Goal: Transaction & Acquisition: Purchase product/service

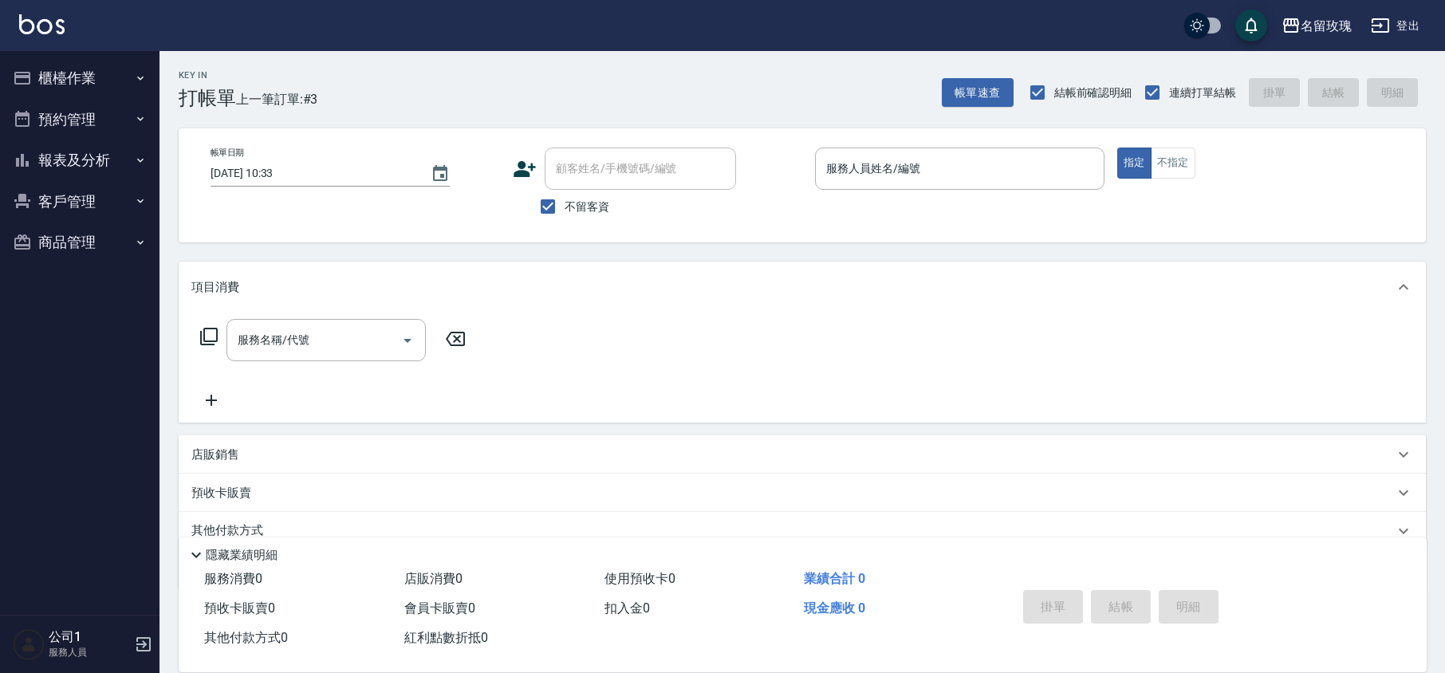
click at [597, 208] on span "不留客資" at bounding box center [586, 207] width 45 height 17
click at [564, 208] on input "不留客資" at bounding box center [547, 206] width 33 height 33
checkbox input "false"
click at [600, 171] on input "顧客姓名/手機號碼/編號" at bounding box center [628, 169] width 153 height 28
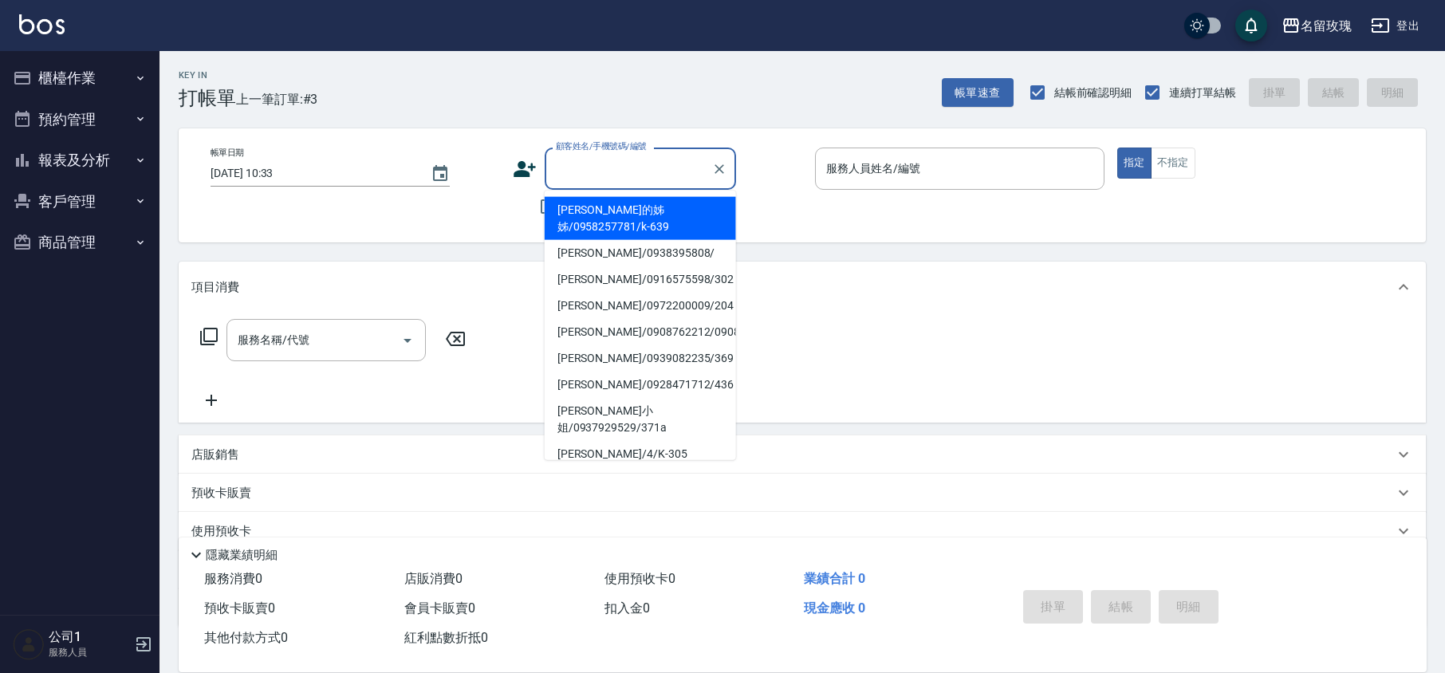
drag, startPoint x: 604, startPoint y: 221, endPoint x: 574, endPoint y: 230, distance: 31.5
click at [606, 221] on li "[PERSON_NAME]的姊姊/0958257781/k-639" at bounding box center [640, 218] width 191 height 43
type input "[PERSON_NAME]的姊姊/0958257781/k-639"
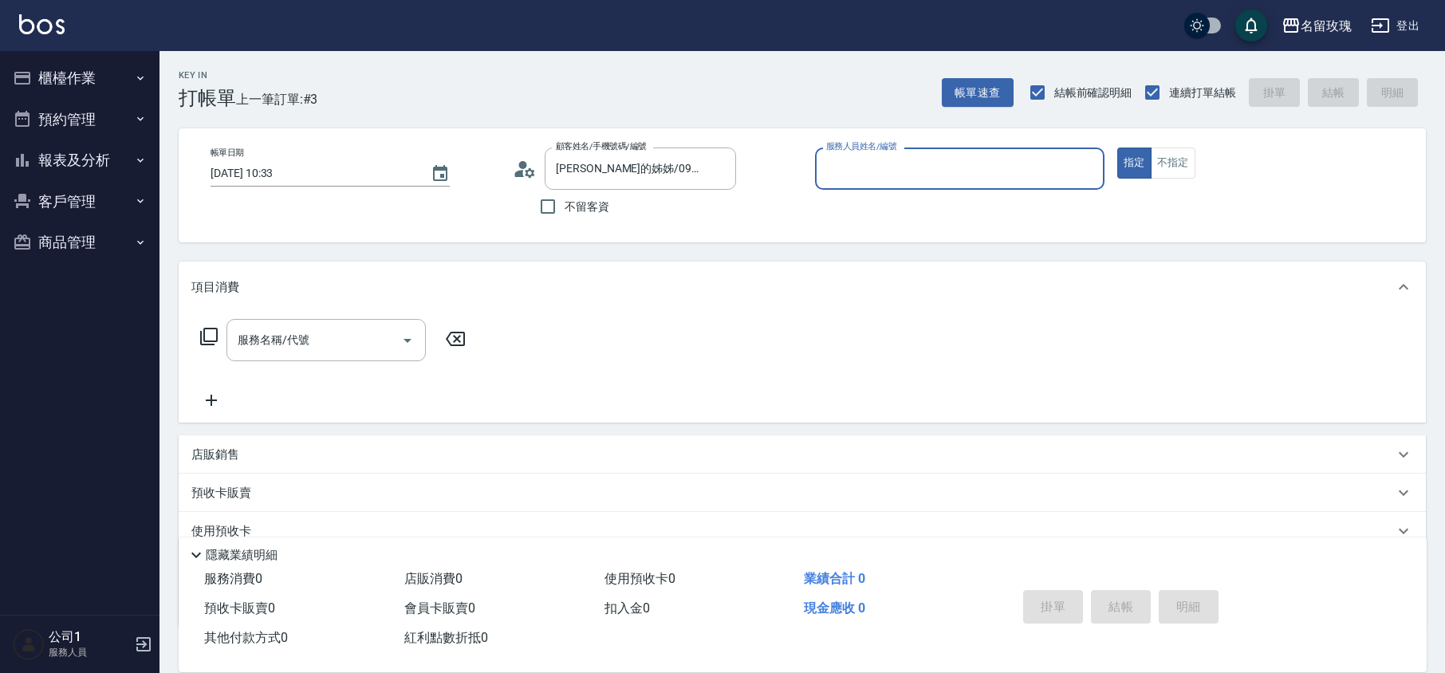
type input "[PERSON_NAME]-5"
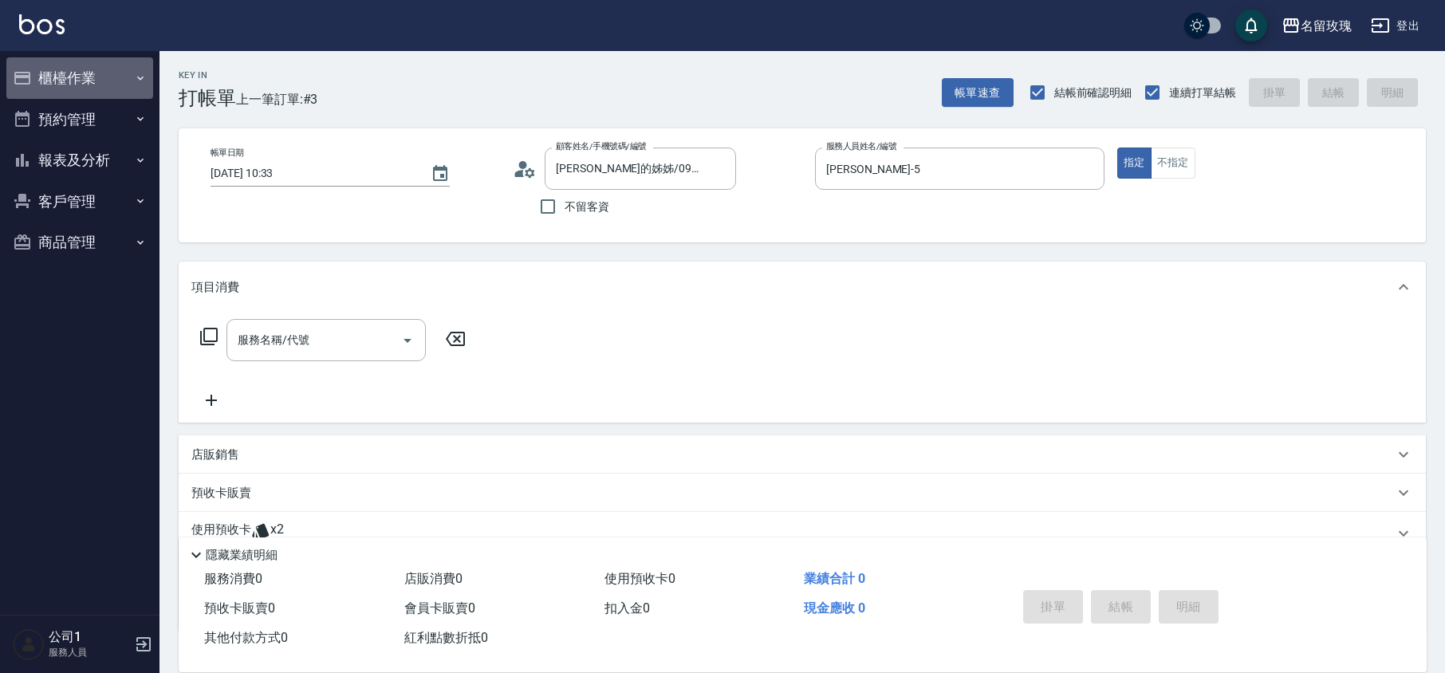
click at [80, 73] on button "櫃檯作業" at bounding box center [79, 77] width 147 height 41
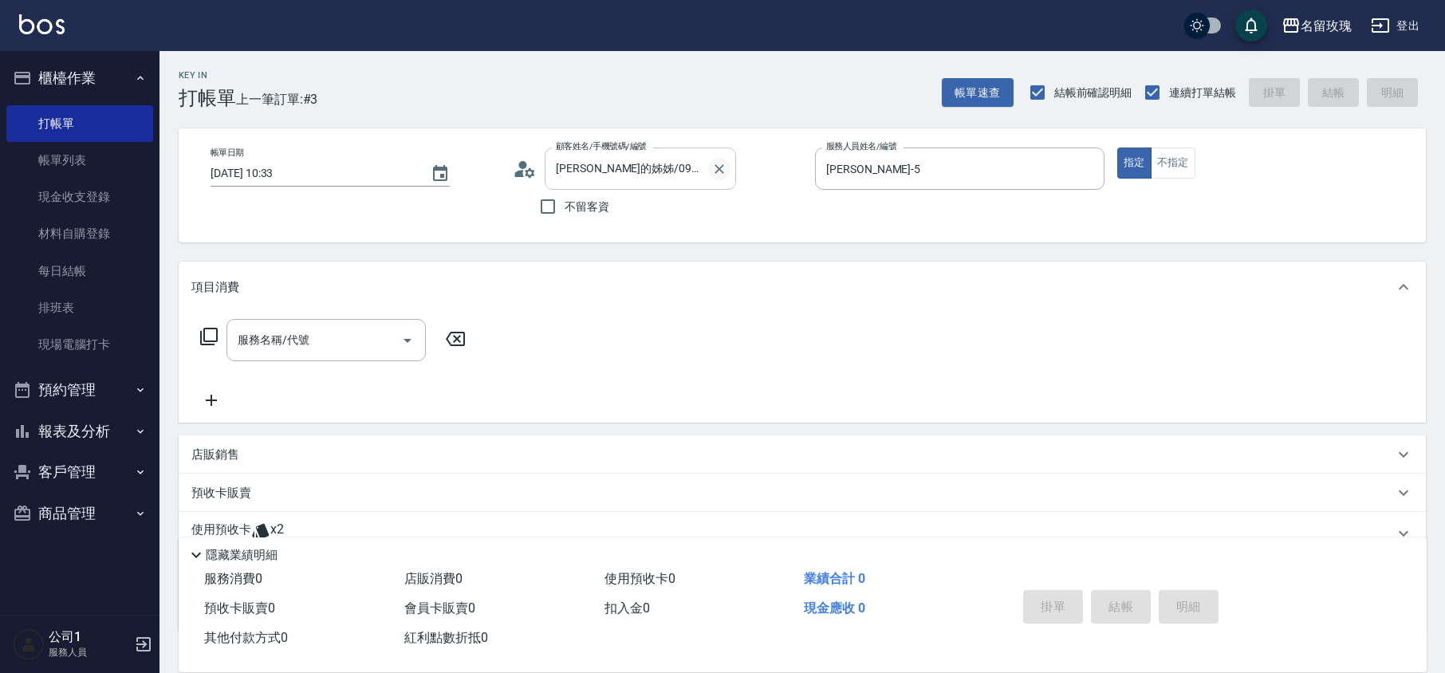
click at [718, 163] on icon "Clear" at bounding box center [719, 169] width 16 height 16
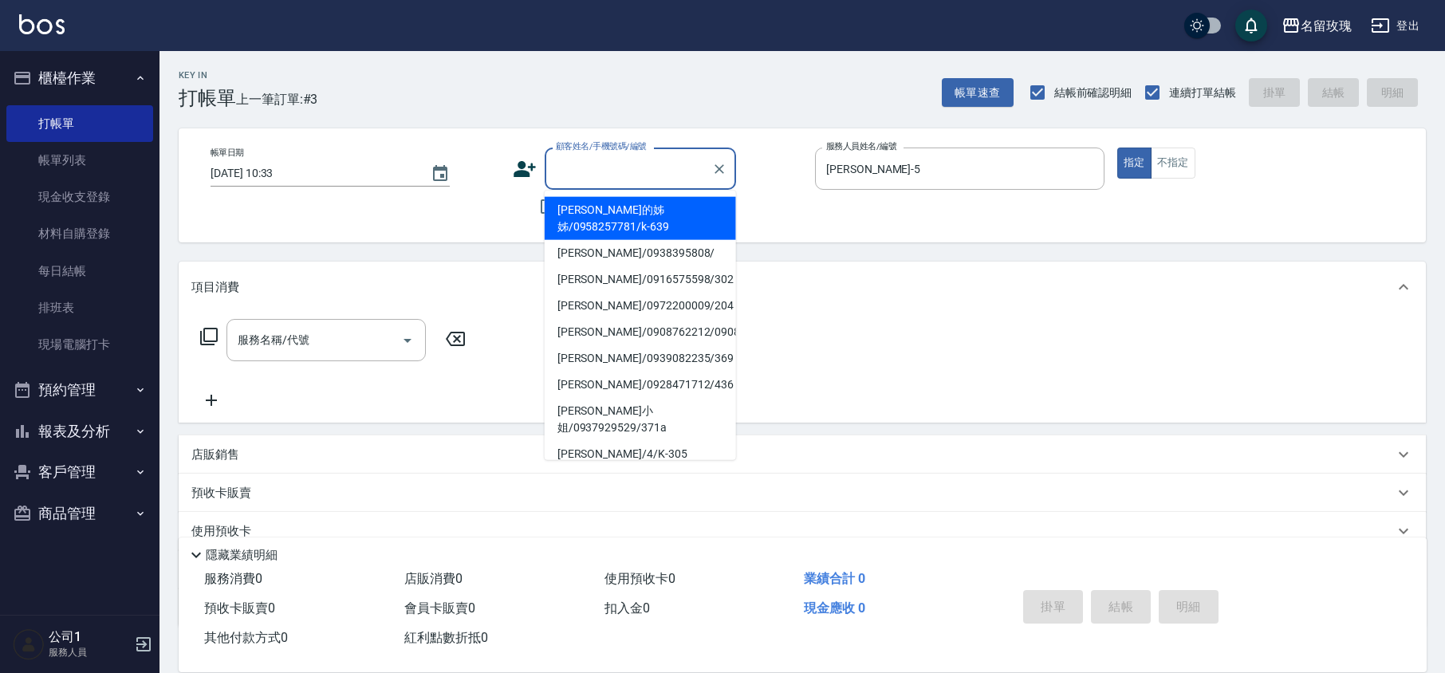
click at [651, 167] on input "顧客姓名/手機號碼/編號" at bounding box center [628, 169] width 153 height 28
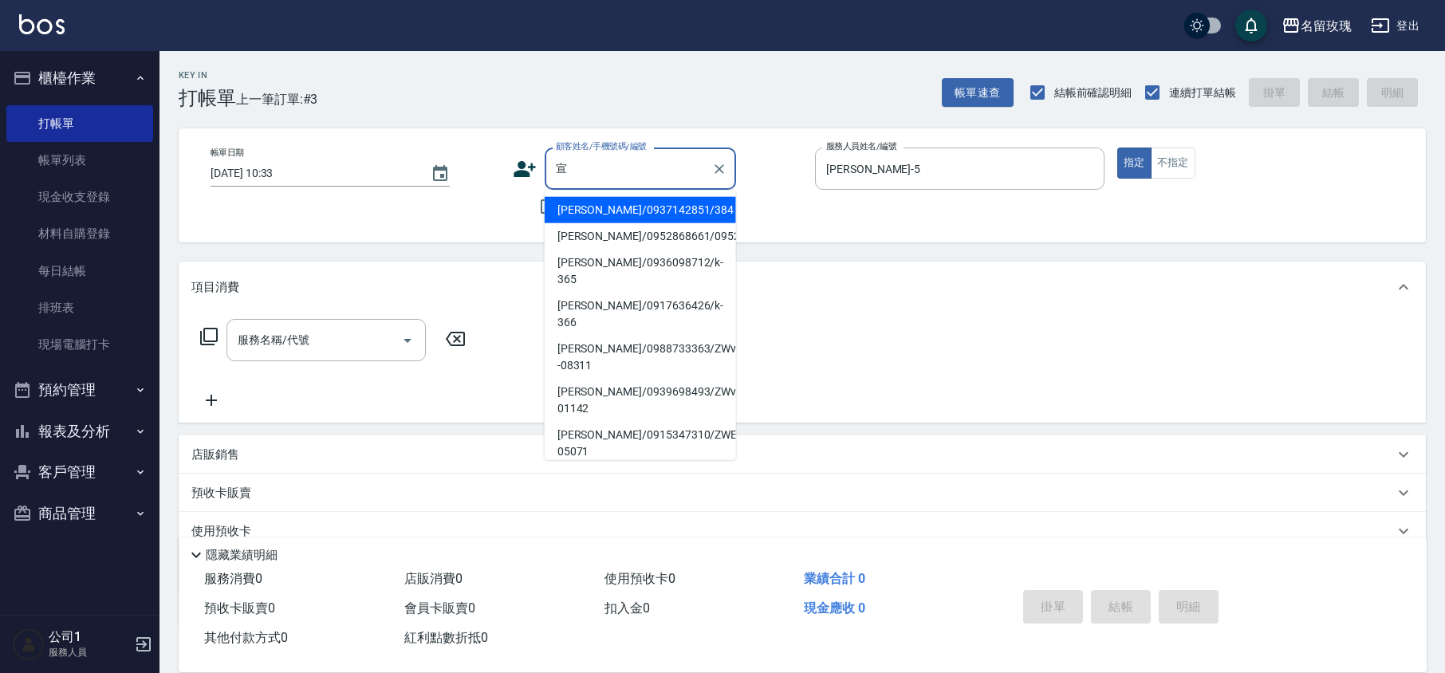
click at [606, 273] on li "[PERSON_NAME]/0936098712/k-365" at bounding box center [640, 271] width 191 height 43
type input "[PERSON_NAME]/0936098712/k-365"
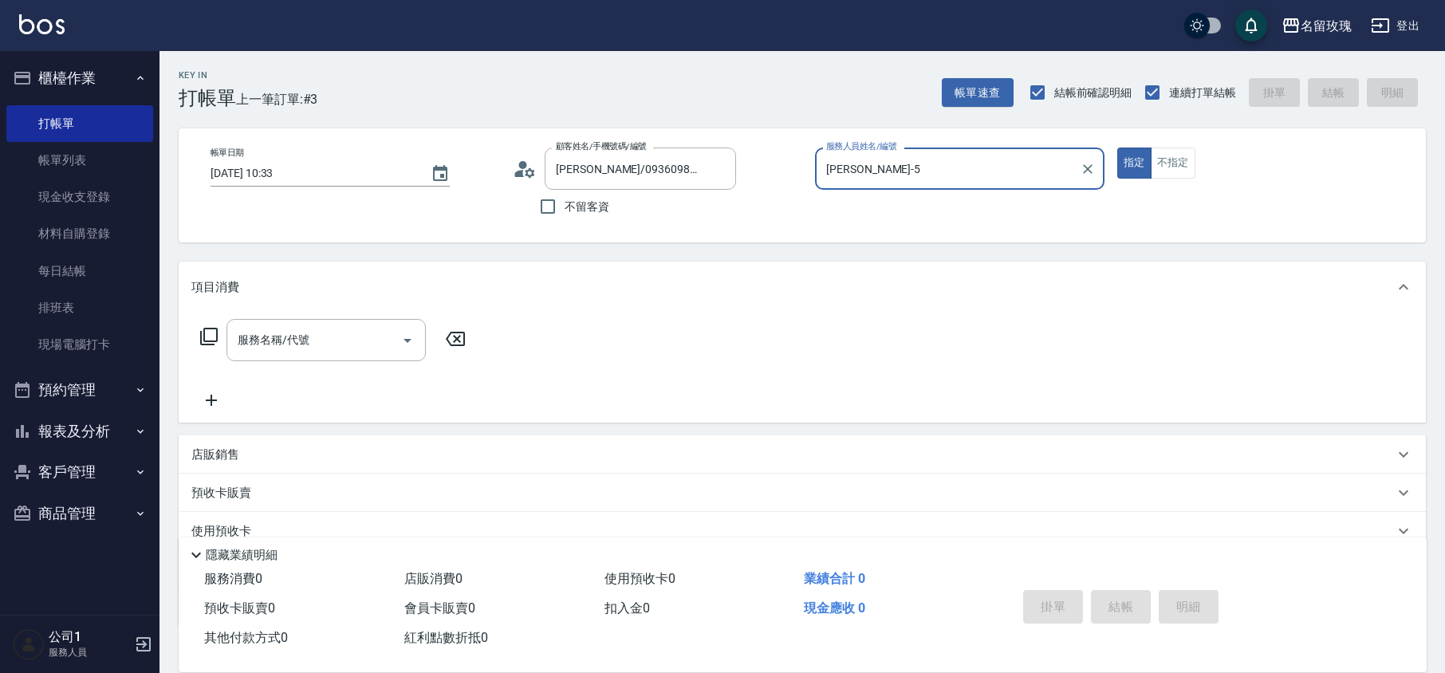
click at [521, 174] on icon at bounding box center [520, 173] width 10 height 7
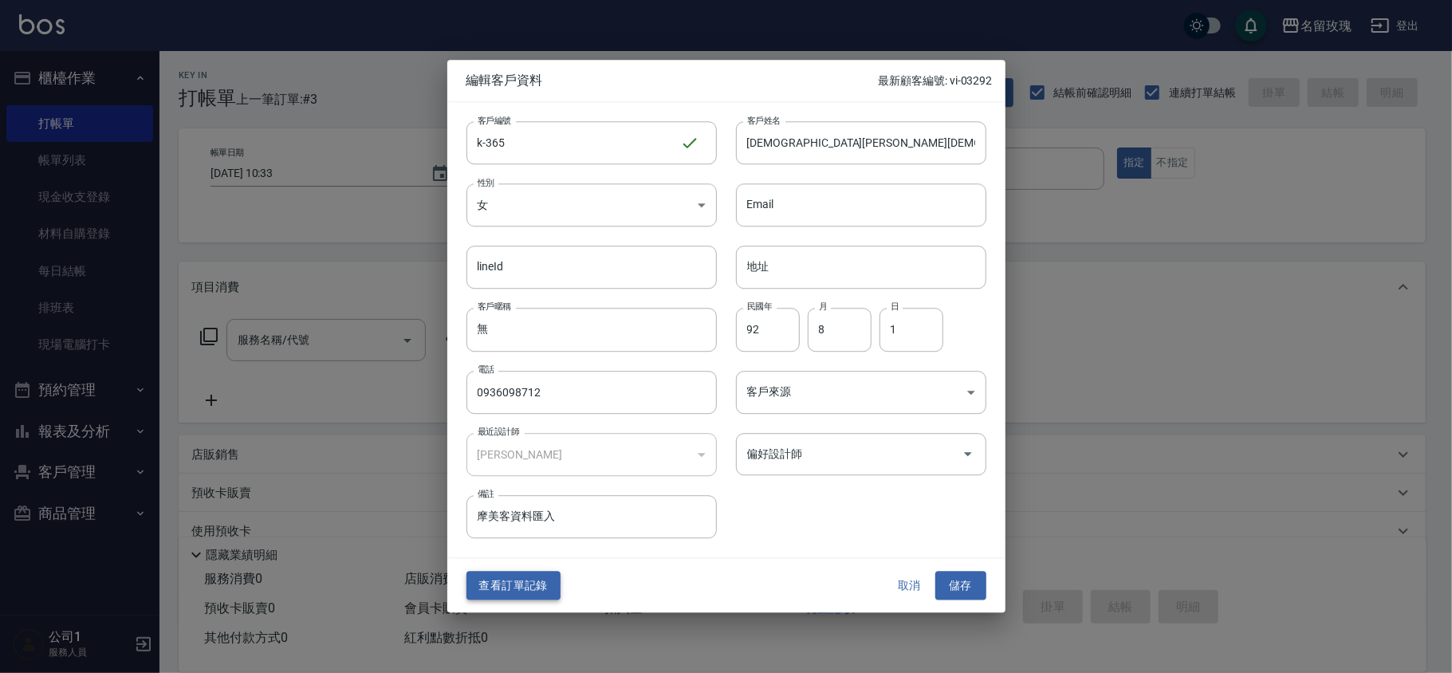
click at [534, 576] on button "查看訂單記錄" at bounding box center [513, 585] width 94 height 29
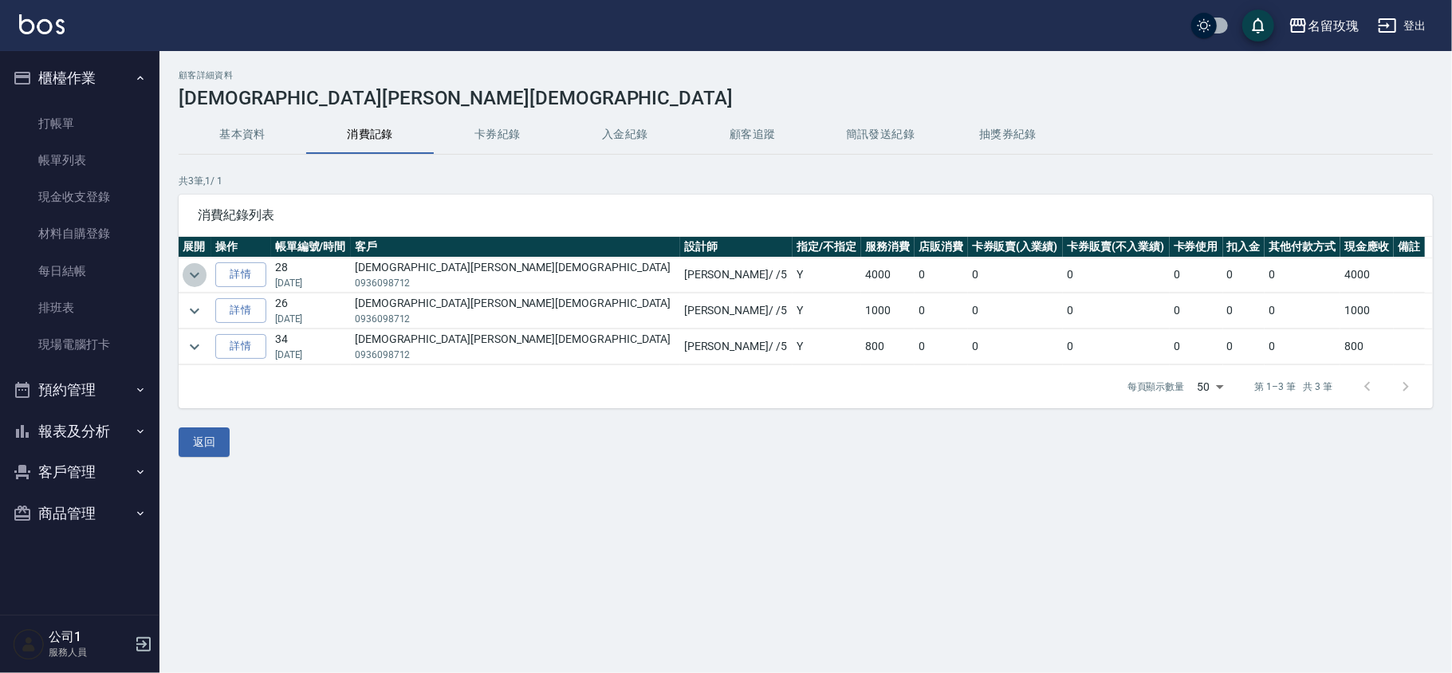
click at [205, 278] on button "expand row" at bounding box center [195, 275] width 24 height 24
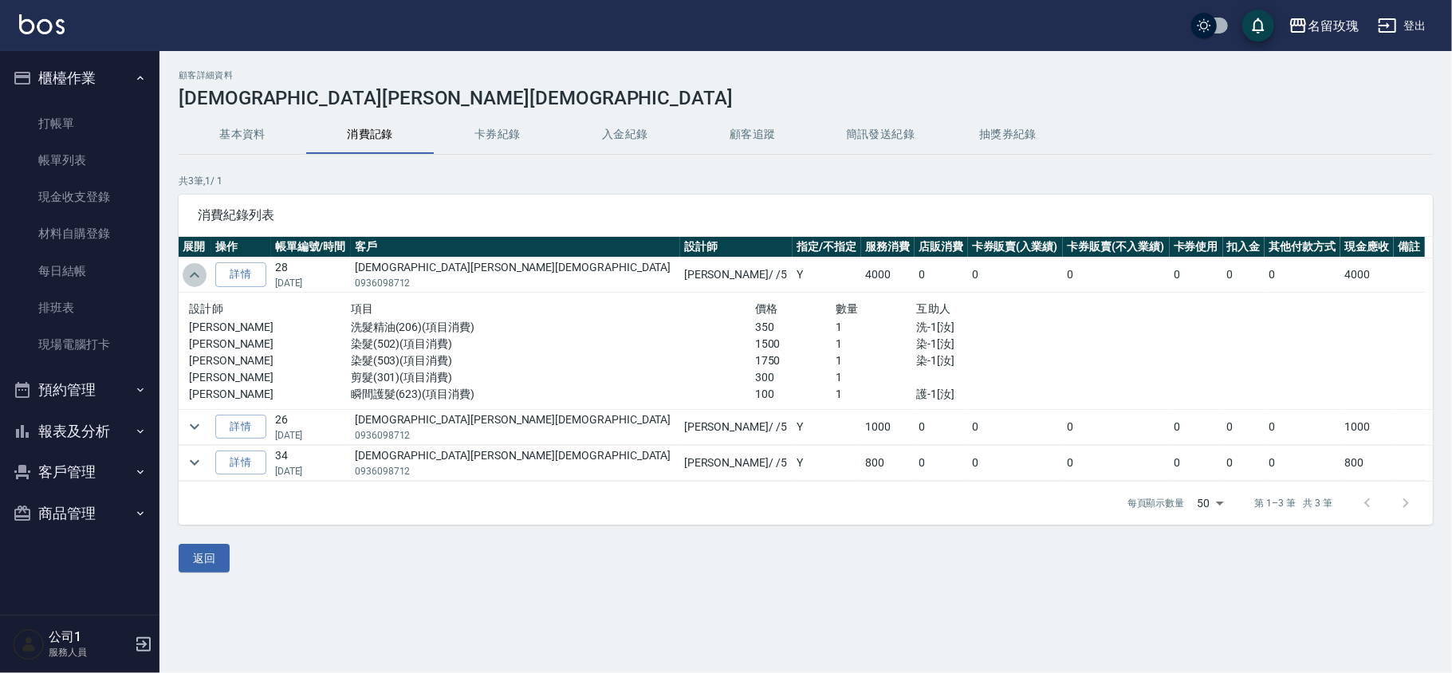
click at [199, 275] on icon "expand row" at bounding box center [194, 274] width 19 height 19
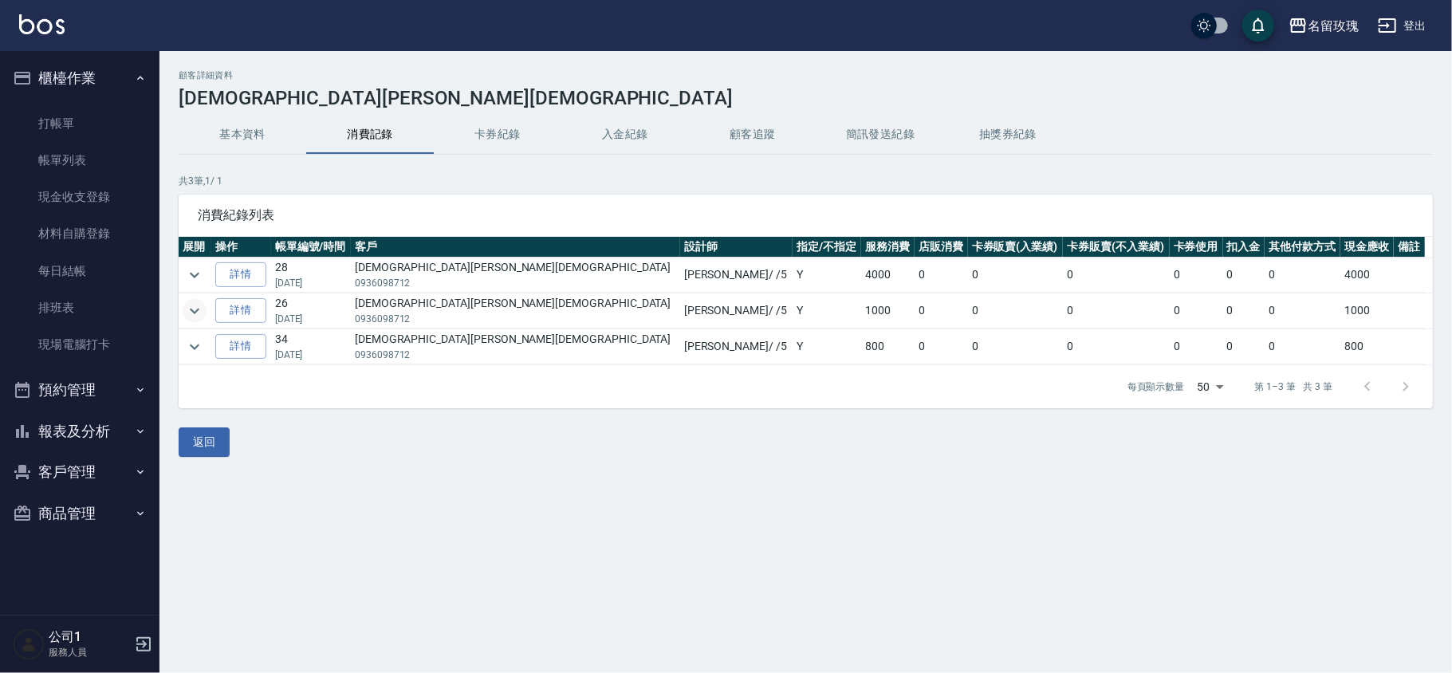
click at [195, 309] on icon "expand row" at bounding box center [194, 310] width 19 height 19
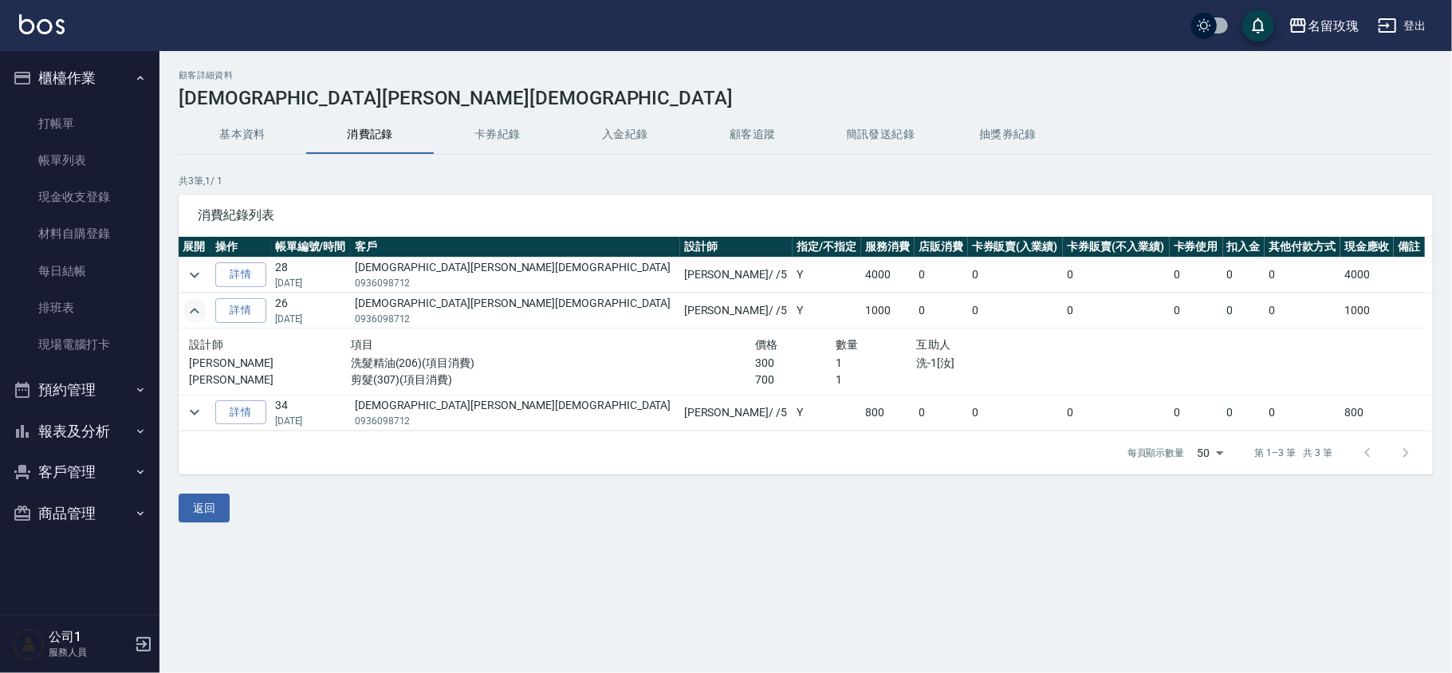
click at [195, 309] on icon "expand row" at bounding box center [195, 311] width 10 height 6
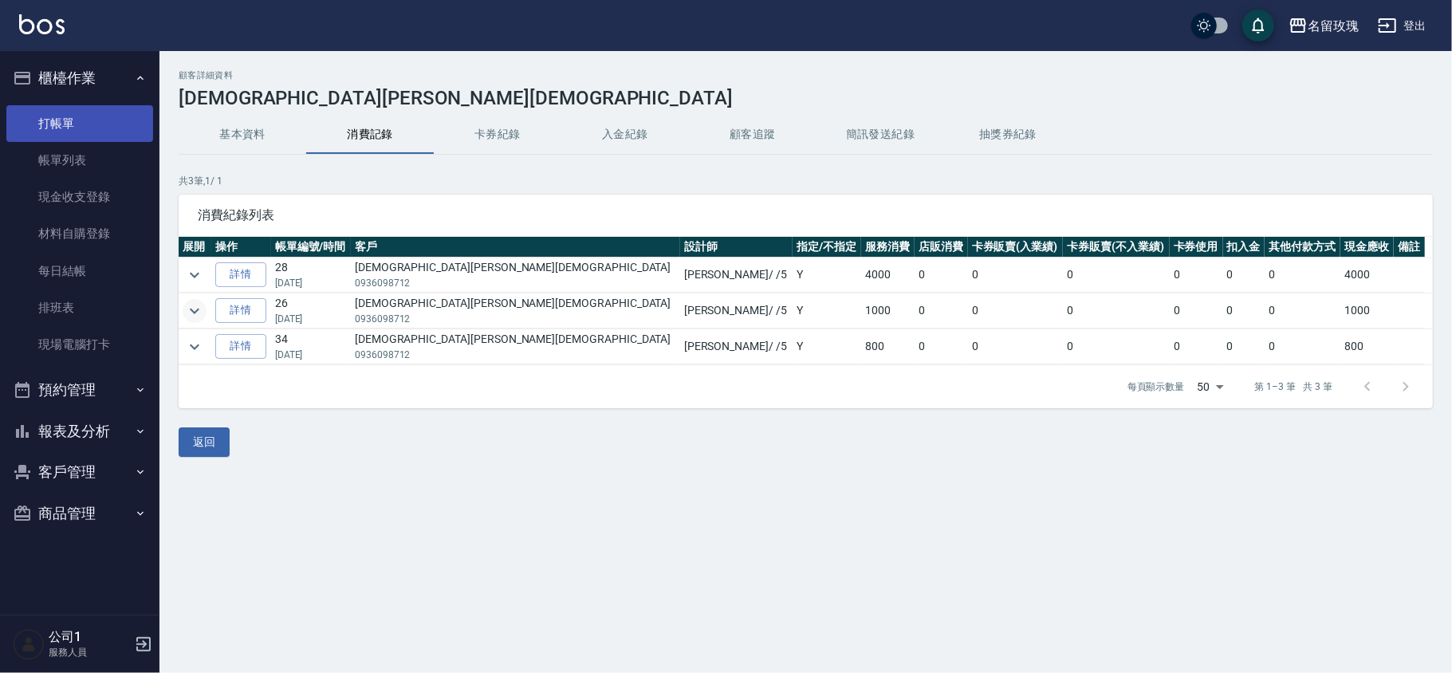
click at [69, 115] on link "打帳單" at bounding box center [79, 123] width 147 height 37
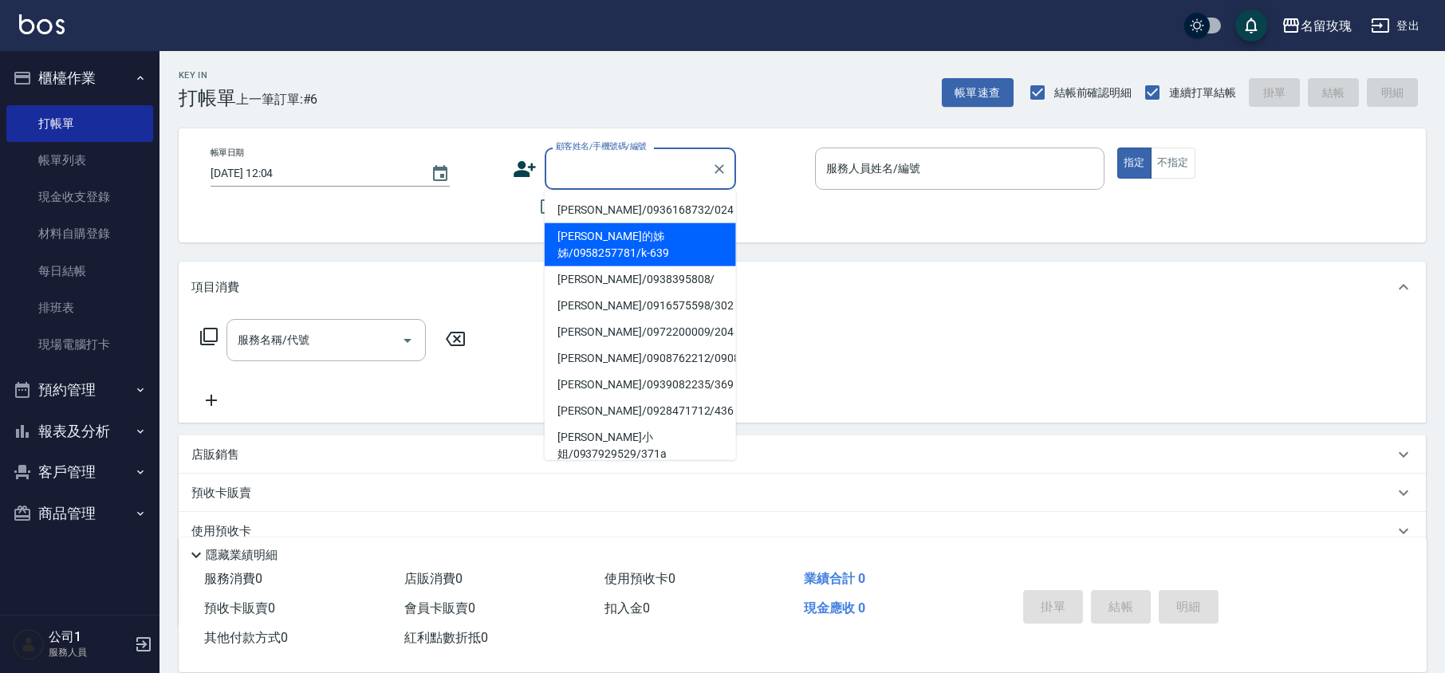
click at [572, 167] on input "顧客姓名/手機號碼/編號" at bounding box center [628, 169] width 153 height 28
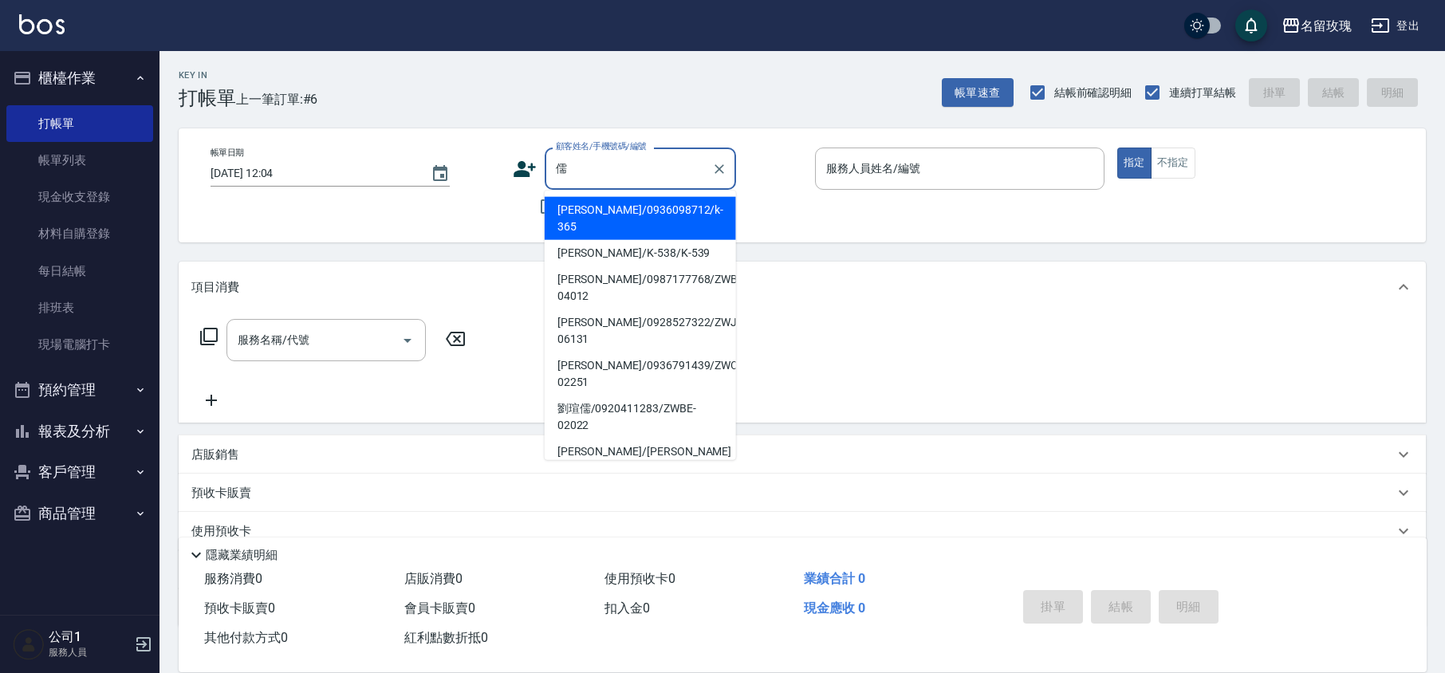
click at [674, 214] on li "[PERSON_NAME]/0936098712/k-365" at bounding box center [640, 218] width 191 height 43
type input "[PERSON_NAME]/0936098712/k-365"
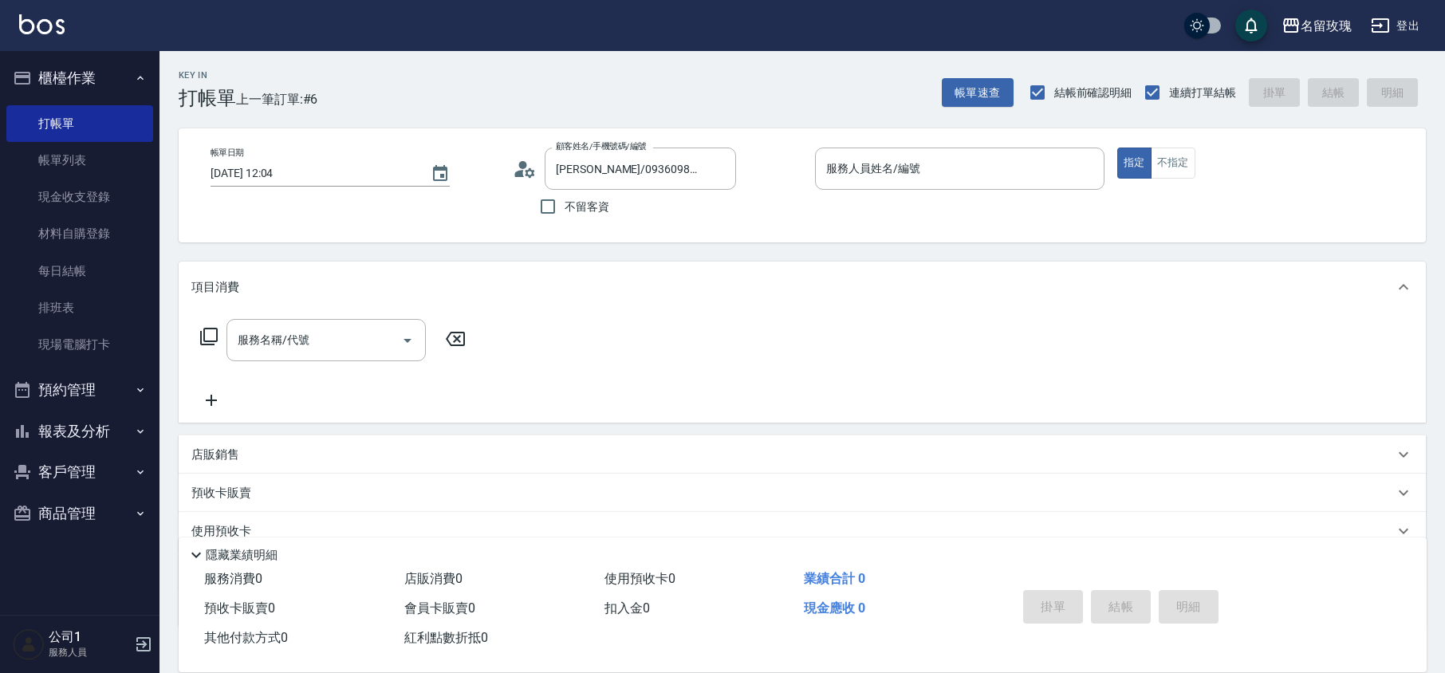
click at [517, 166] on icon at bounding box center [525, 169] width 24 height 24
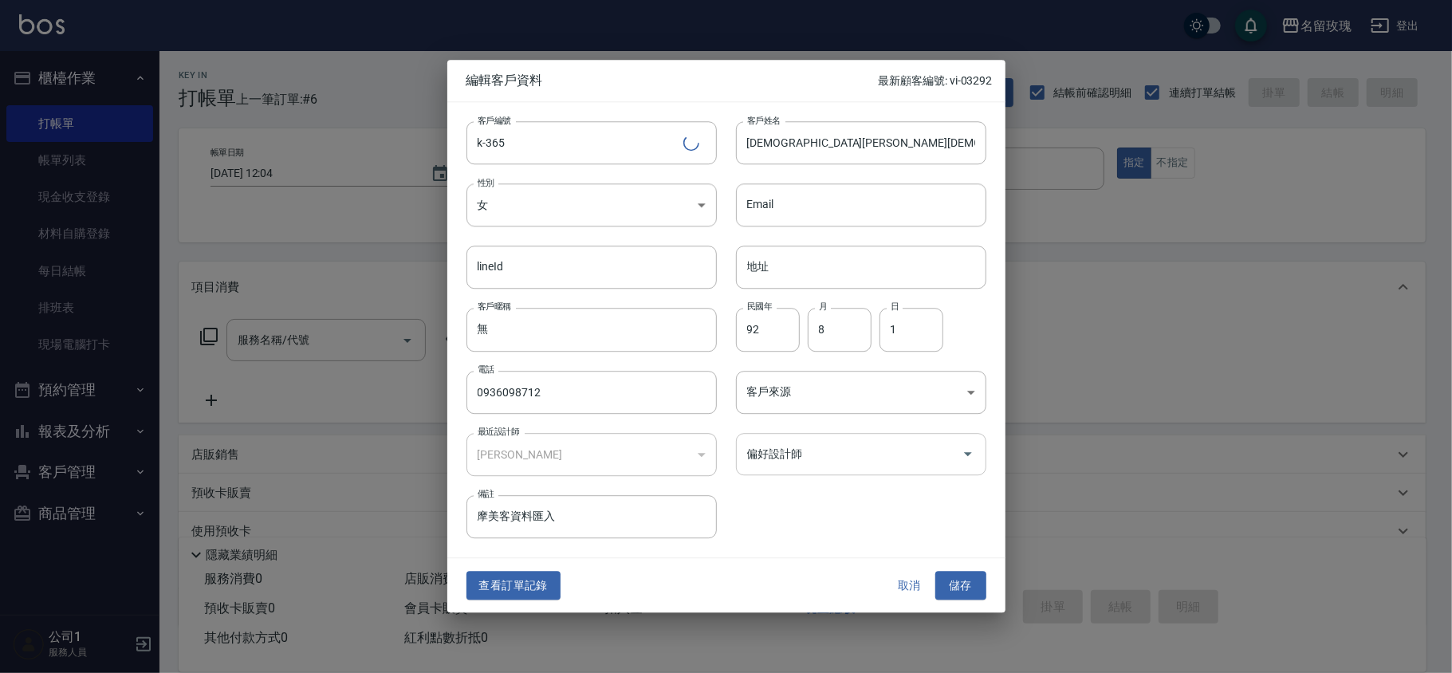
click at [780, 445] on input "偏好設計師" at bounding box center [849, 454] width 212 height 28
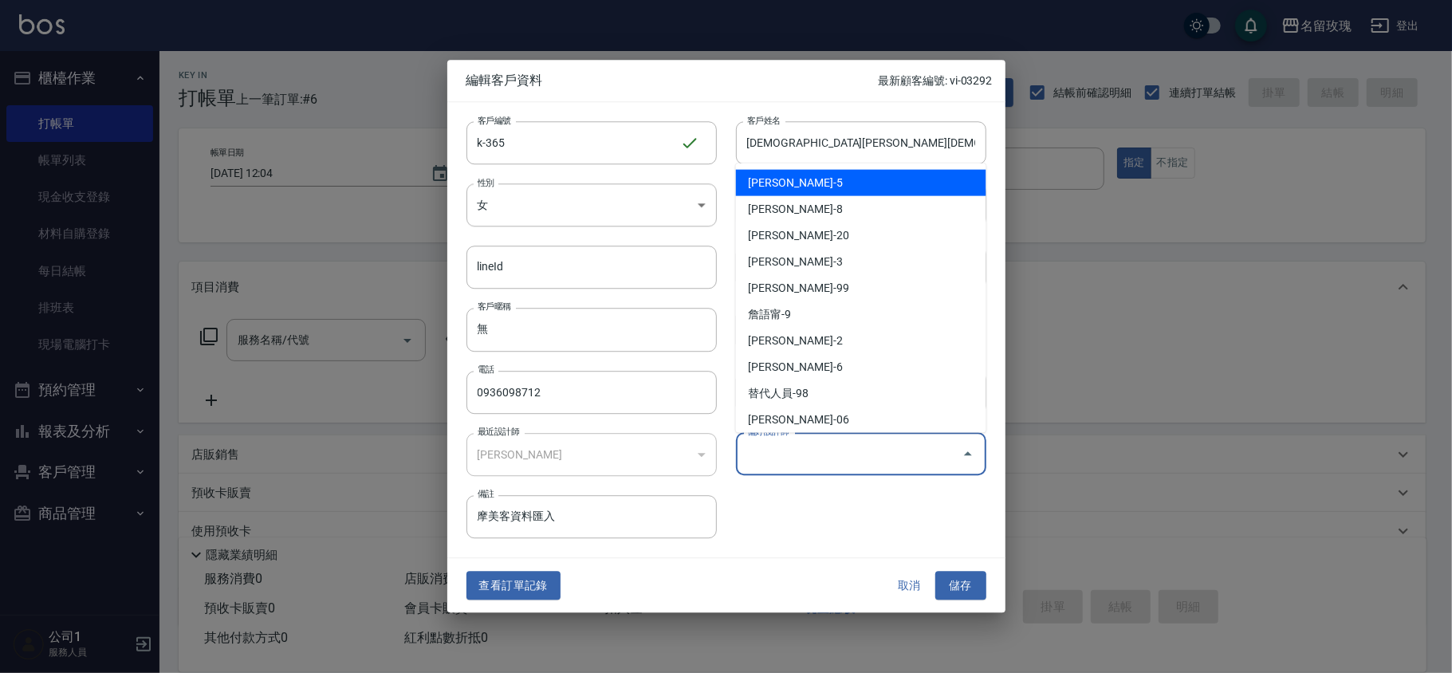
click at [802, 179] on li "[PERSON_NAME]-5" at bounding box center [861, 183] width 250 height 26
type input "[PERSON_NAME]"
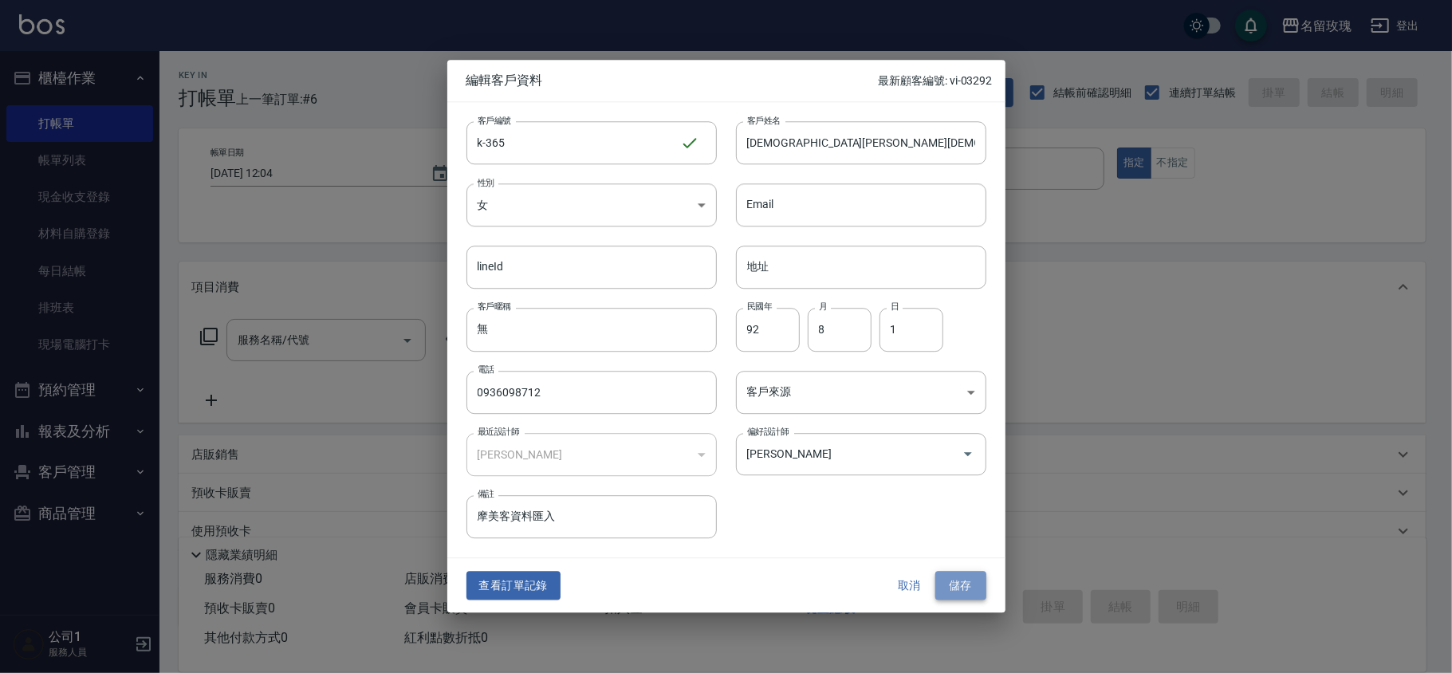
click at [977, 579] on button "儲存" at bounding box center [960, 585] width 51 height 29
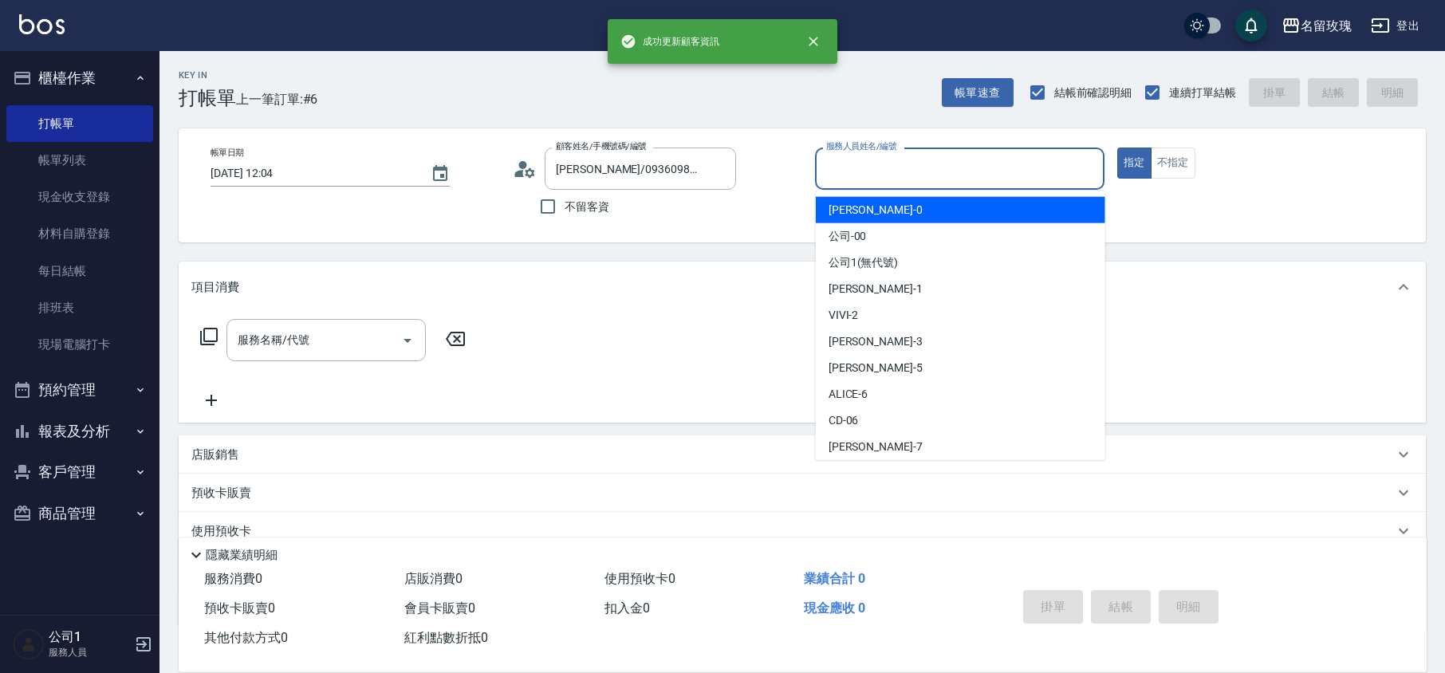
click at [929, 177] on input "服務人員姓名/編號" at bounding box center [959, 169] width 275 height 28
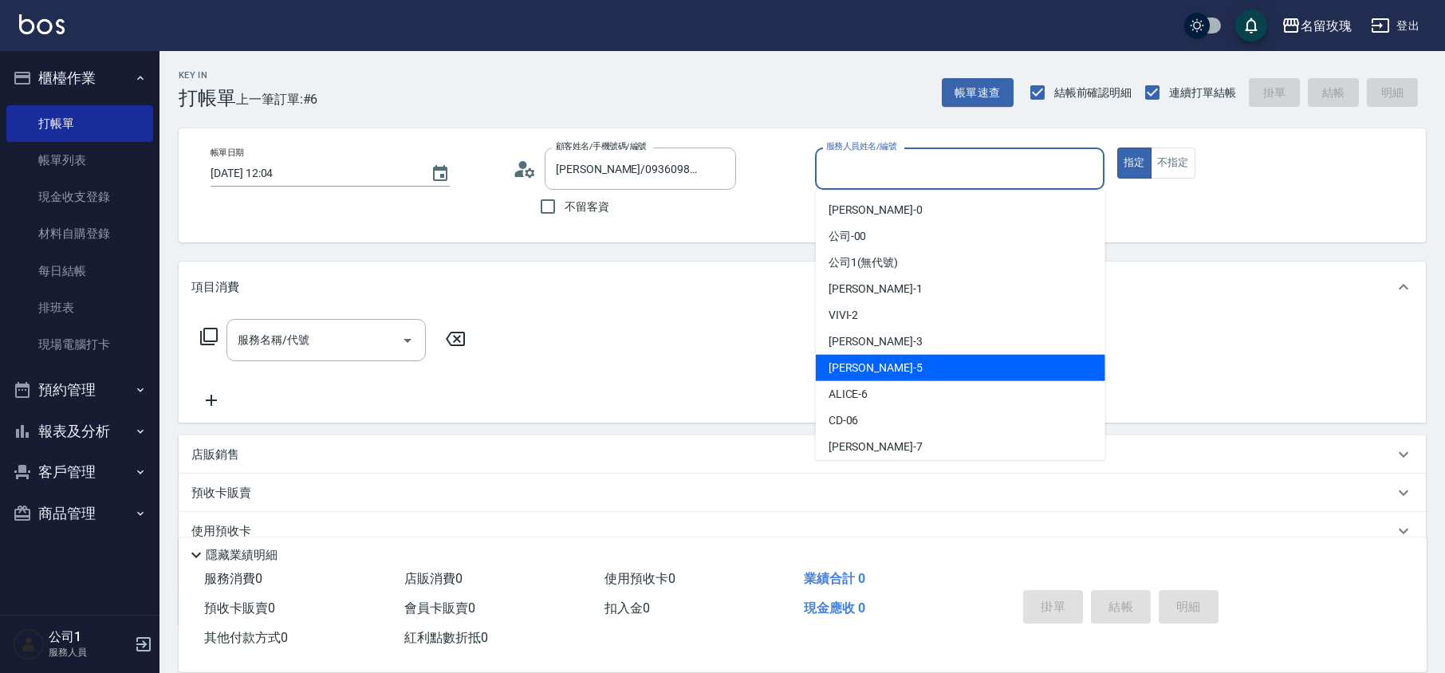
click at [884, 362] on div "[PERSON_NAME] -5" at bounding box center [960, 368] width 289 height 26
type input "[PERSON_NAME]-5"
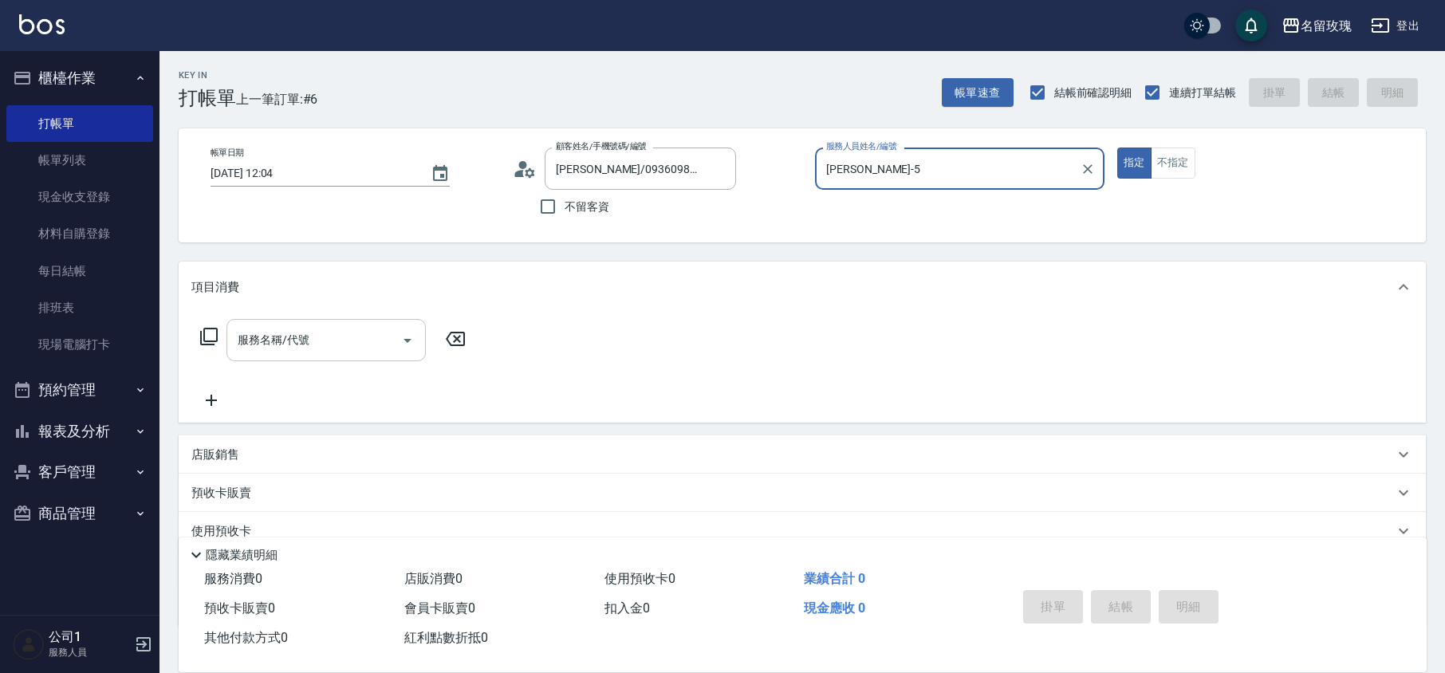
click at [336, 352] on input "服務名稱/代號" at bounding box center [314, 340] width 161 height 28
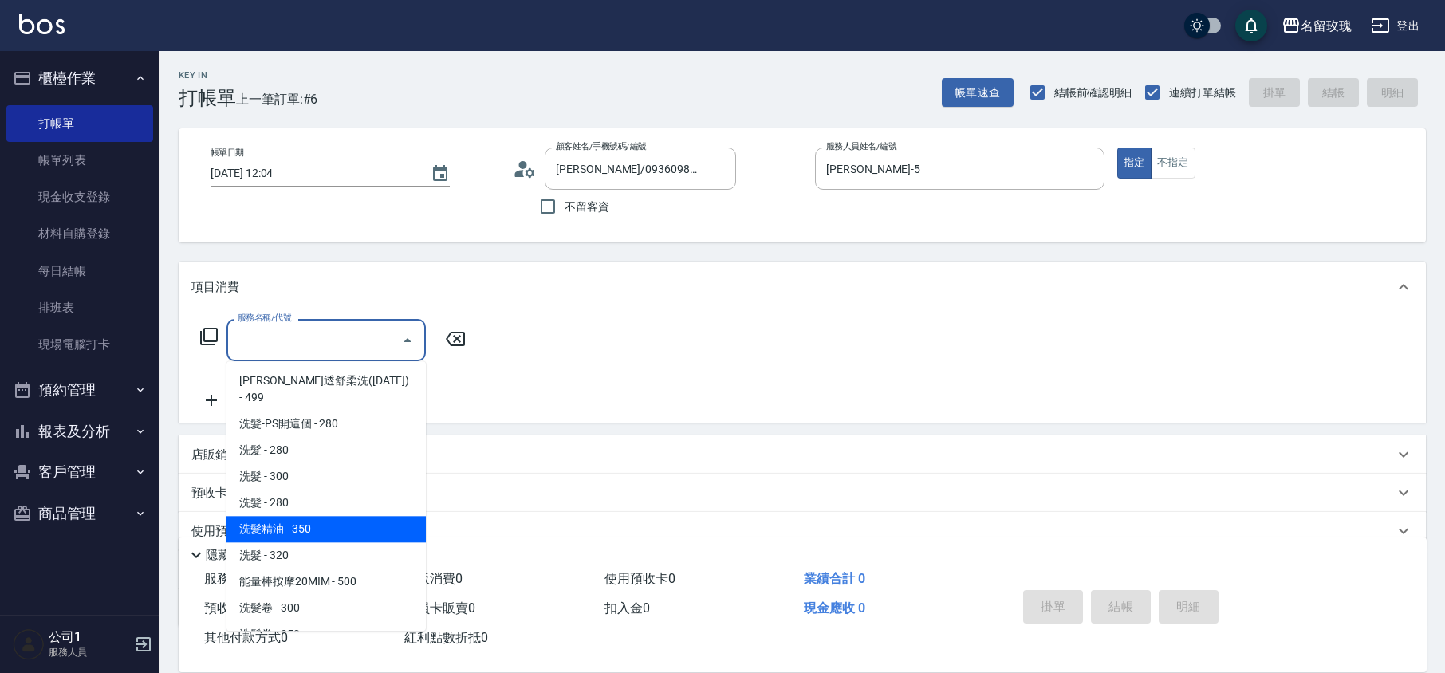
click at [340, 516] on span "洗髮精油 - 350" at bounding box center [325, 529] width 199 height 26
type input "洗髮精油(206)"
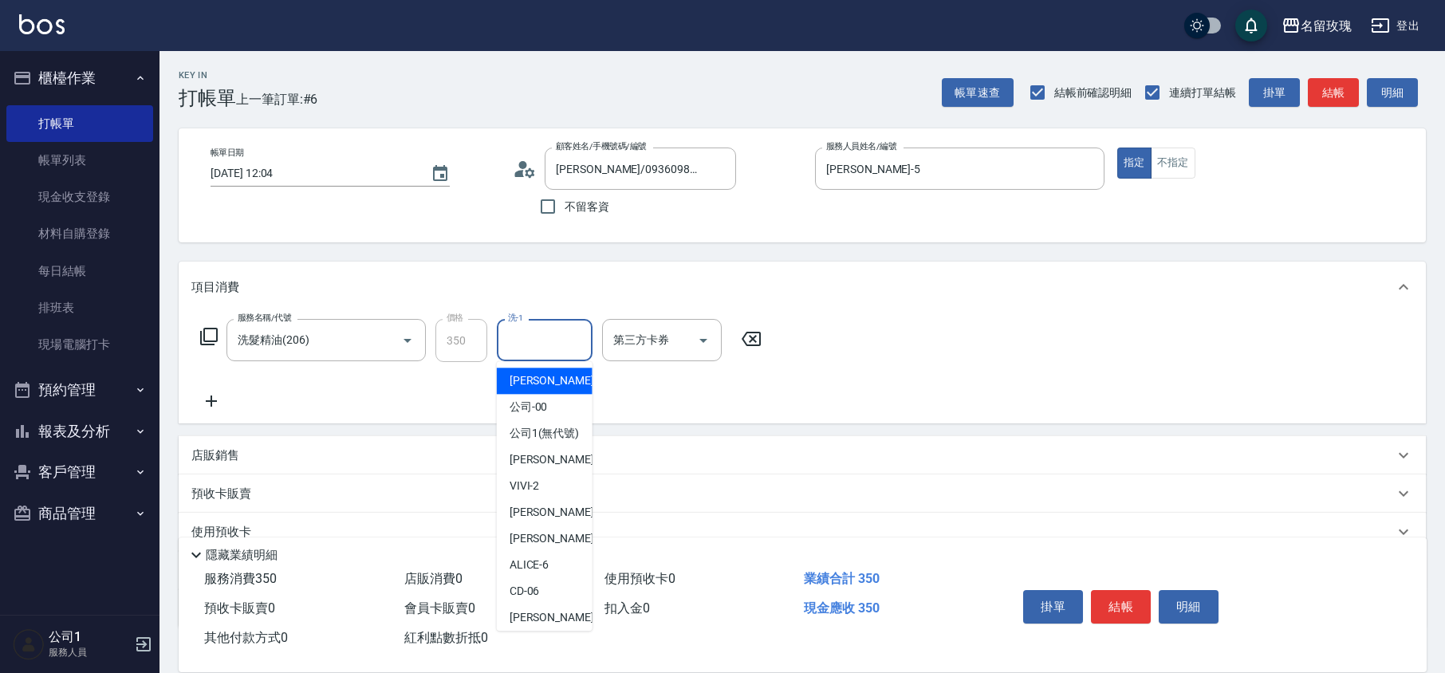
click at [530, 349] on input "洗-1" at bounding box center [544, 340] width 81 height 28
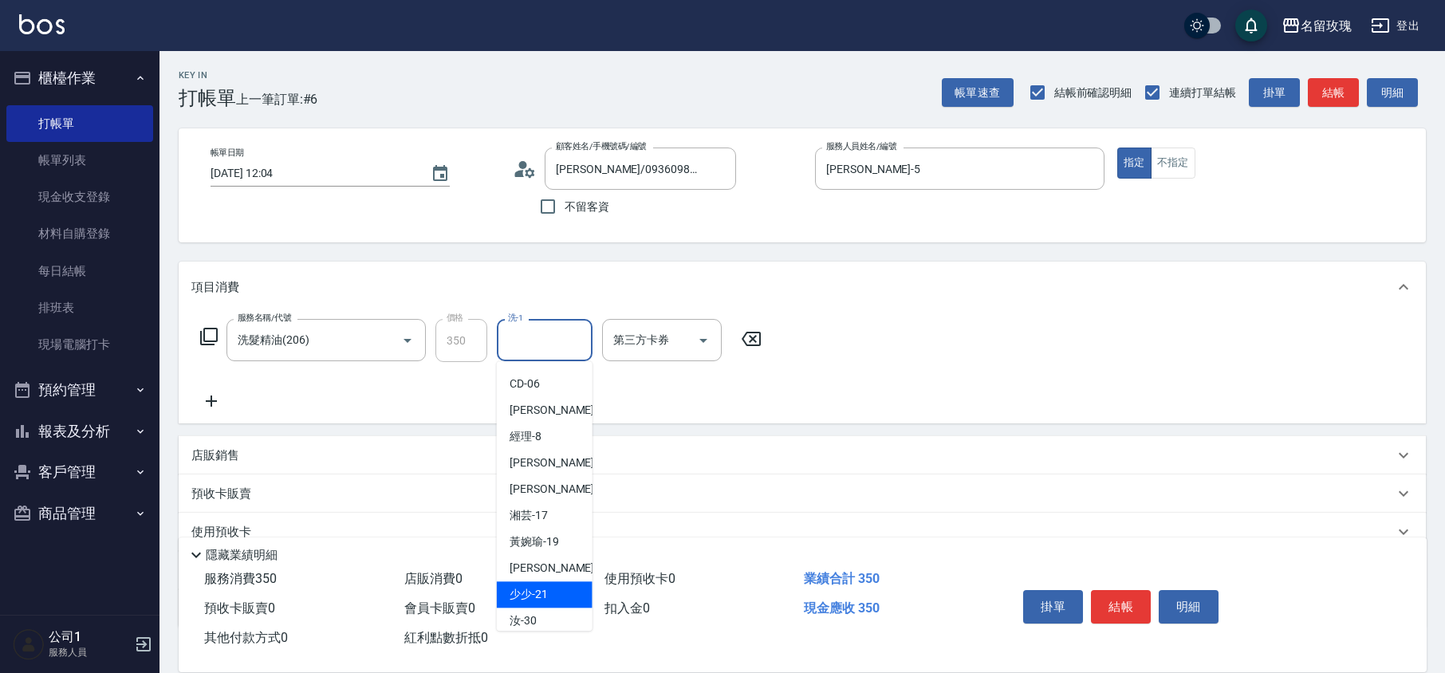
scroll to position [313, 0]
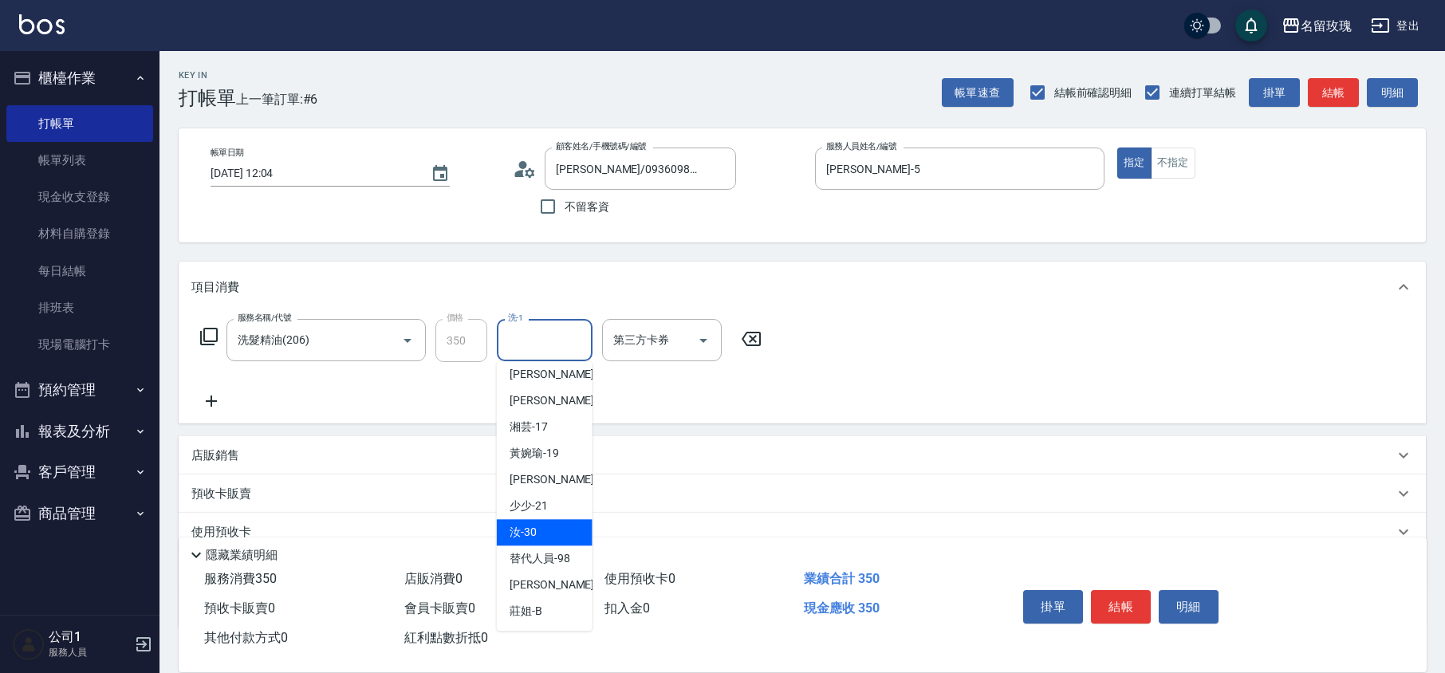
click at [542, 534] on div "汝 -30" at bounding box center [545, 532] width 96 height 26
type input "汝-30"
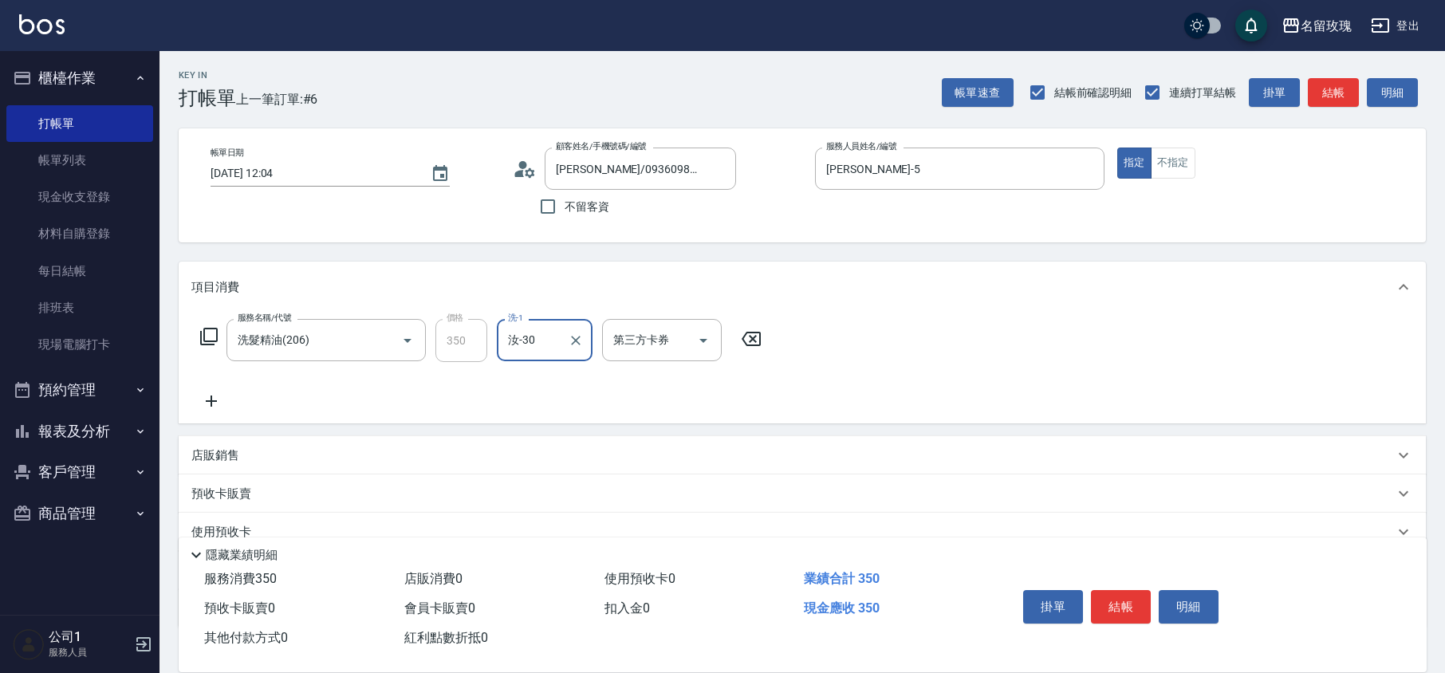
click at [212, 345] on icon at bounding box center [208, 336] width 19 height 19
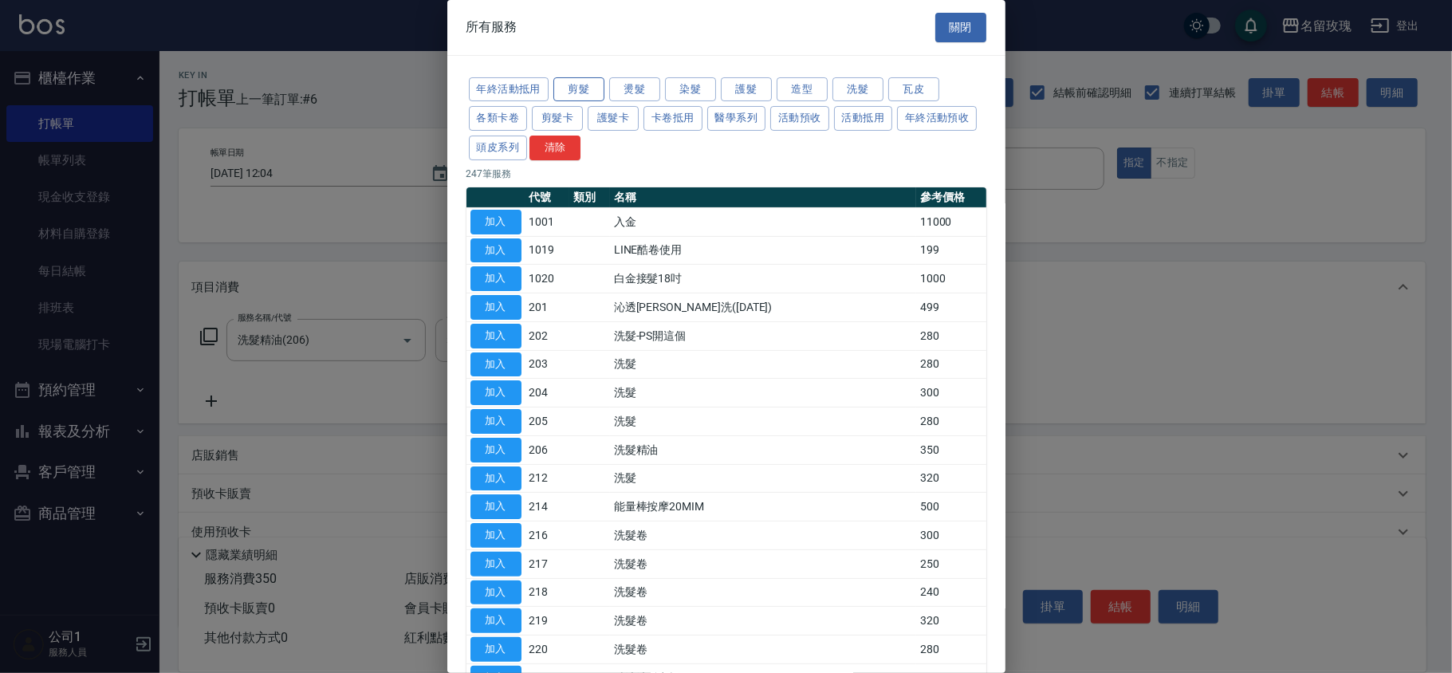
click at [590, 86] on button "剪髮" at bounding box center [578, 89] width 51 height 25
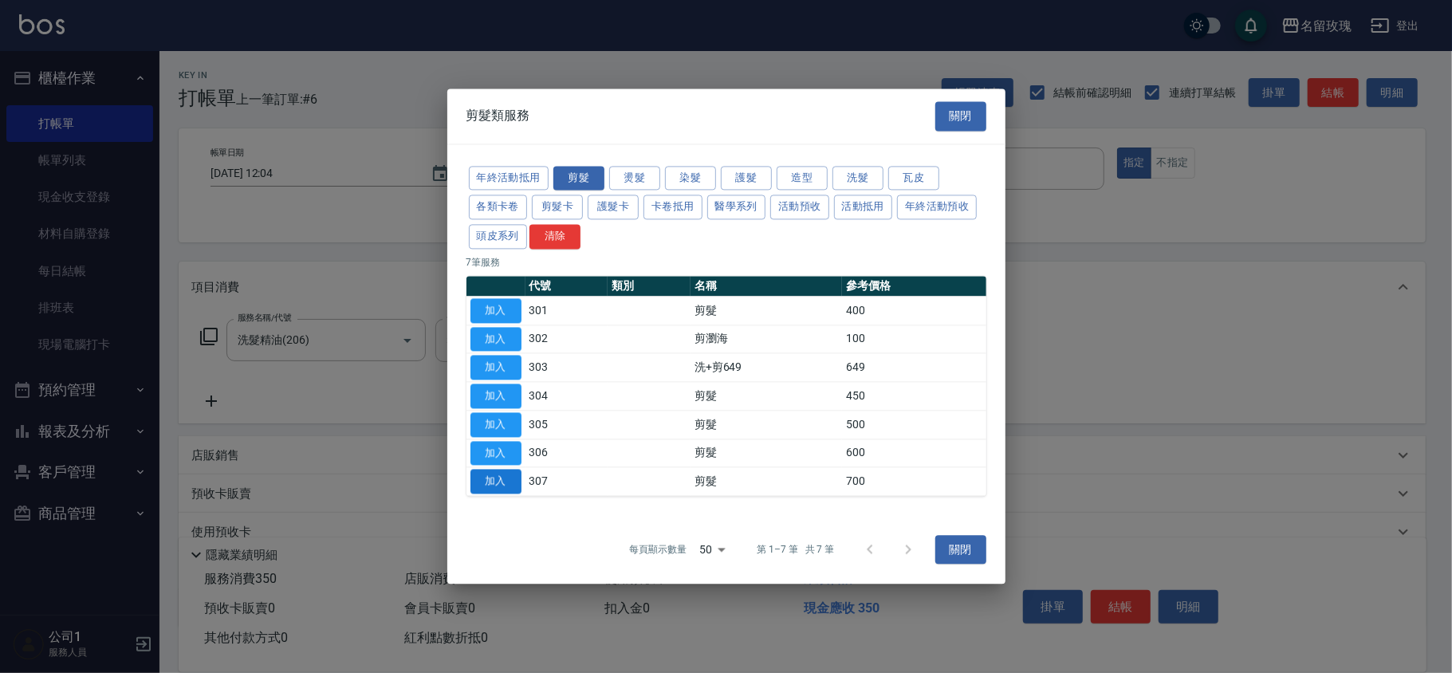
click at [492, 486] on button "加入" at bounding box center [495, 482] width 51 height 25
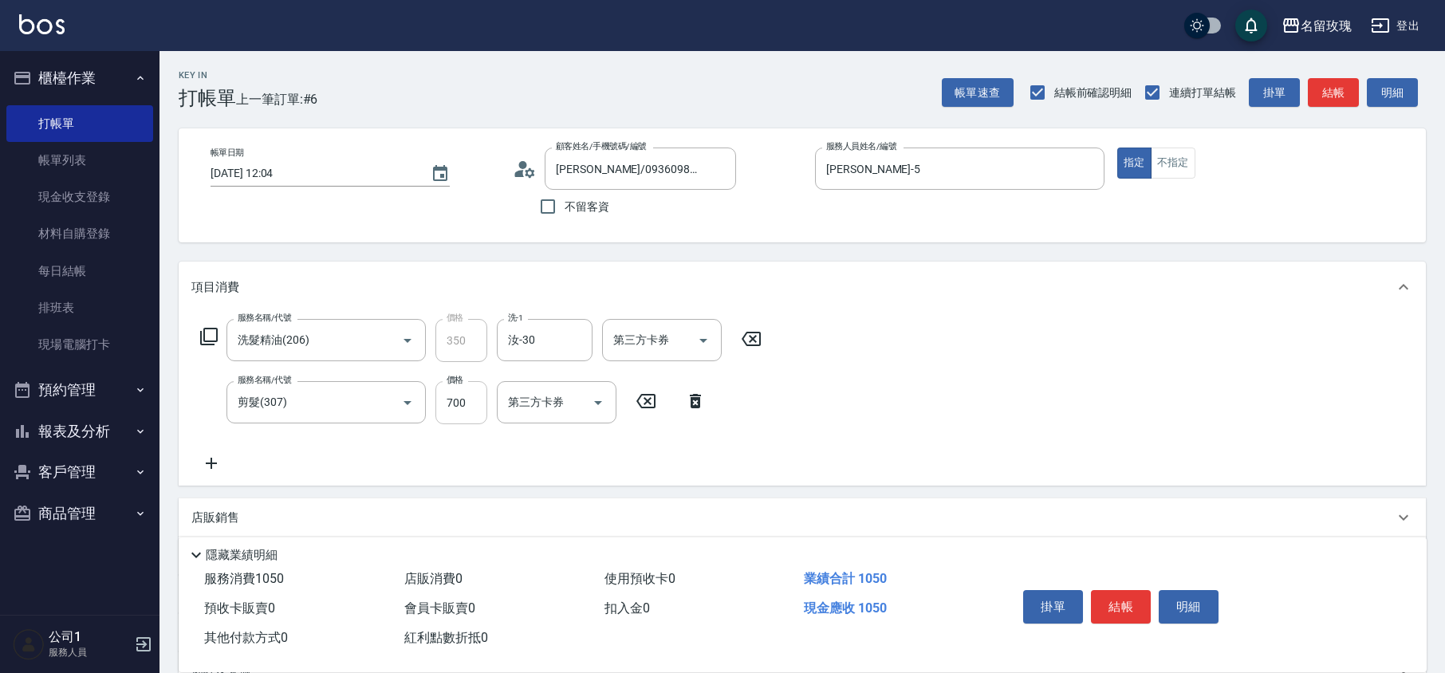
click at [461, 403] on input "700" at bounding box center [461, 402] width 52 height 43
type input "650"
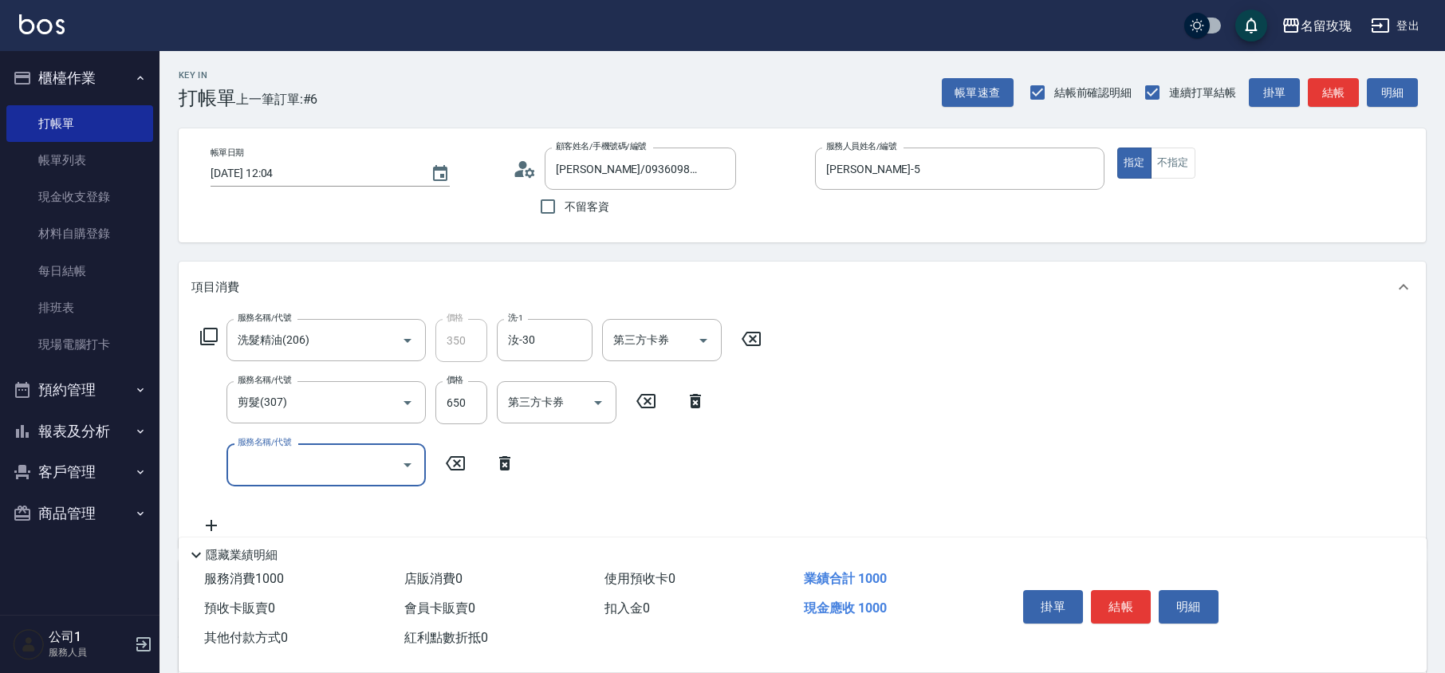
click at [517, 460] on icon at bounding box center [505, 463] width 40 height 19
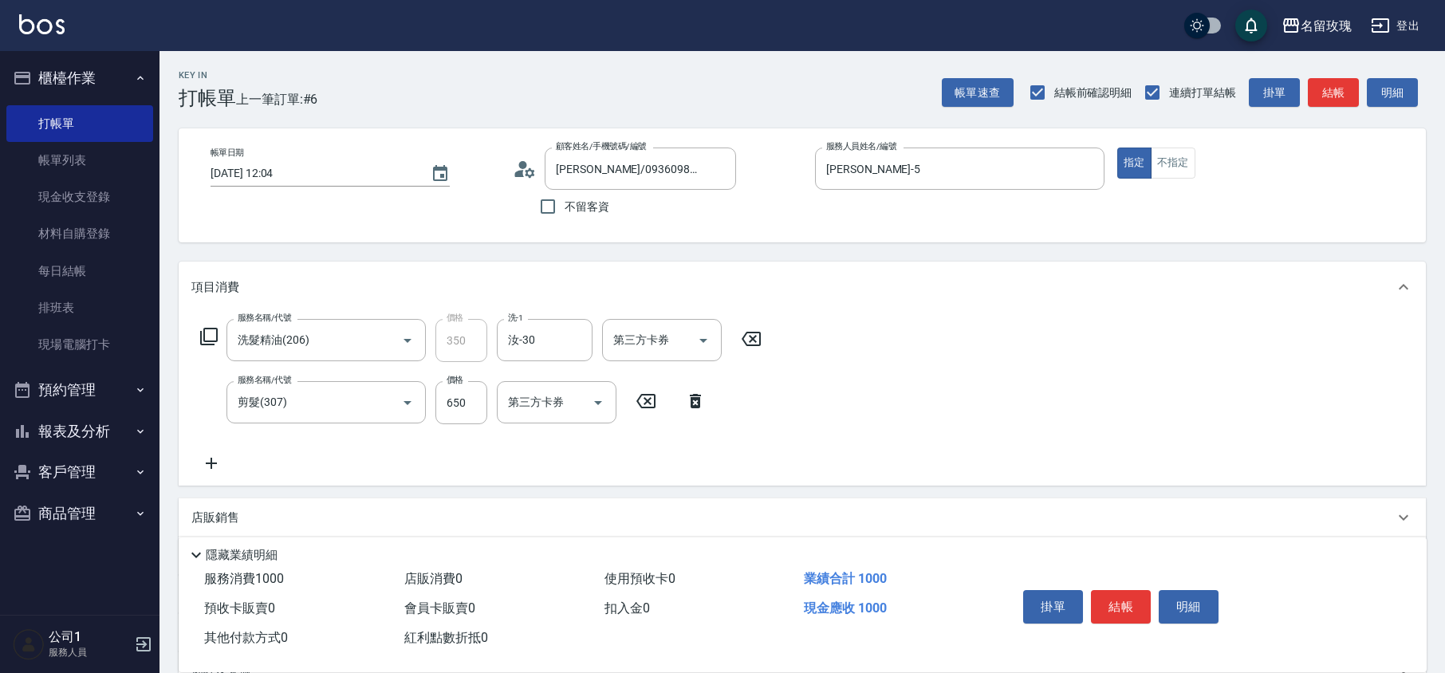
click at [517, 460] on div "服務名稱/代號 洗髮精油(206) 服務名稱/代號 價格 350 價格 洗-1 汝-30 洗-1 第三方卡券 第三方卡券 服務名稱/代號 剪髮(307) 服務…" at bounding box center [481, 396] width 580 height 154
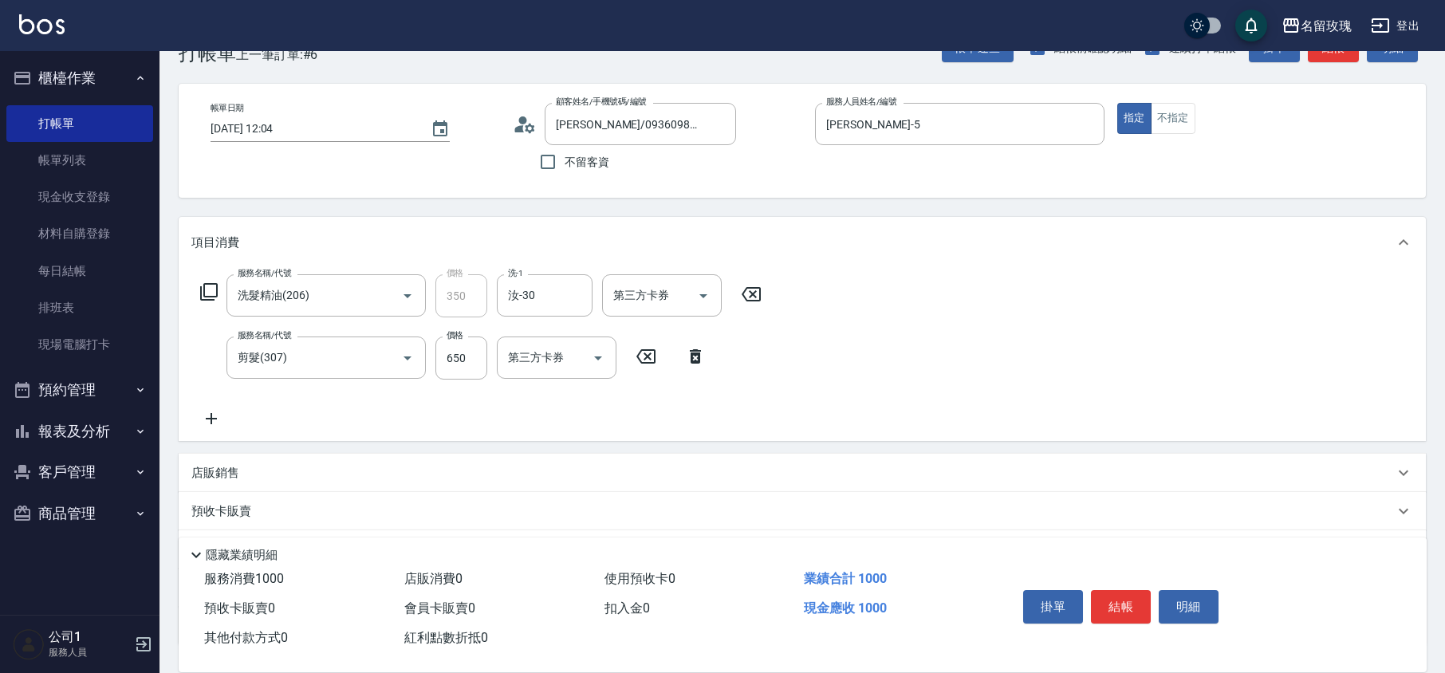
scroll to position [0, 0]
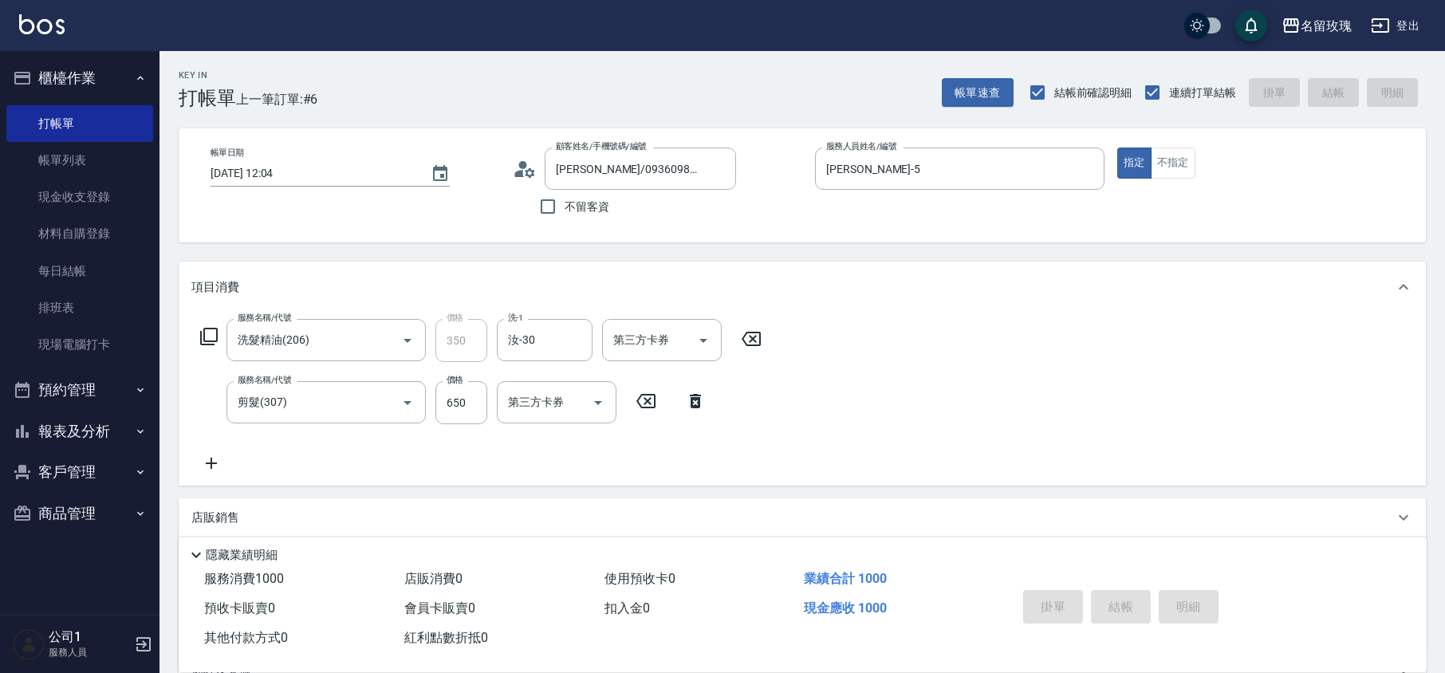
type input "[DATE] 12:05"
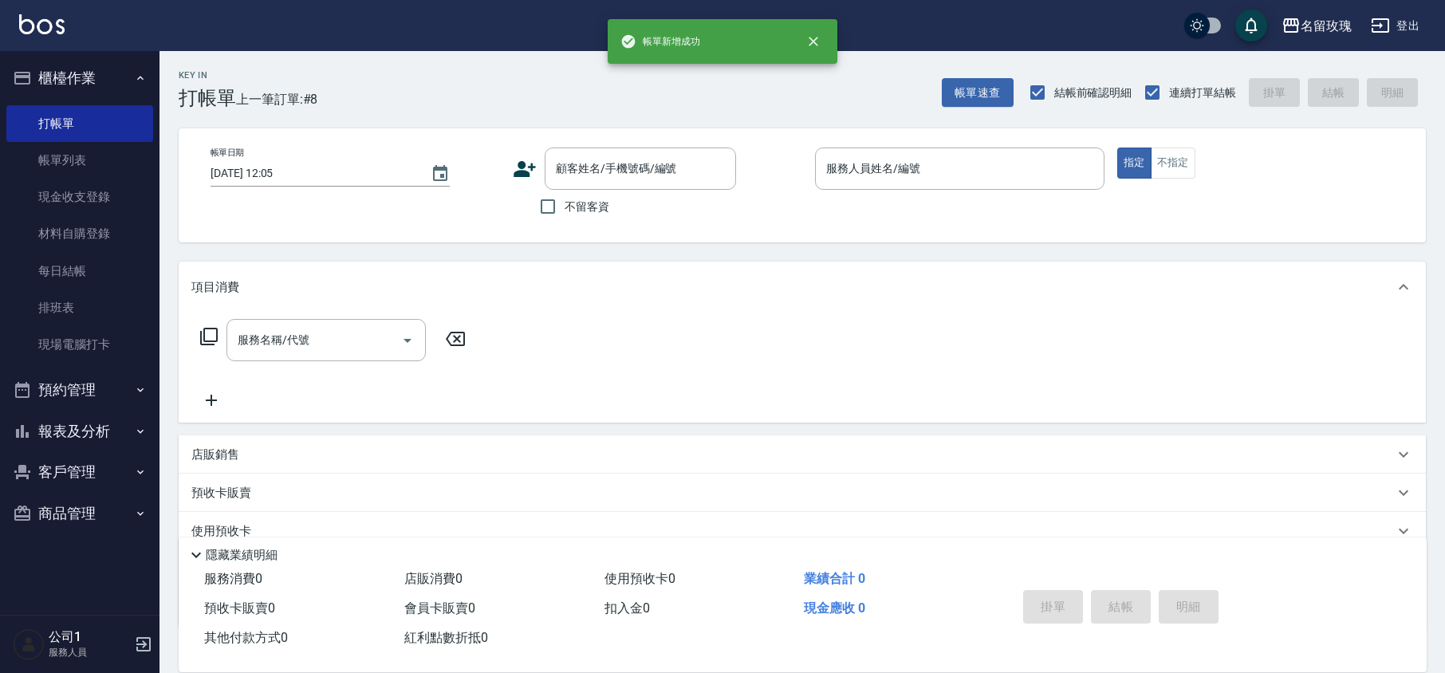
click at [492, 90] on div "Key In 打帳單 上一筆訂單:#8 帳單速查 結帳前確認明細 連續打單結帳 掛單 結帳 明細" at bounding box center [792, 80] width 1266 height 58
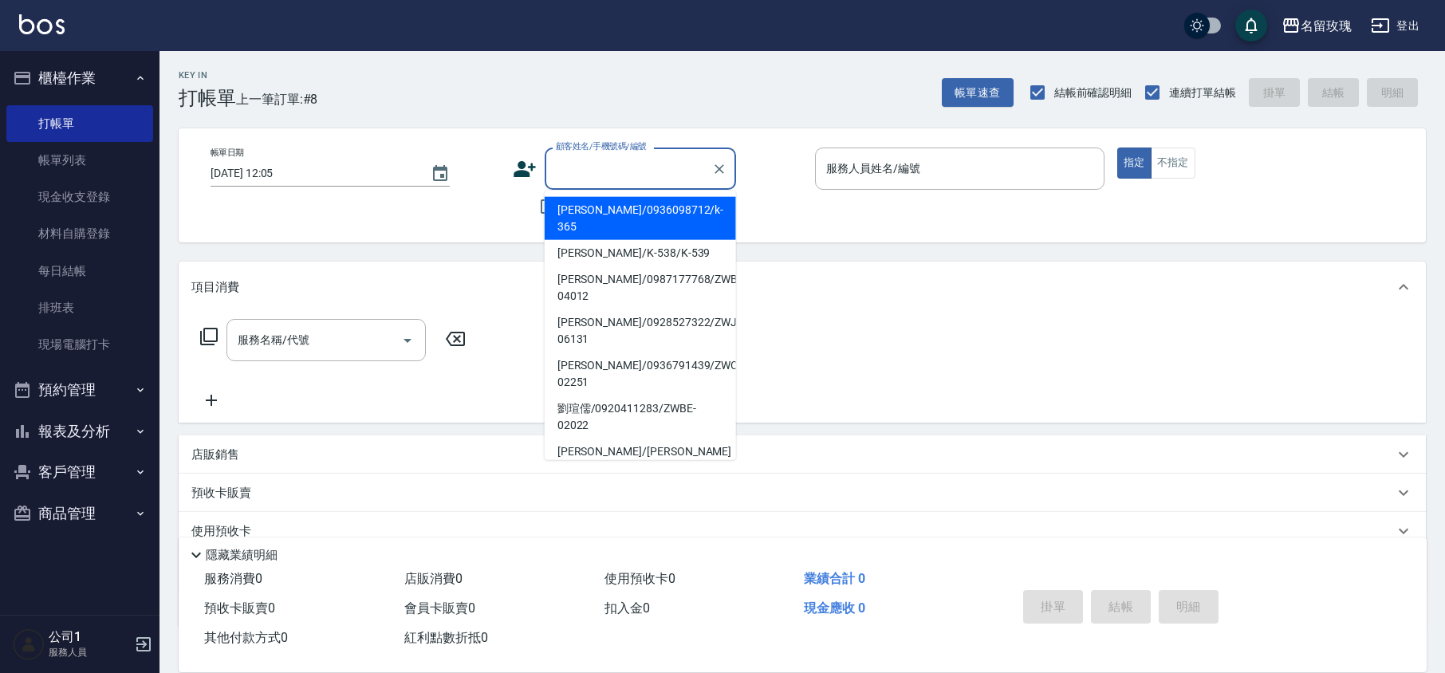
click at [581, 176] on input "顧客姓名/手機號碼/編號" at bounding box center [628, 169] width 153 height 28
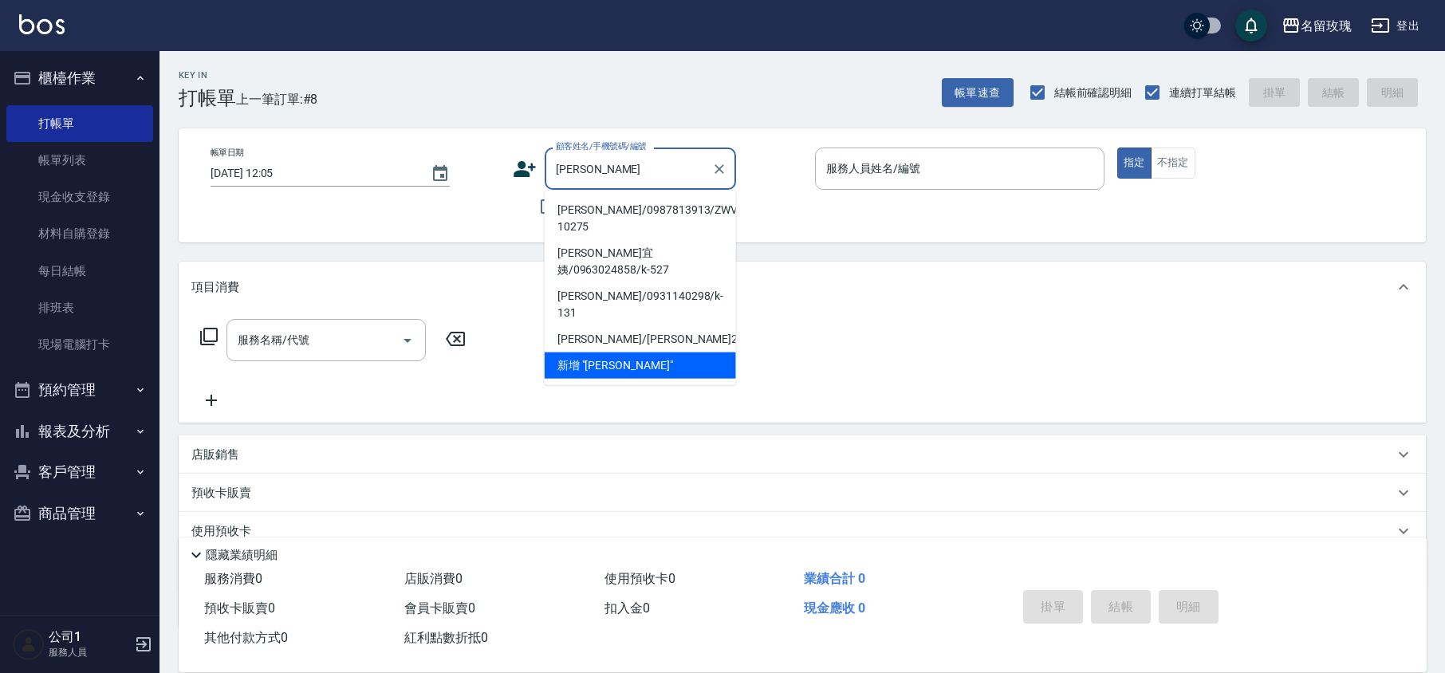
click at [606, 202] on li "[PERSON_NAME]/0987813913/ZWVI-10275" at bounding box center [640, 218] width 191 height 43
type input "[PERSON_NAME]/0987813913/ZWVI-10275"
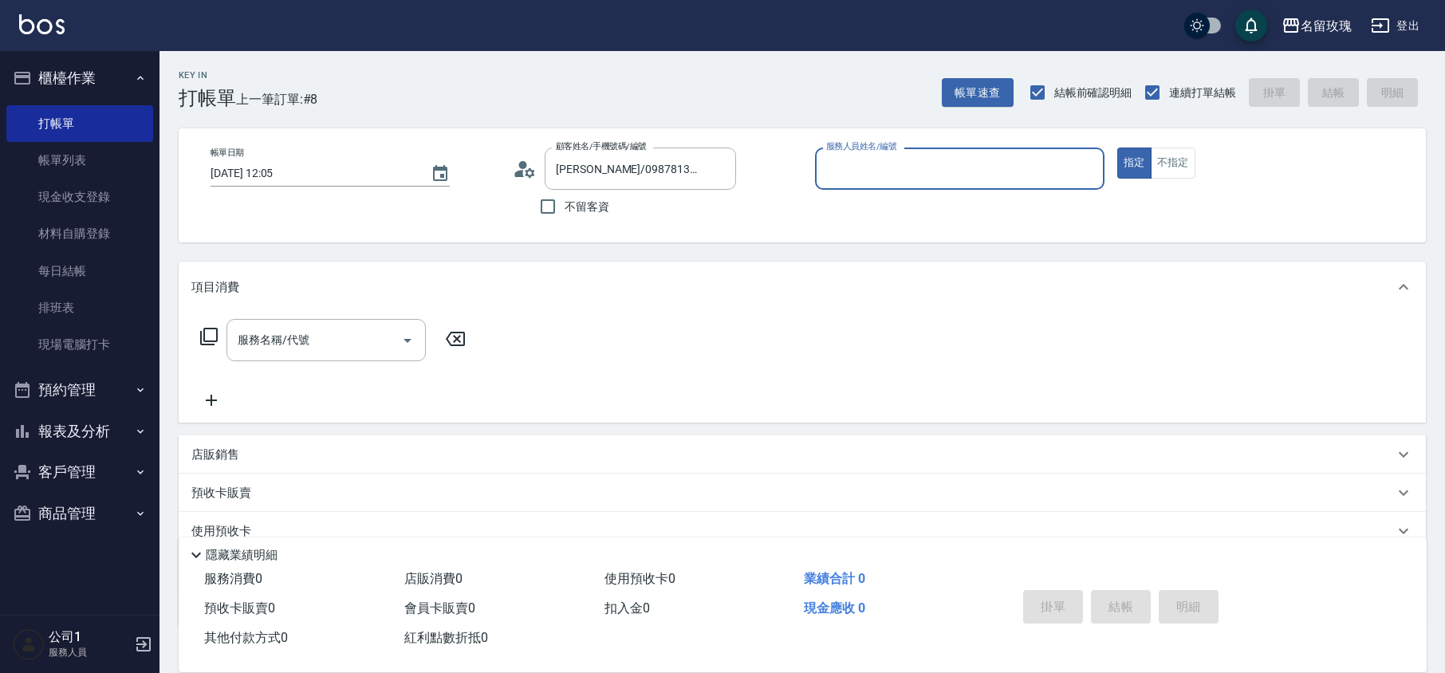
type input "VIVI-2"
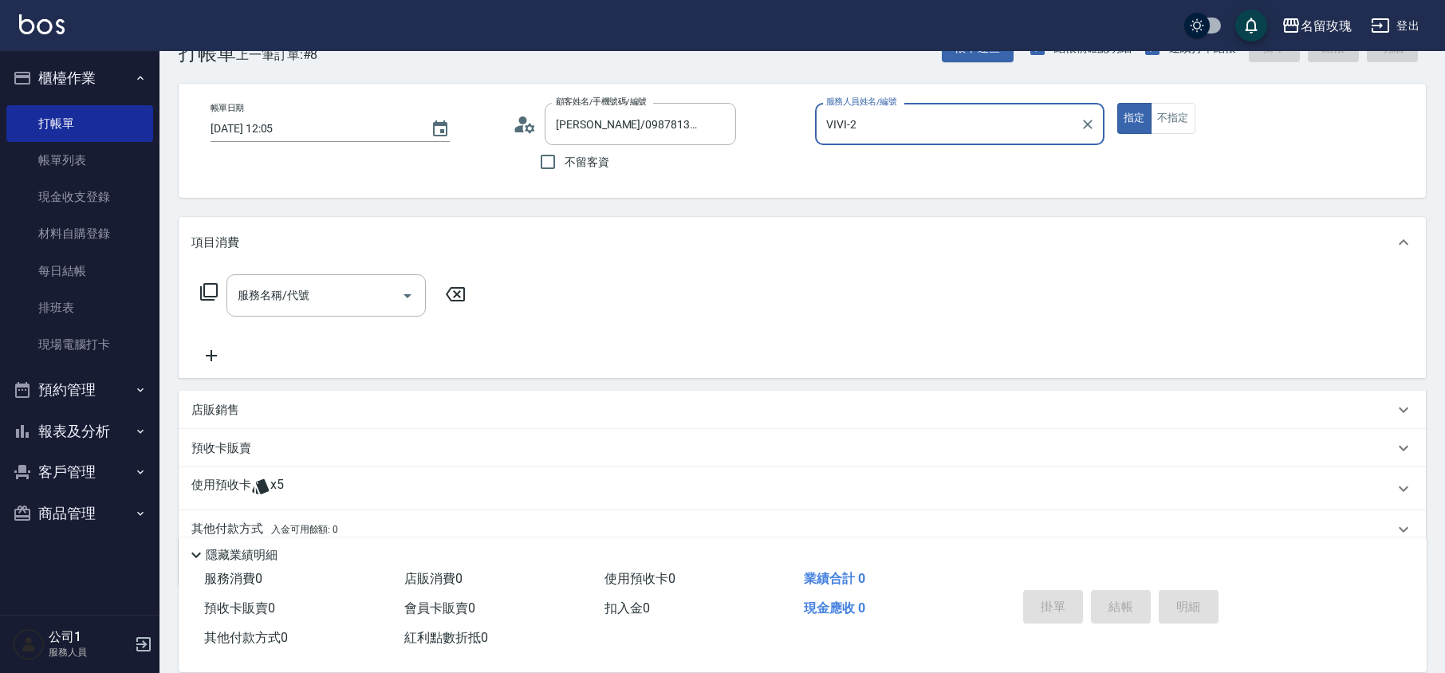
scroll to position [108, 0]
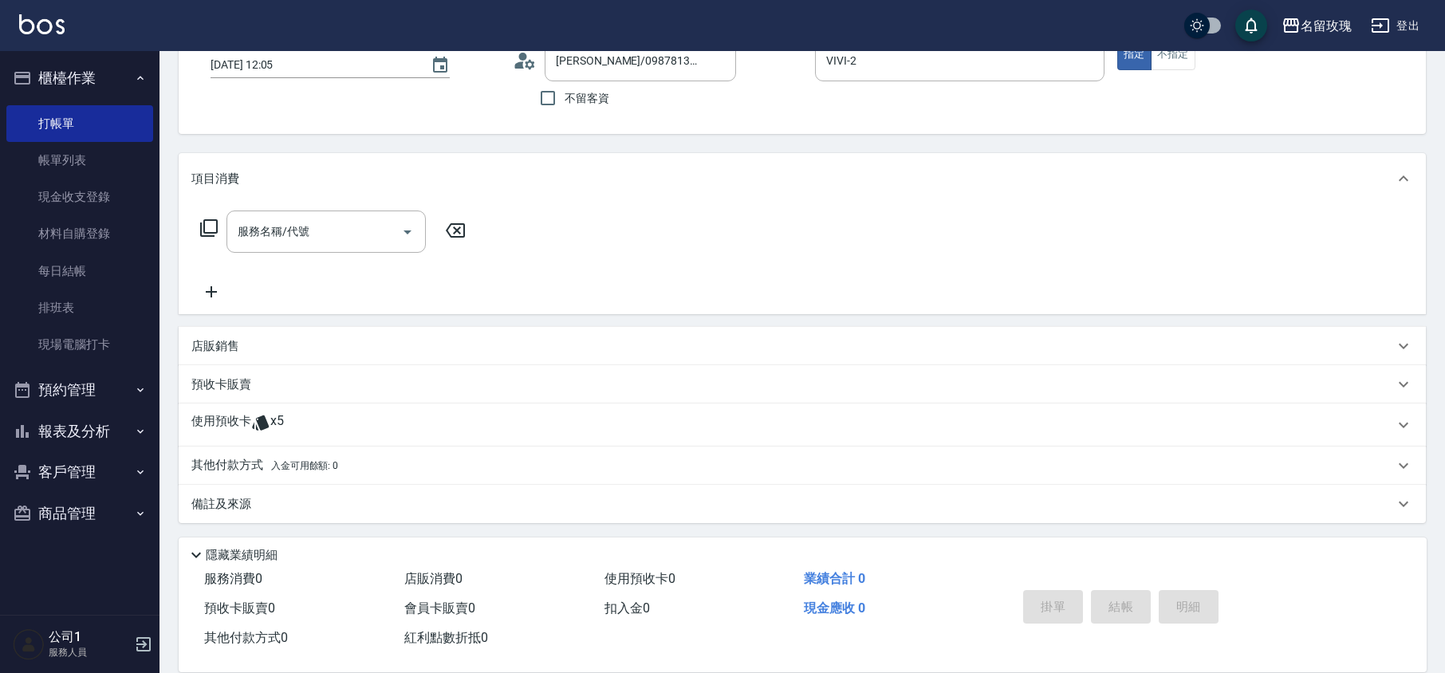
click at [275, 421] on span "x5" at bounding box center [277, 425] width 14 height 24
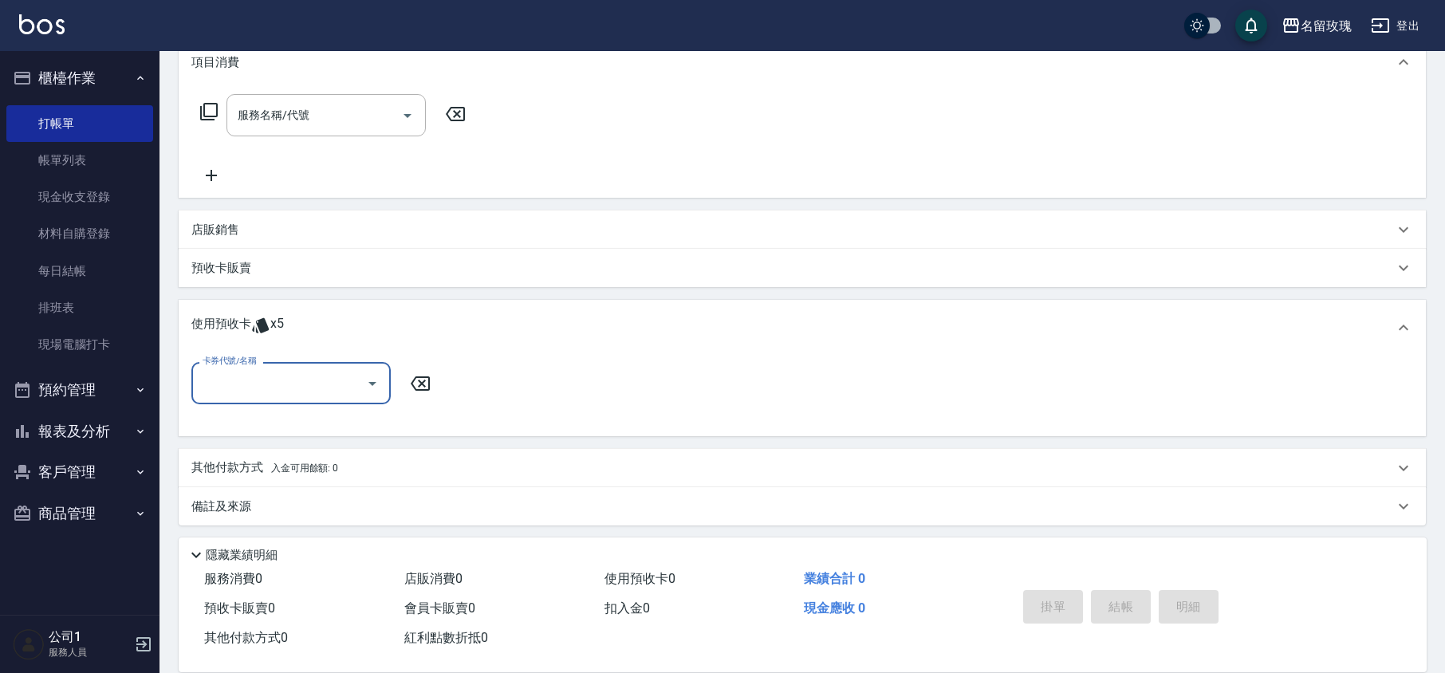
scroll to position [227, 0]
click at [377, 377] on icon "Open" at bounding box center [372, 381] width 19 height 19
click at [600, 310] on div "使用預收卡 x5" at bounding box center [802, 325] width 1247 height 56
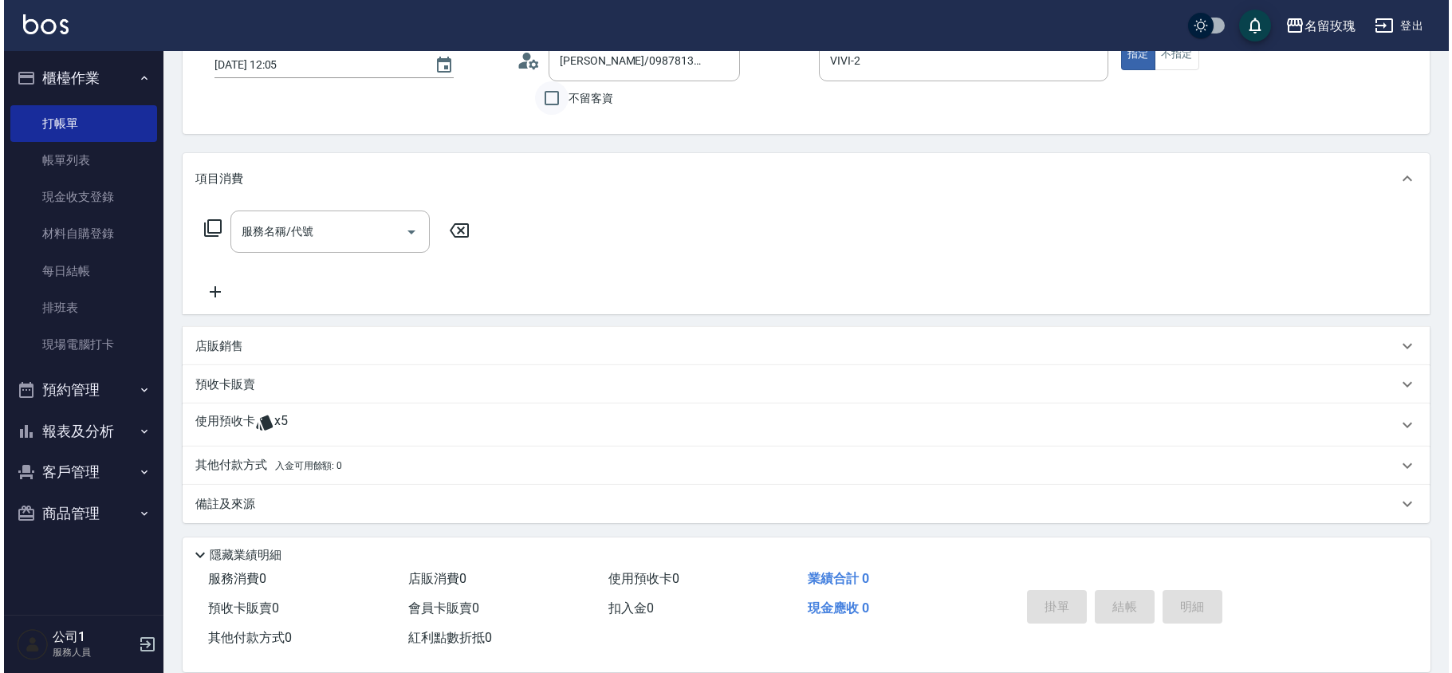
scroll to position [108, 0]
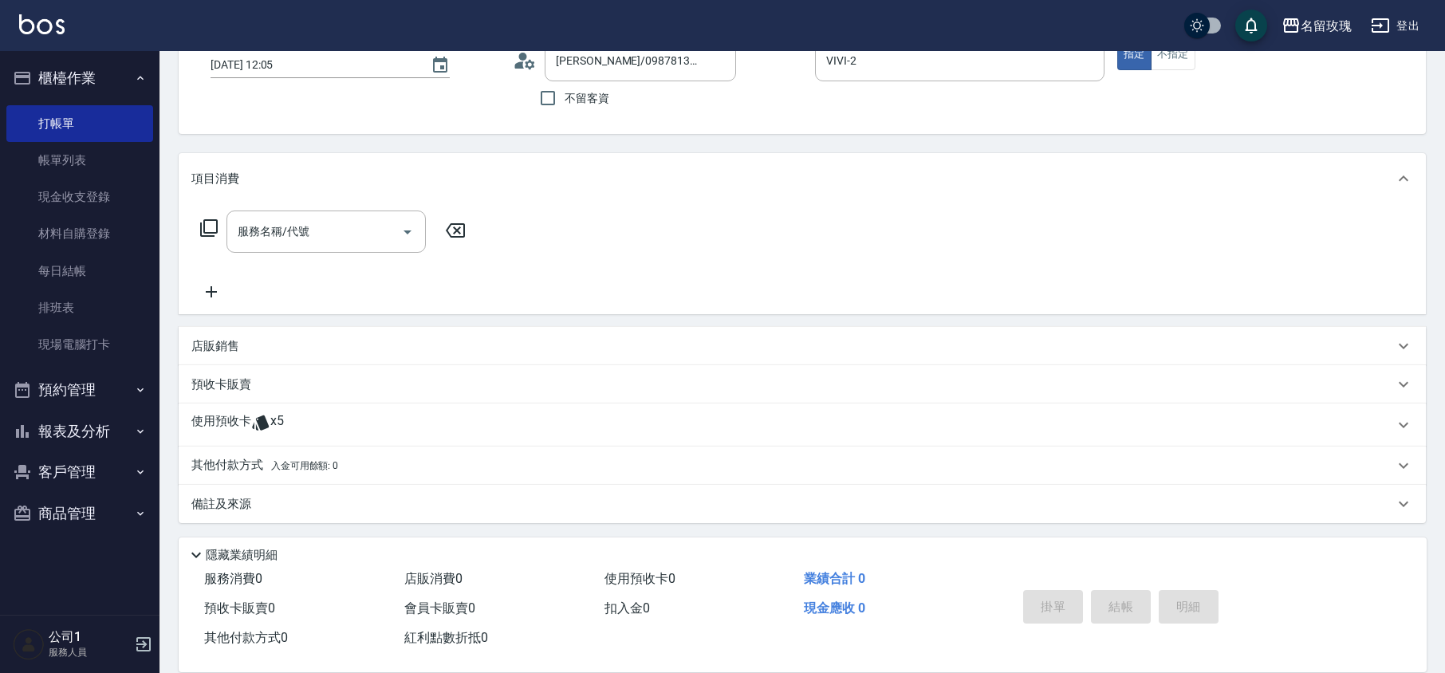
click at [529, 55] on icon at bounding box center [525, 61] width 24 height 24
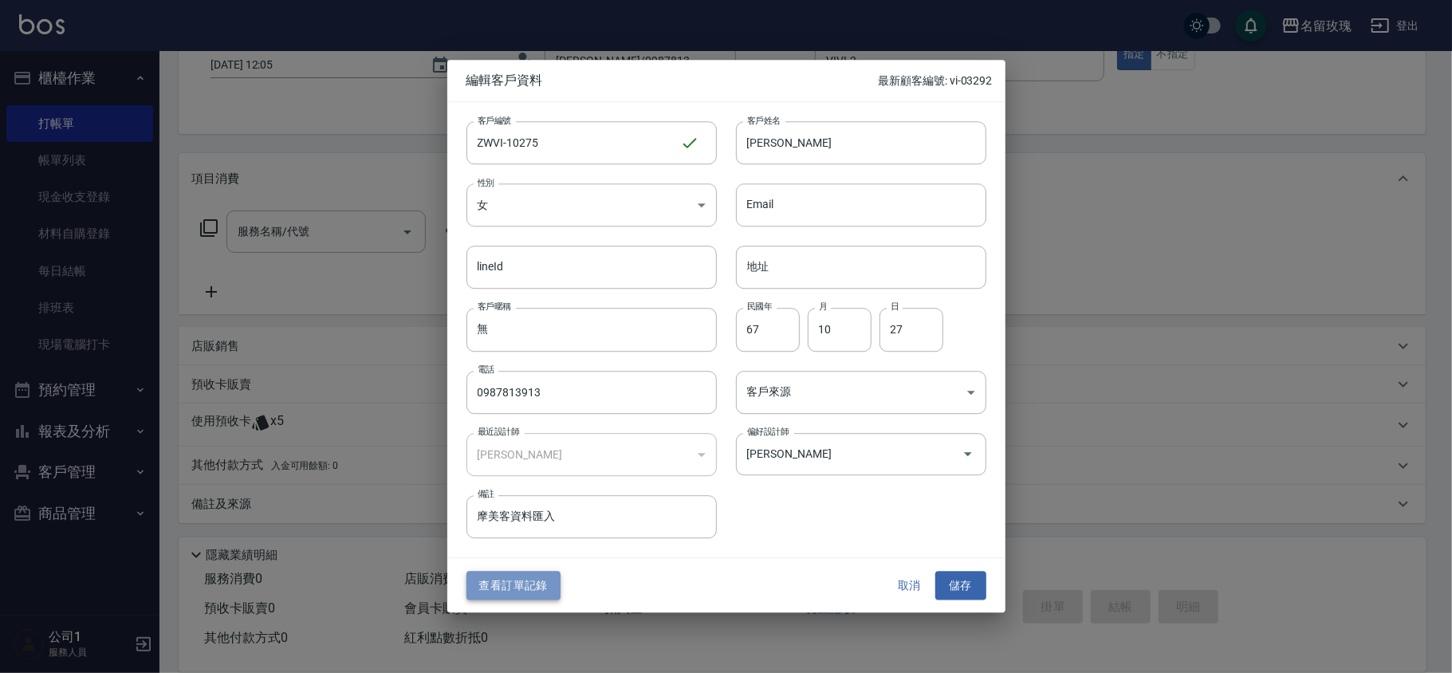
click at [530, 585] on button "查看訂單記錄" at bounding box center [513, 585] width 94 height 29
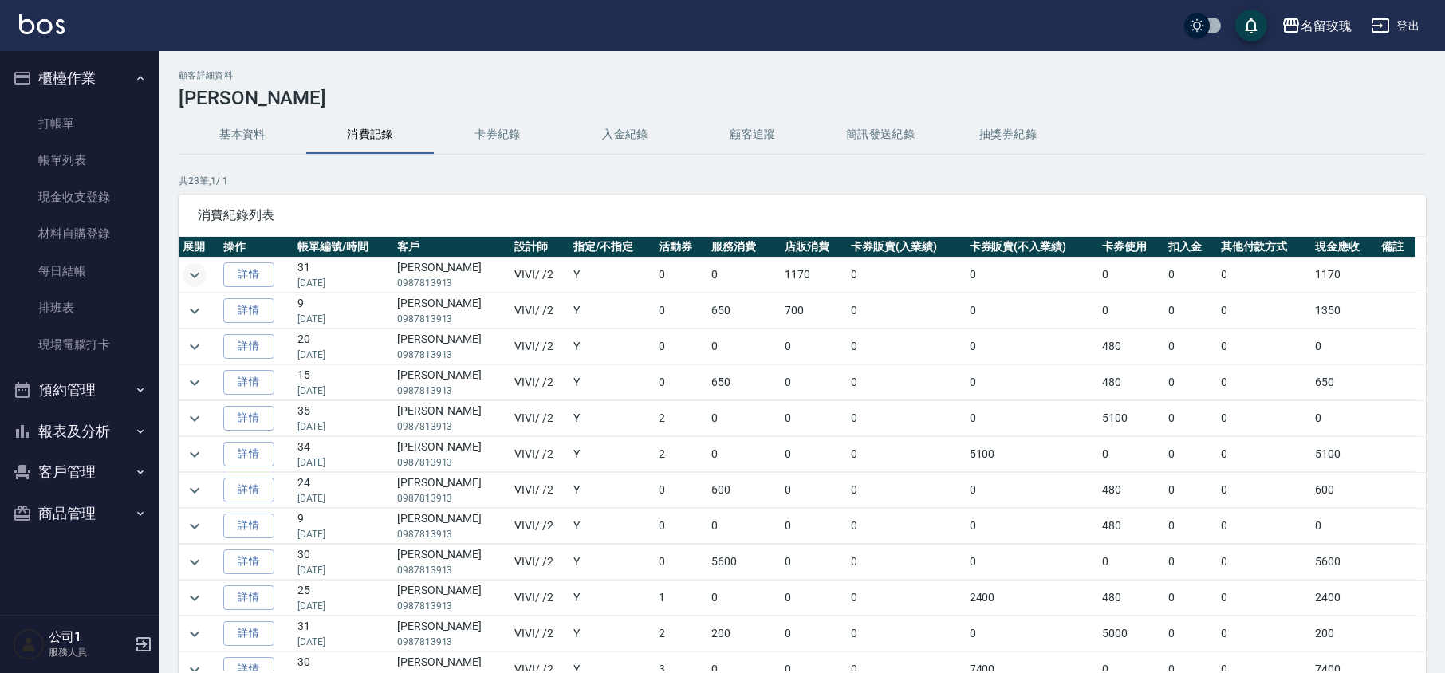
click at [199, 271] on icon "expand row" at bounding box center [194, 274] width 19 height 19
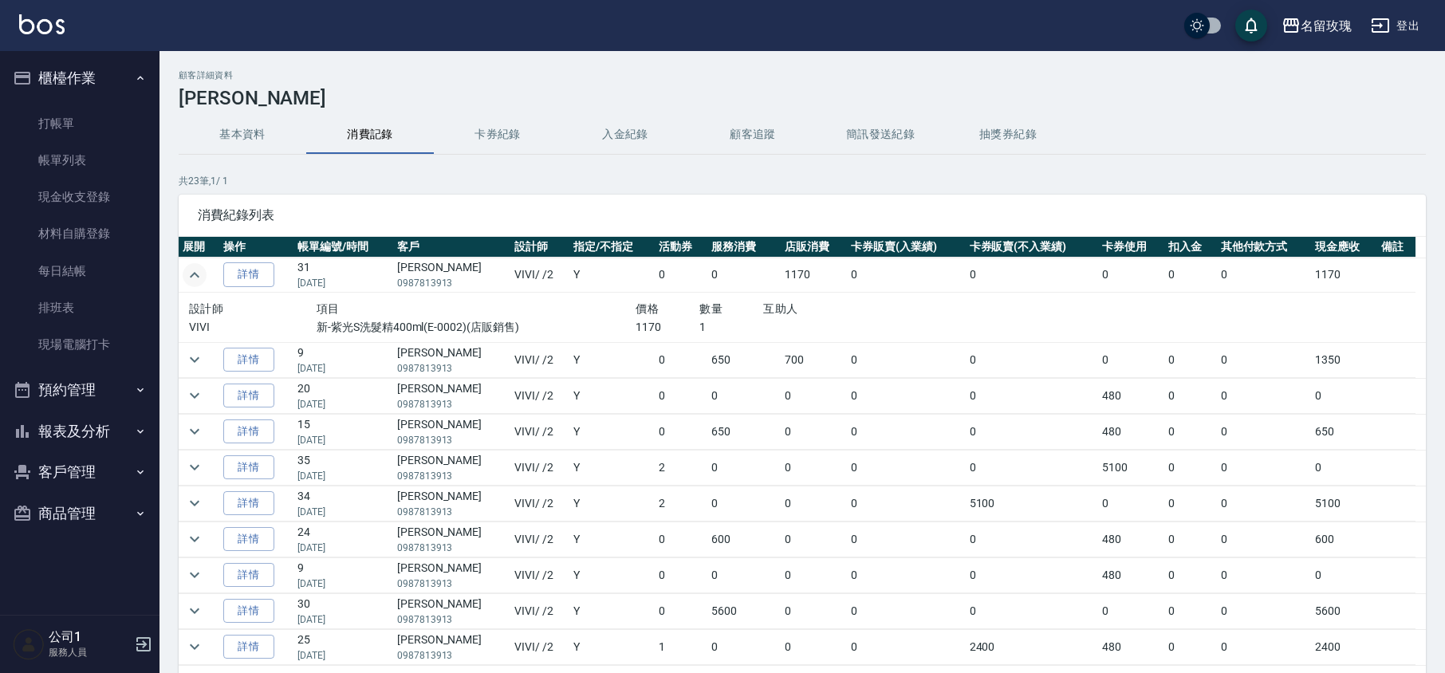
click at [199, 271] on icon "expand row" at bounding box center [194, 274] width 19 height 19
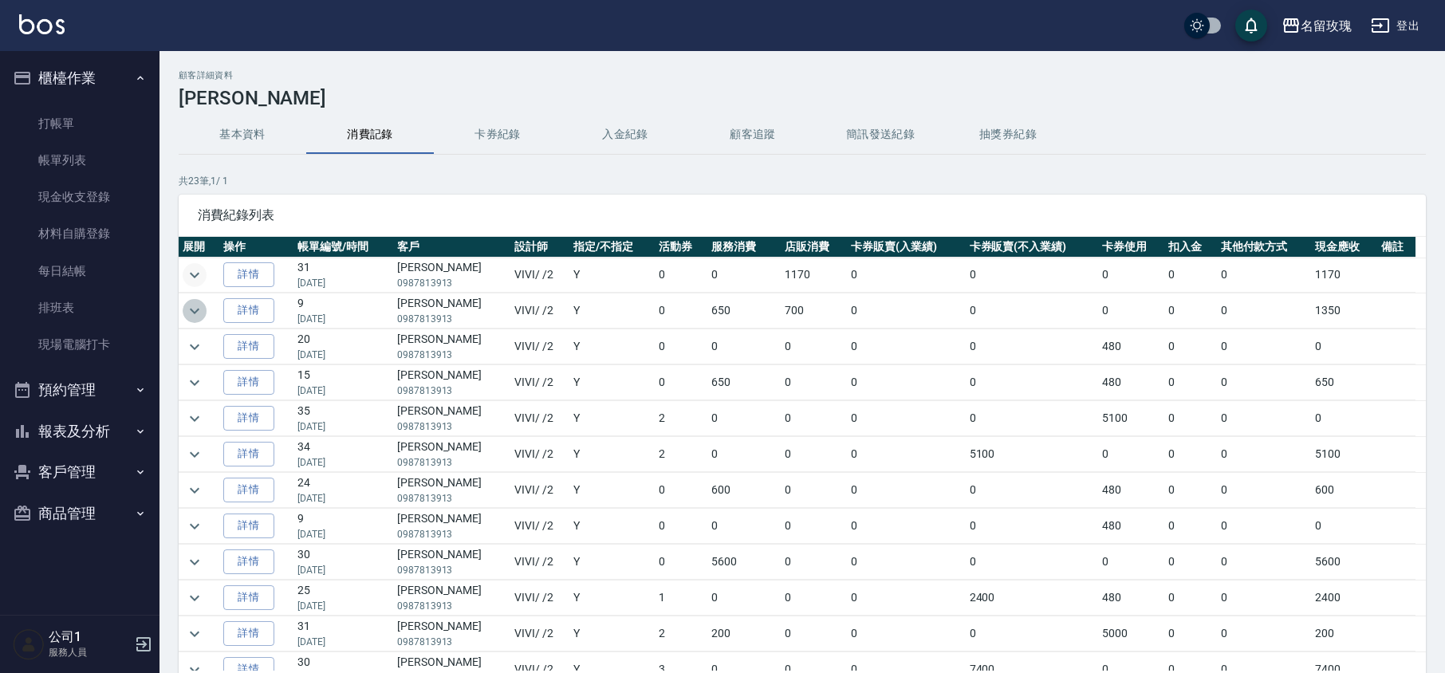
click at [204, 314] on button "expand row" at bounding box center [195, 311] width 24 height 24
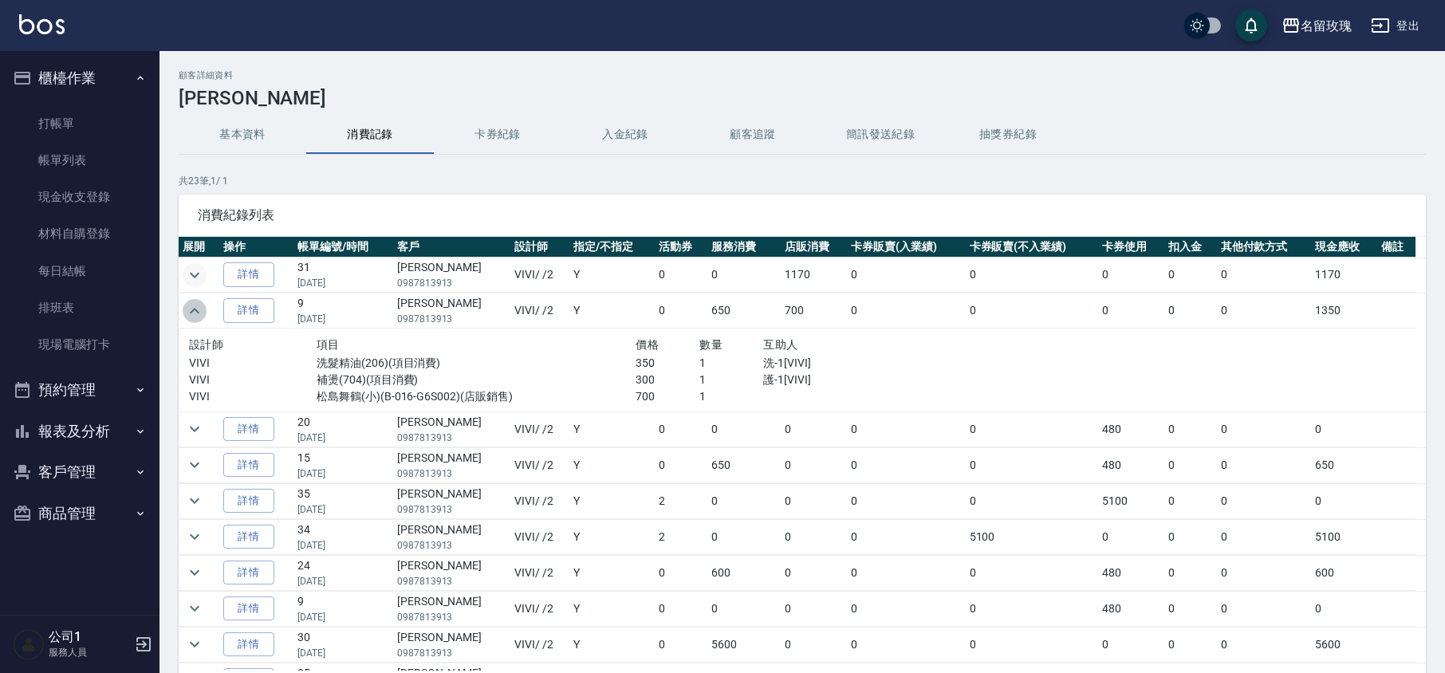
click at [202, 314] on icon "expand row" at bounding box center [194, 310] width 19 height 19
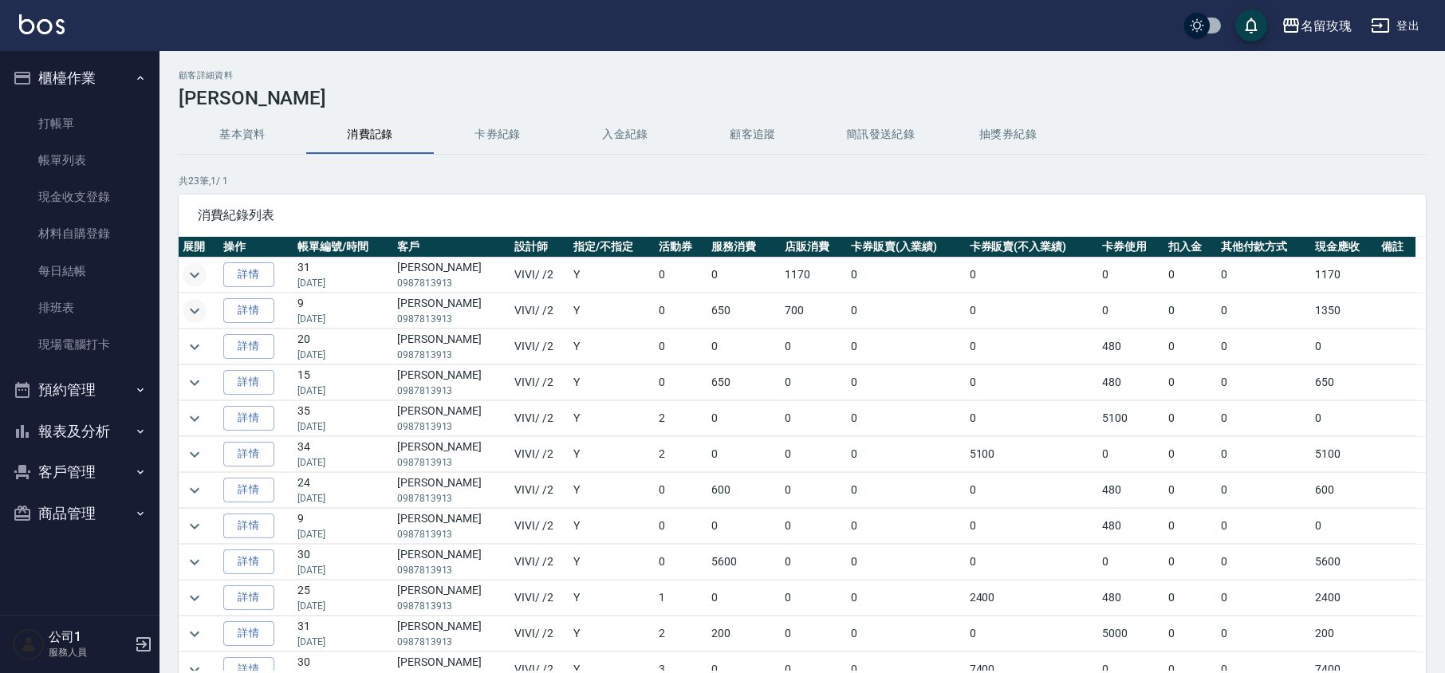
click at [202, 313] on icon "expand row" at bounding box center [194, 310] width 19 height 19
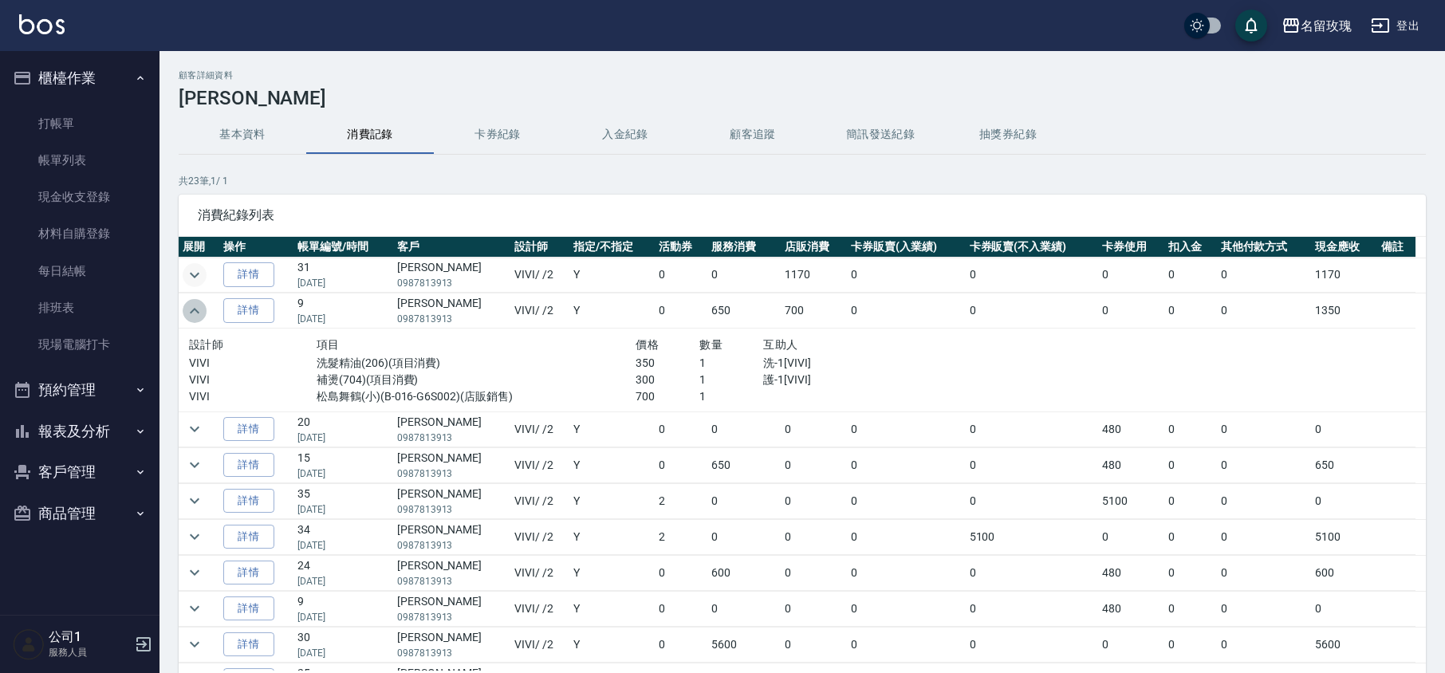
click at [196, 308] on icon "expand row" at bounding box center [194, 310] width 19 height 19
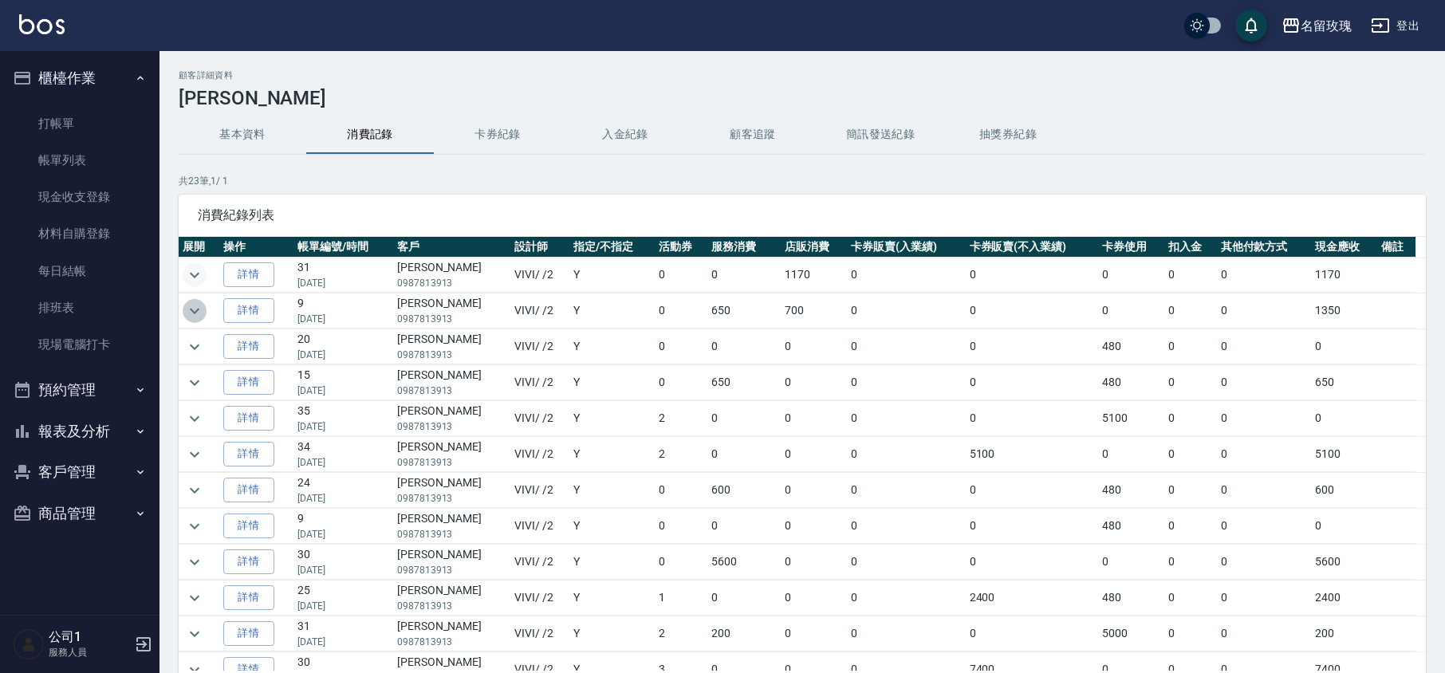
click at [196, 311] on icon "expand row" at bounding box center [195, 311] width 10 height 6
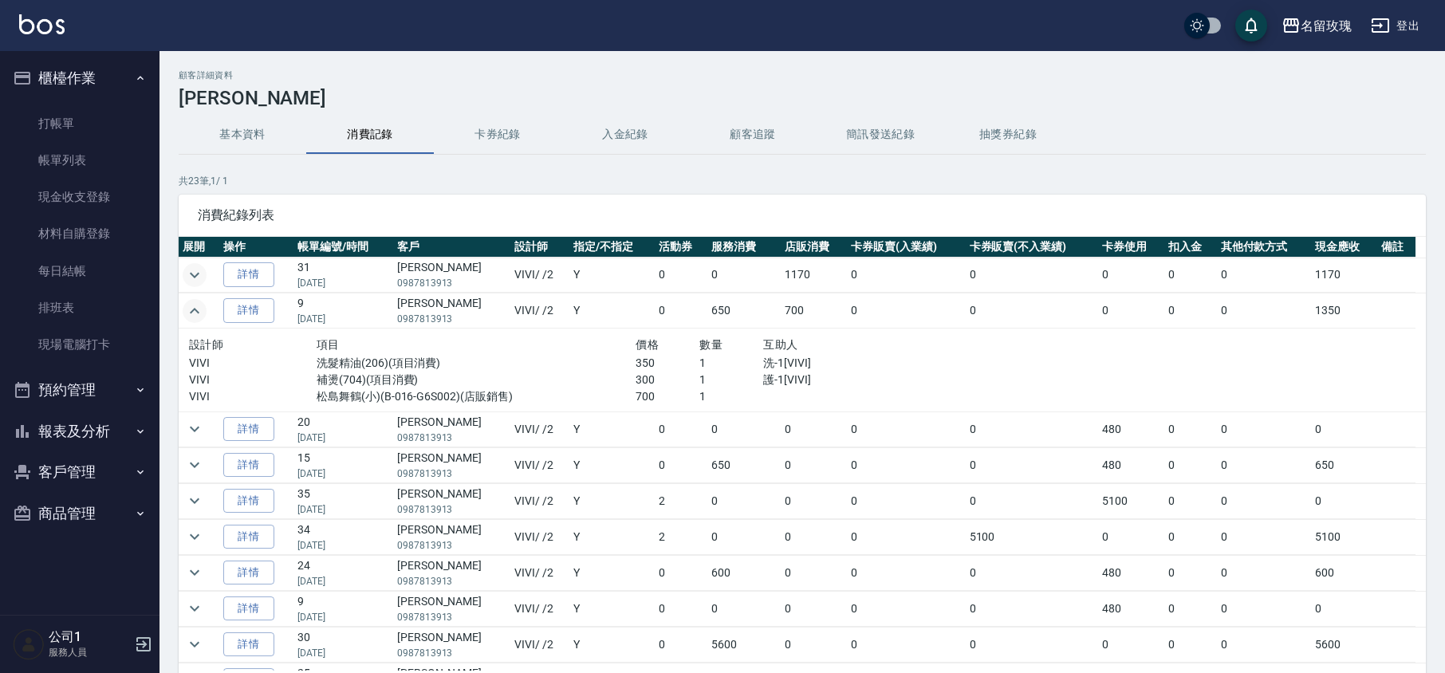
click at [196, 311] on icon "expand row" at bounding box center [195, 311] width 10 height 6
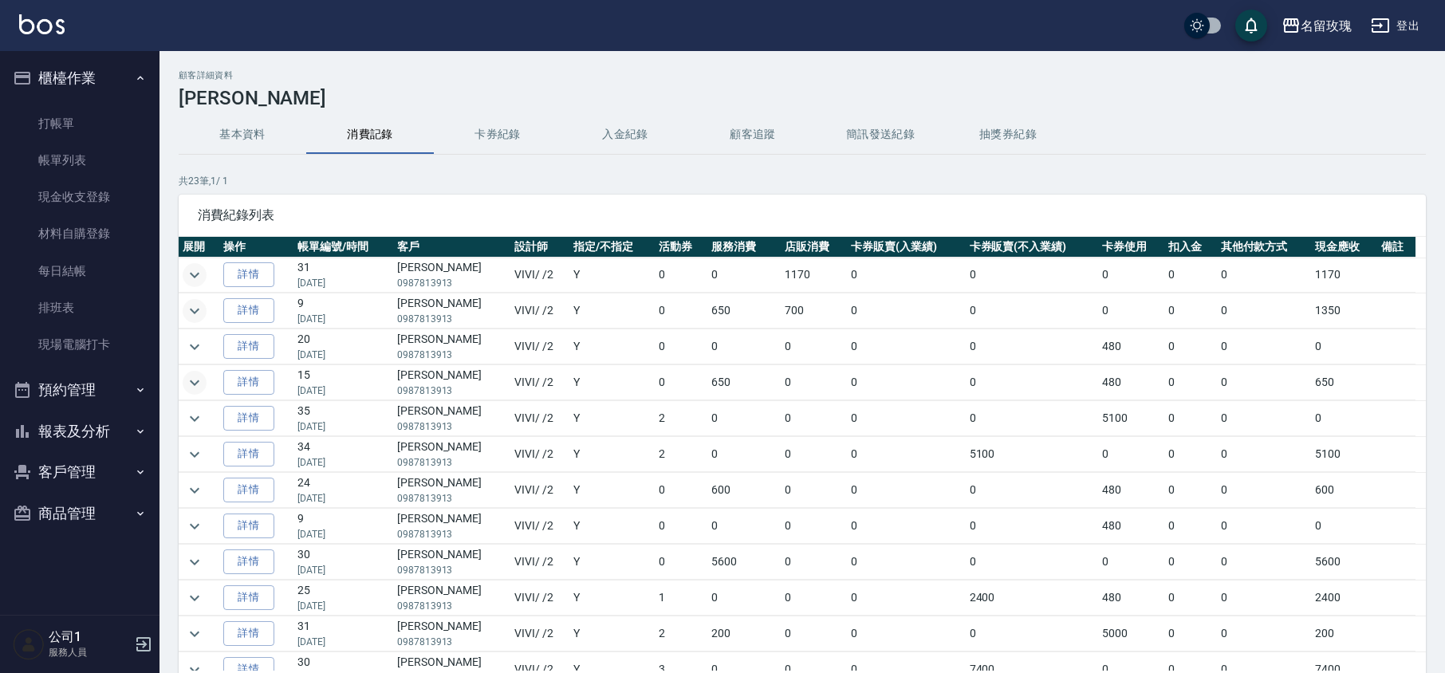
click at [189, 391] on icon "expand row" at bounding box center [194, 382] width 19 height 19
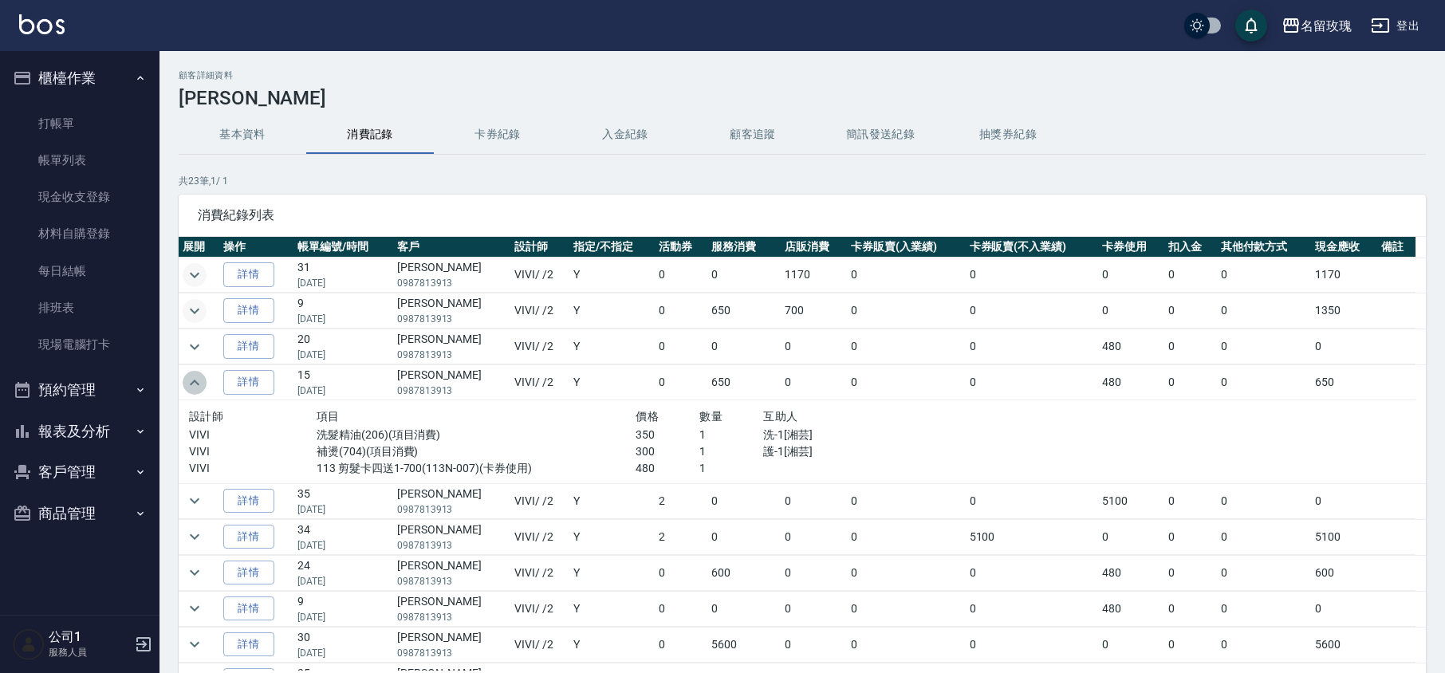
click at [189, 389] on icon "expand row" at bounding box center [194, 382] width 19 height 19
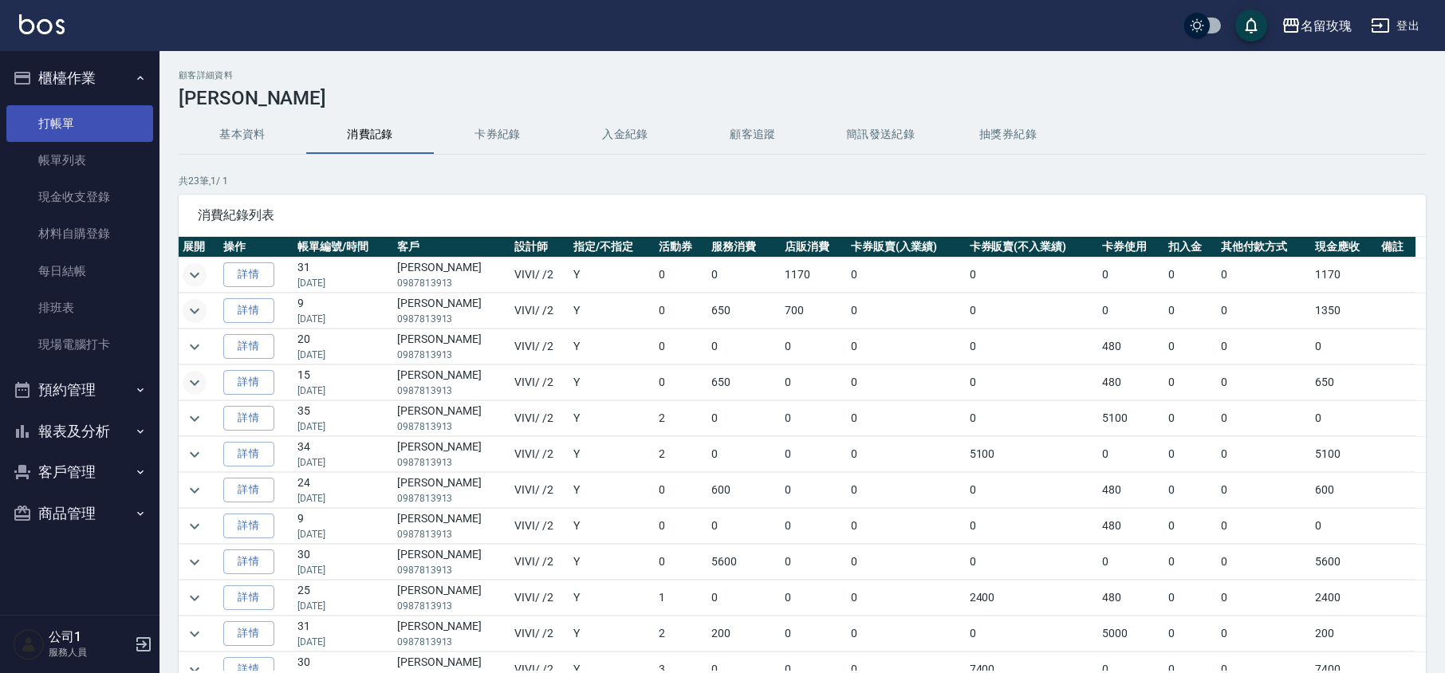
click at [105, 115] on link "打帳單" at bounding box center [79, 123] width 147 height 37
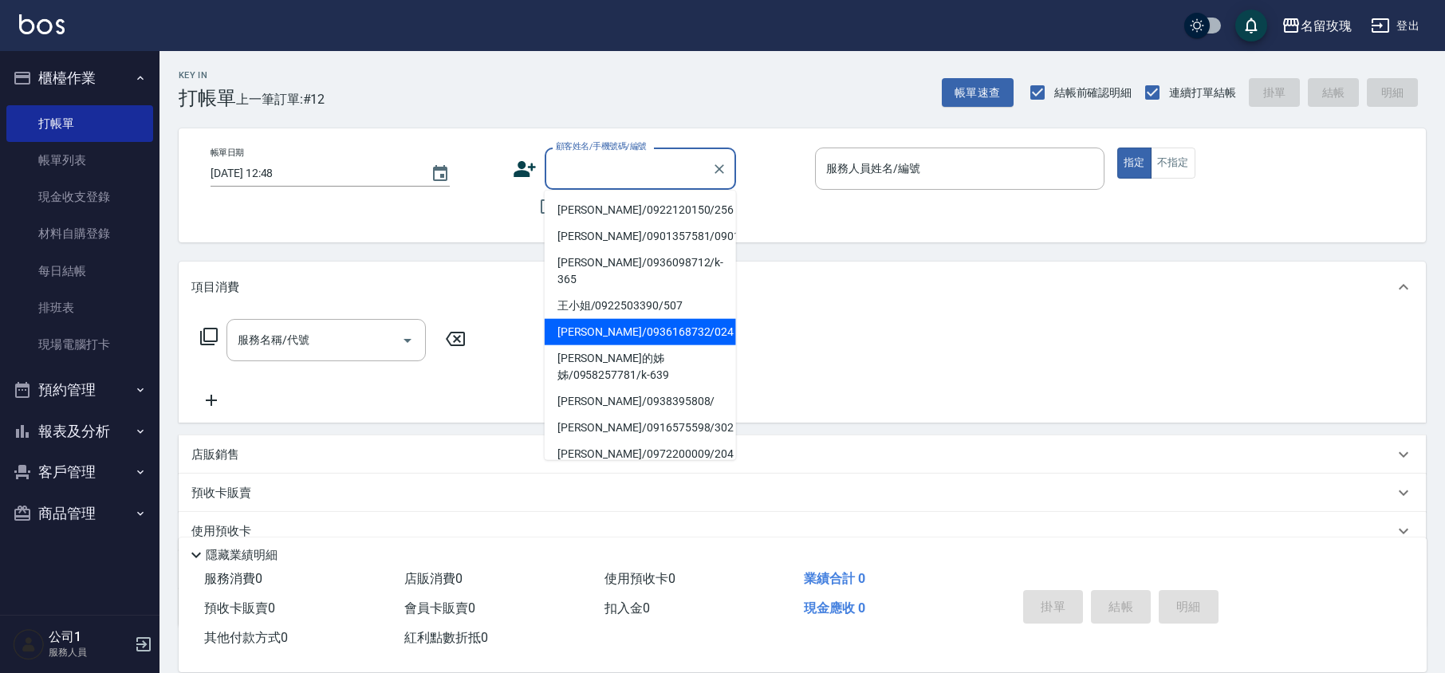
click at [588, 166] on input "顧客姓名/手機號碼/編號" at bounding box center [628, 169] width 153 height 28
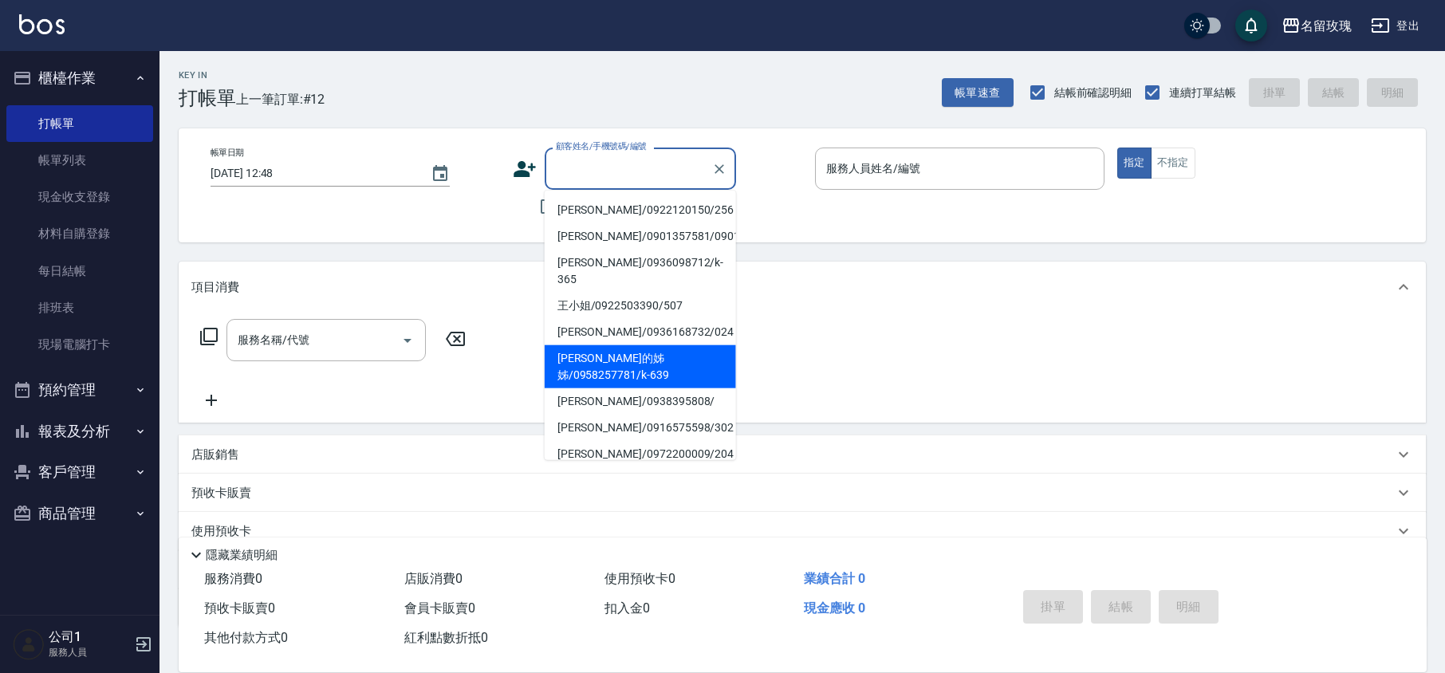
click at [611, 352] on li "[PERSON_NAME]的姊姊/0958257781/k-639" at bounding box center [640, 366] width 191 height 43
type input "[PERSON_NAME]的姊姊/0958257781/k-639"
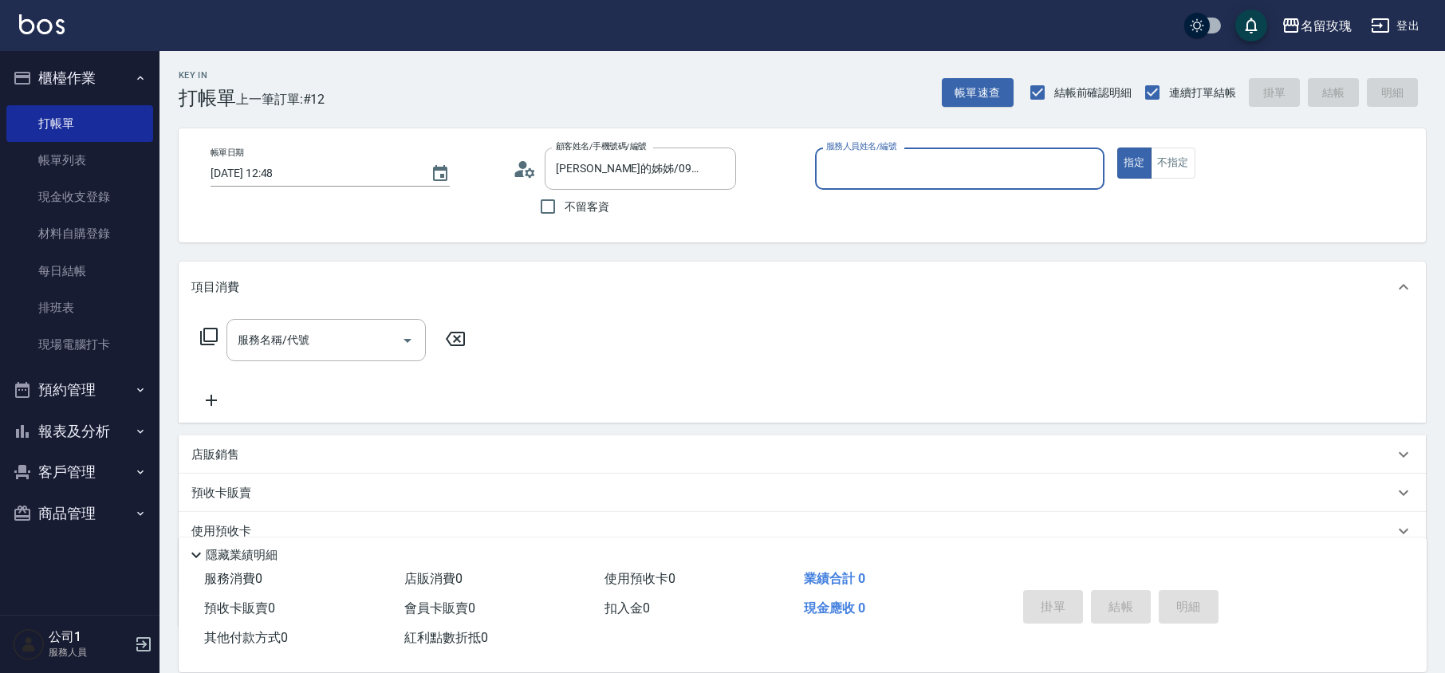
type input "[PERSON_NAME]-5"
click at [234, 454] on p "店販銷售" at bounding box center [215, 454] width 48 height 17
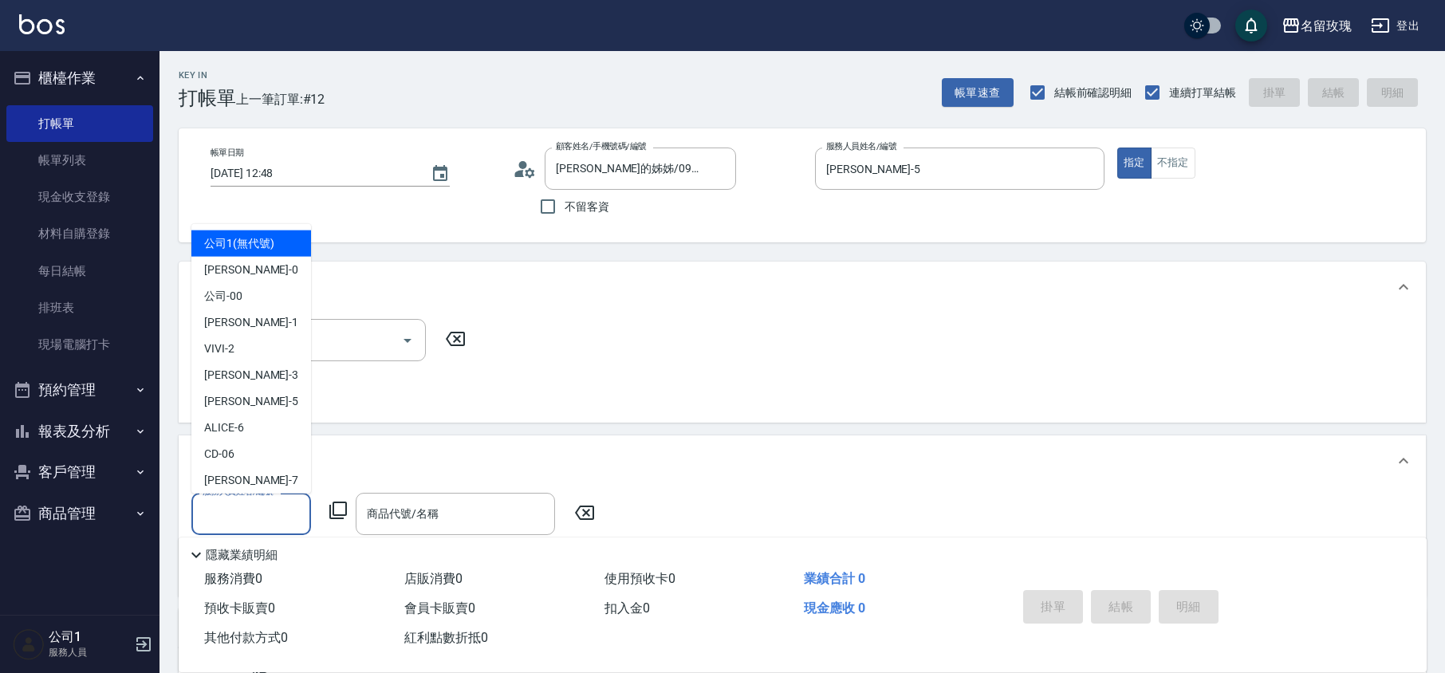
click at [260, 501] on input "服務人員姓名/編號" at bounding box center [251, 514] width 105 height 28
click at [238, 389] on div "[PERSON_NAME] -5" at bounding box center [251, 401] width 120 height 26
type input "[PERSON_NAME]-5"
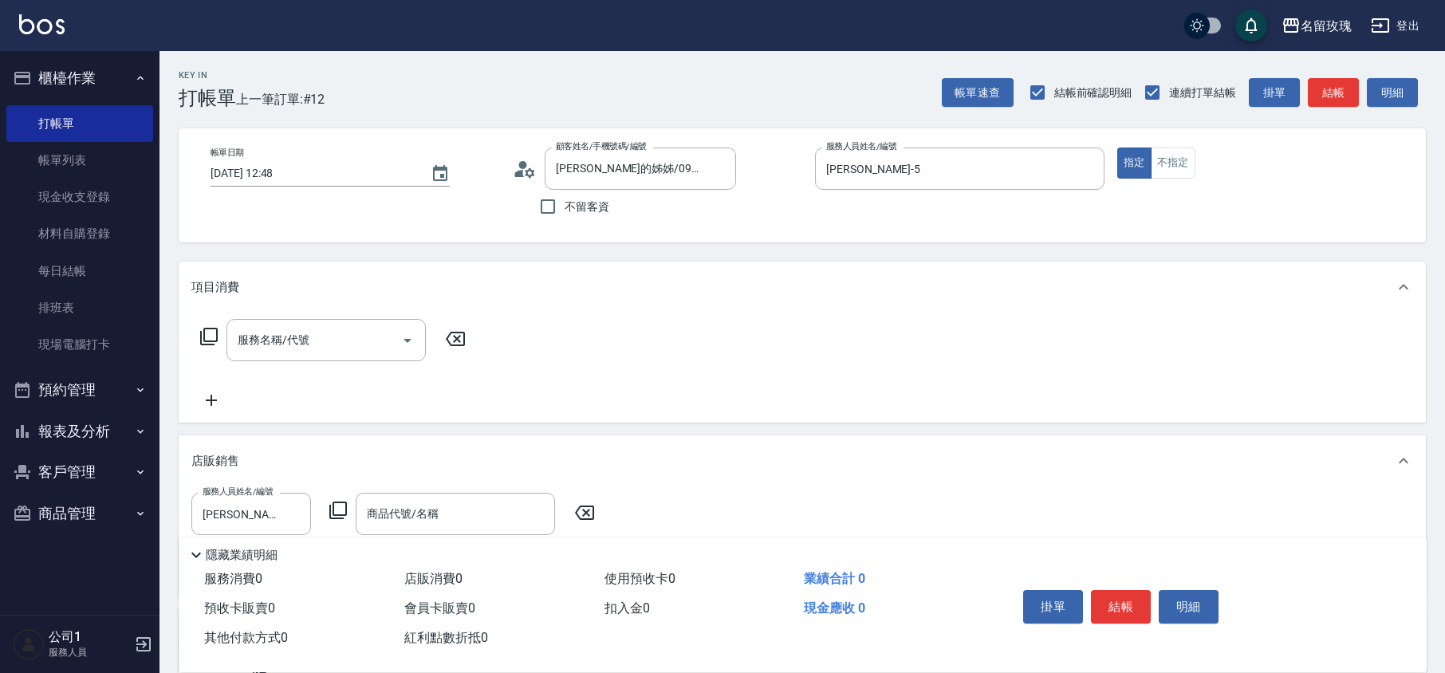
click at [335, 499] on div "服務人員姓名/編號 [PERSON_NAME]-5 服務人員姓名/編號 商品代號/名稱 商品代號/名稱" at bounding box center [397, 514] width 413 height 42
click at [340, 511] on icon at bounding box center [337, 510] width 19 height 19
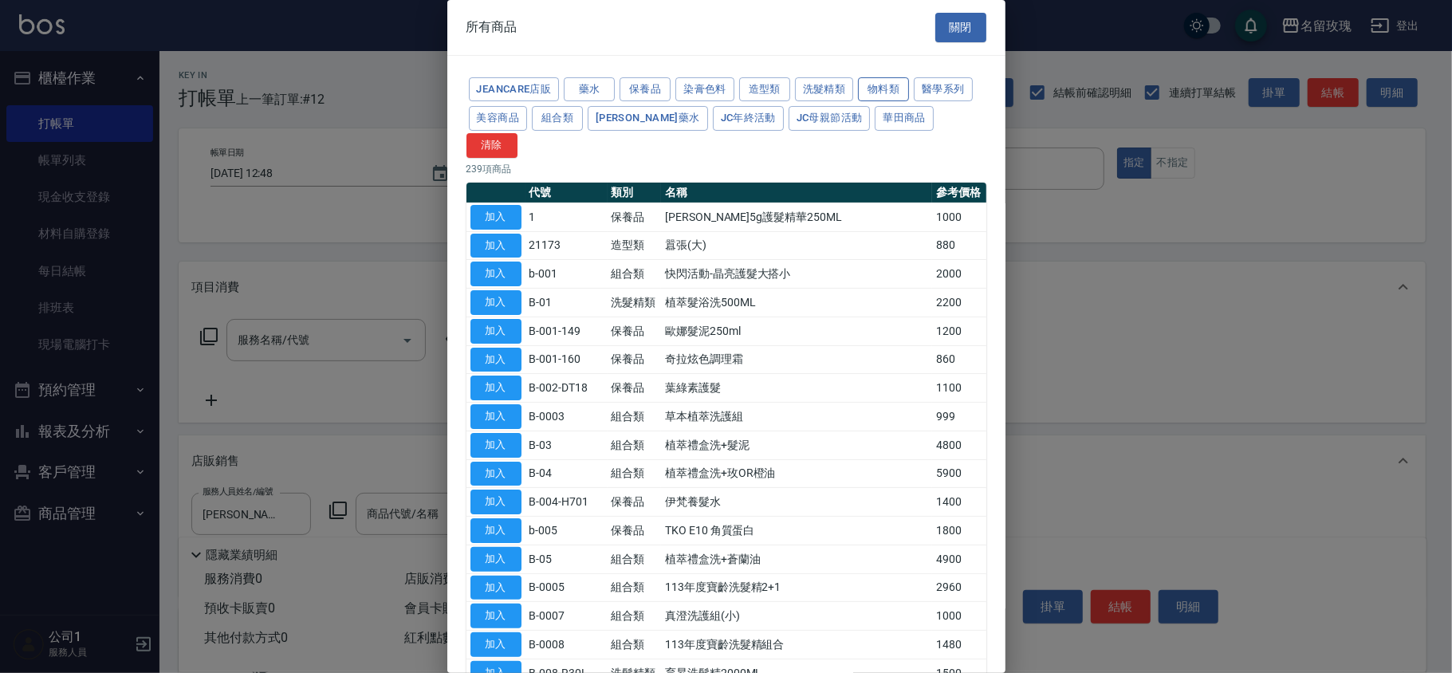
click at [900, 89] on button "物料類" at bounding box center [883, 89] width 51 height 25
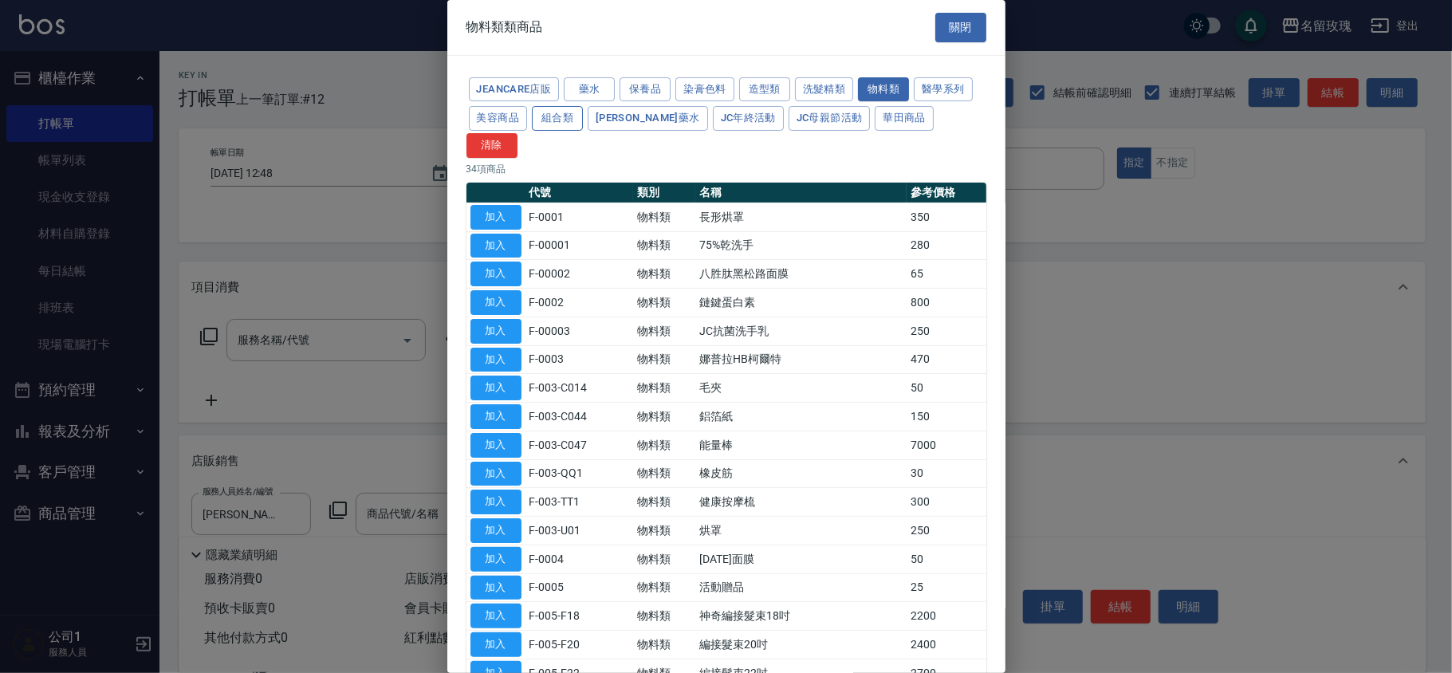
click at [578, 120] on button "組合類" at bounding box center [557, 118] width 51 height 25
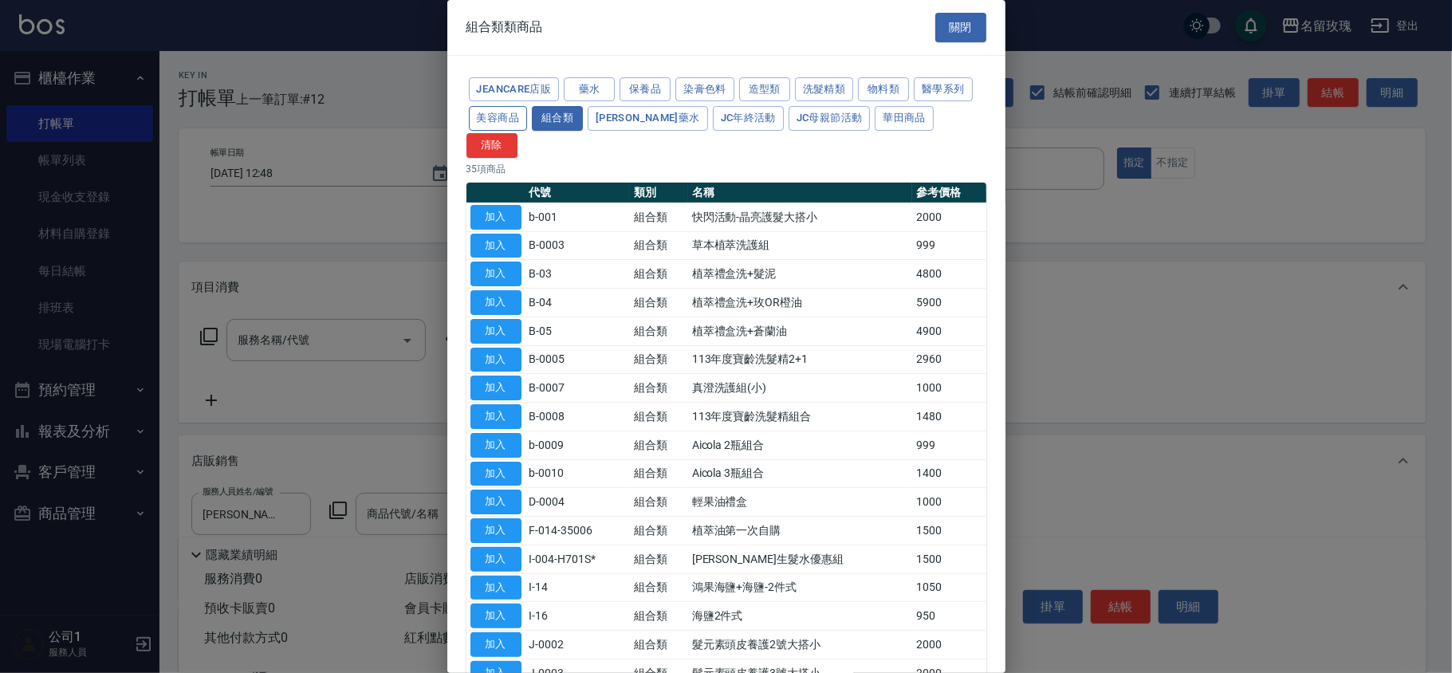
click at [512, 116] on button "美容商品" at bounding box center [498, 118] width 59 height 25
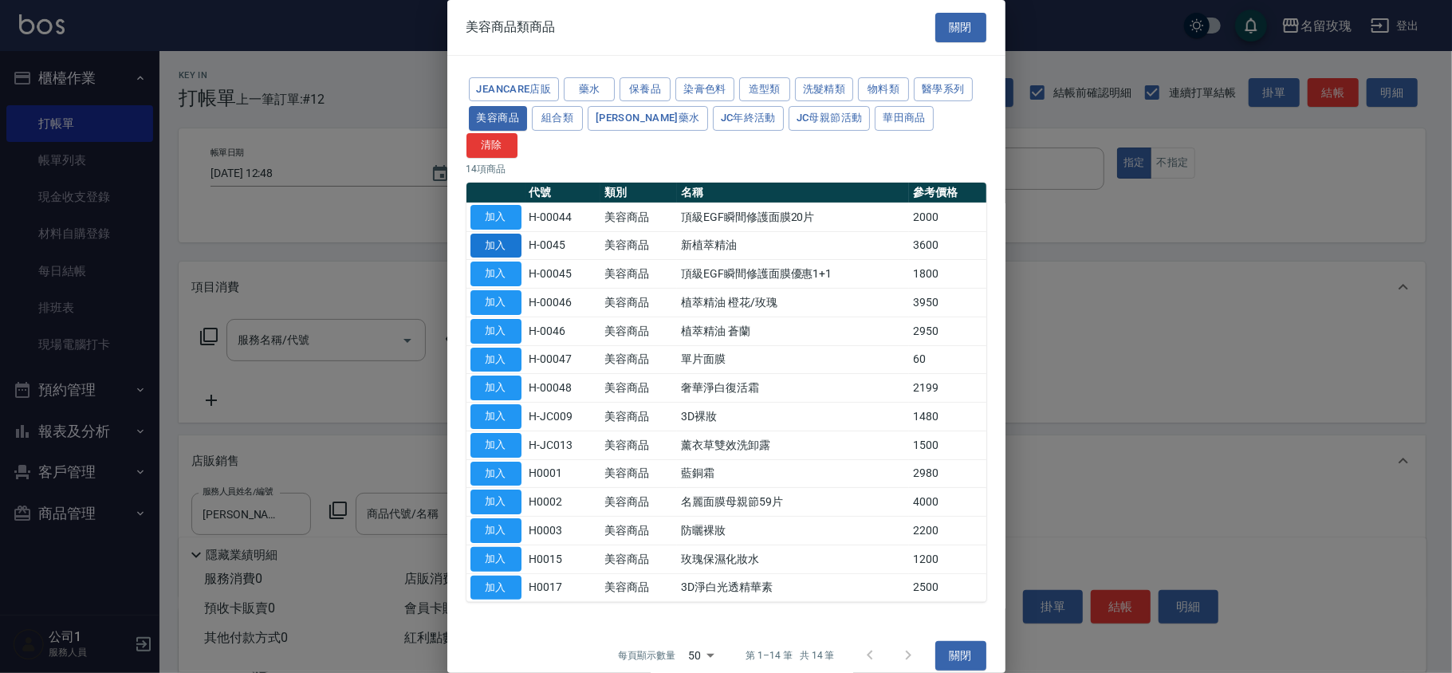
click at [509, 234] on button "加入" at bounding box center [495, 246] width 51 height 25
type input "新植萃精油"
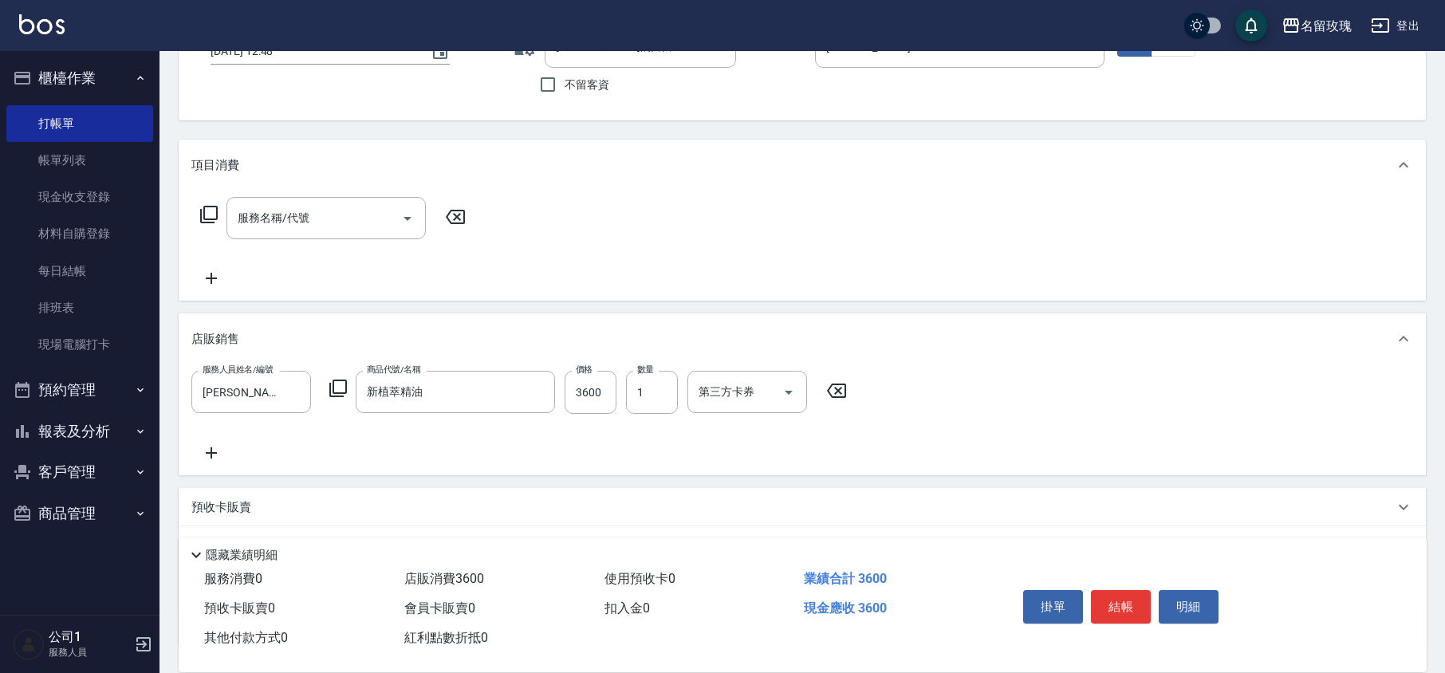
scroll to position [246, 0]
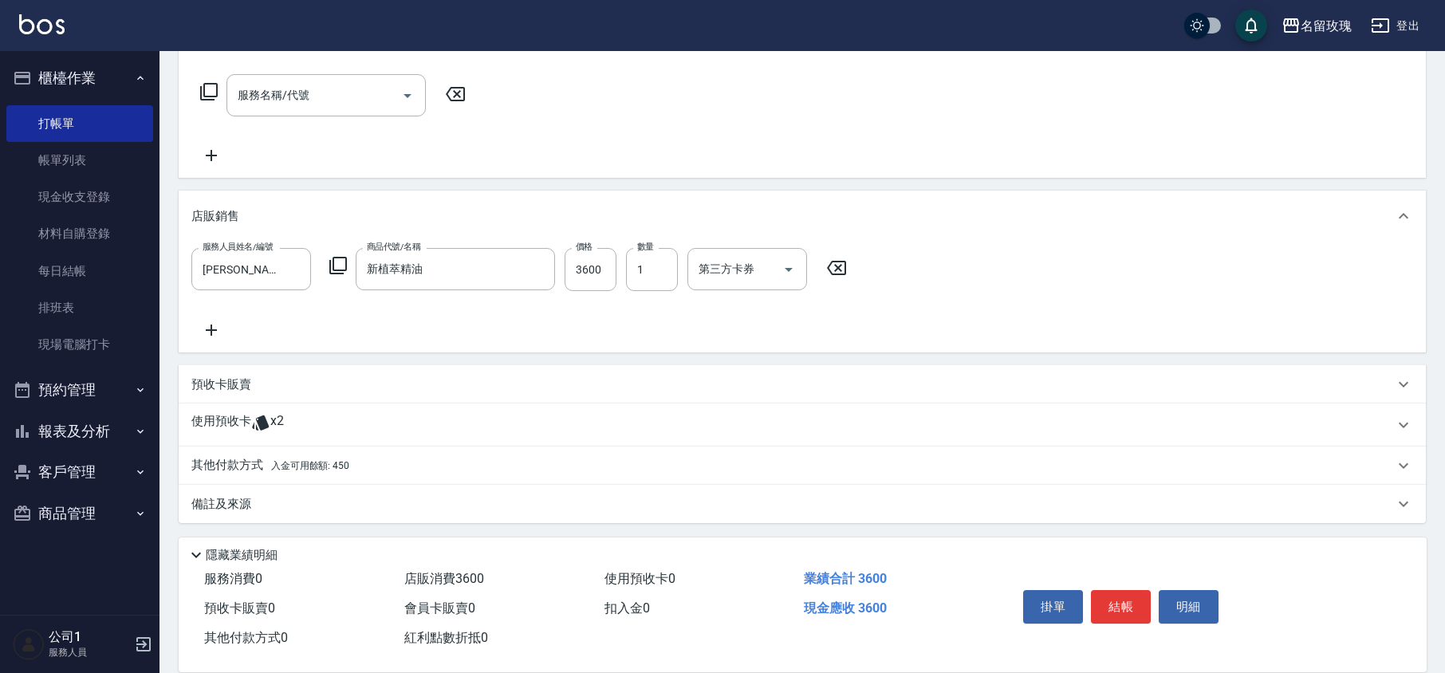
click at [260, 493] on div "備註及來源" at bounding box center [802, 504] width 1247 height 38
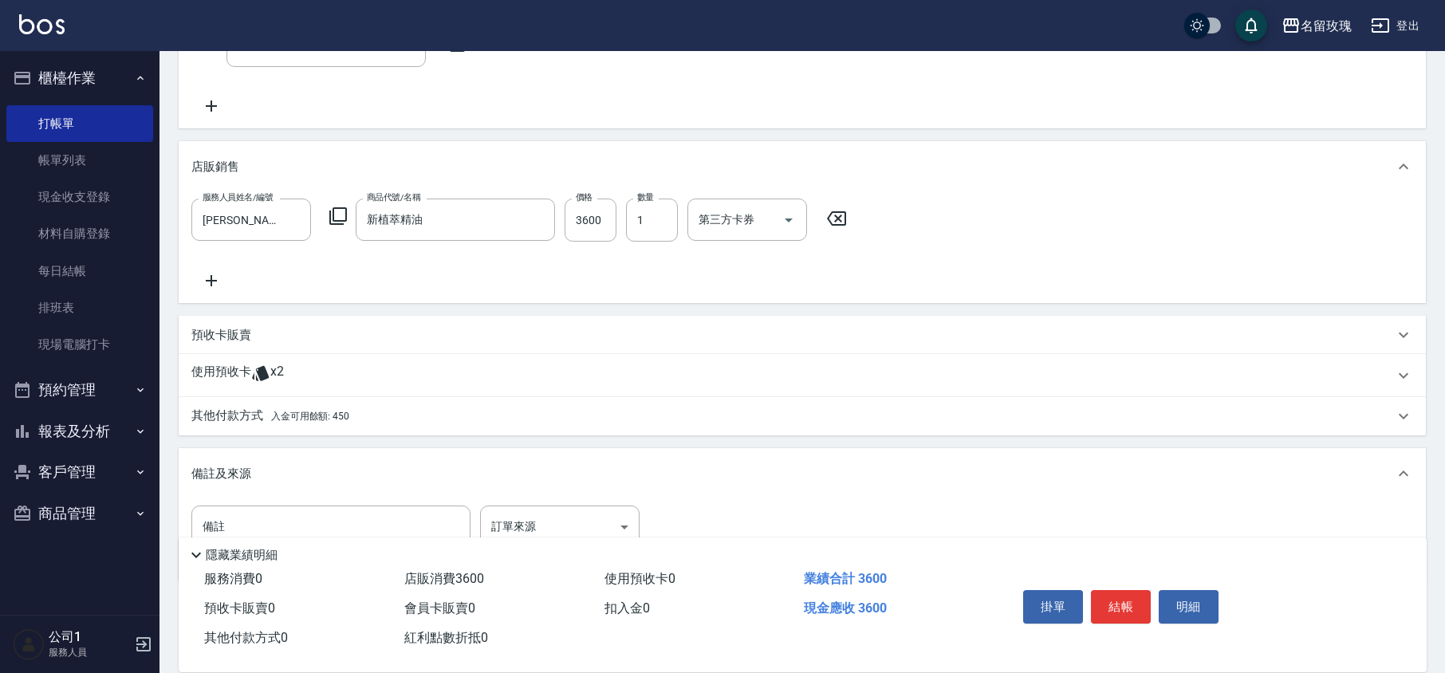
scroll to position [346, 0]
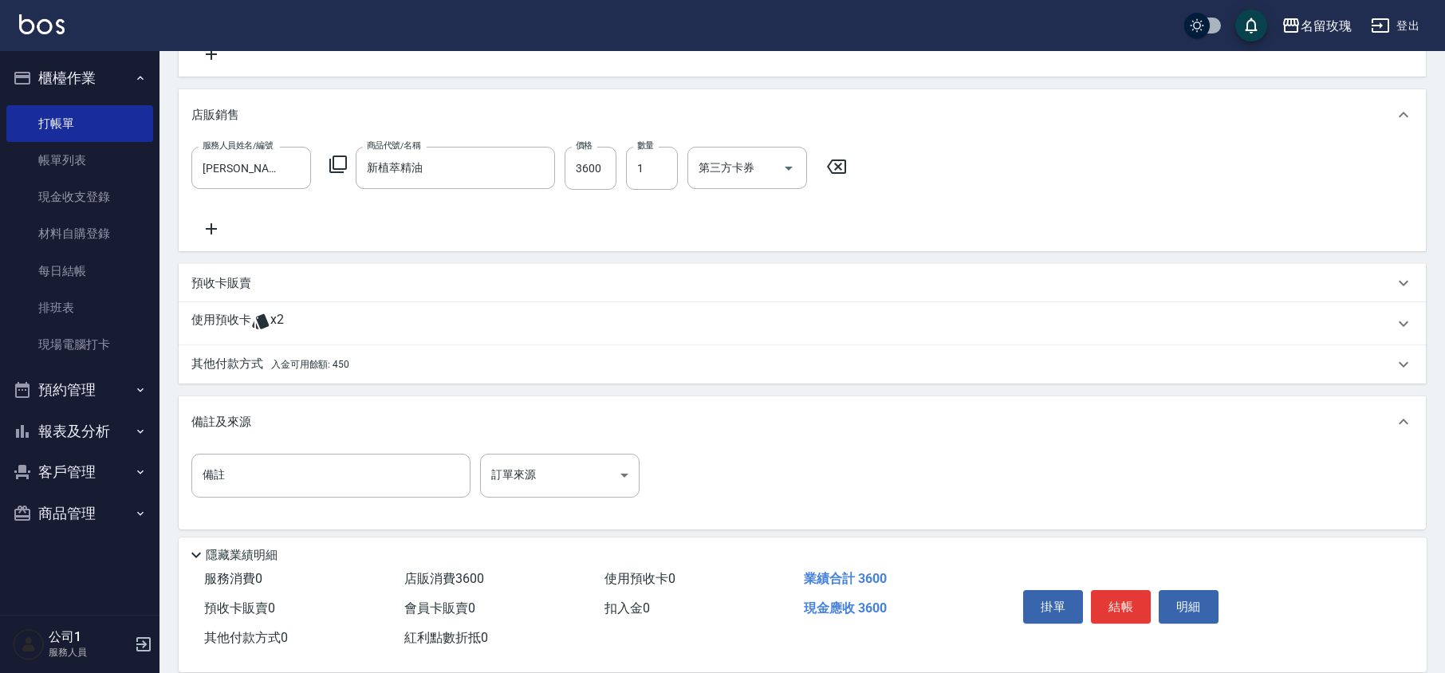
click at [259, 494] on input "備註" at bounding box center [330, 475] width 279 height 43
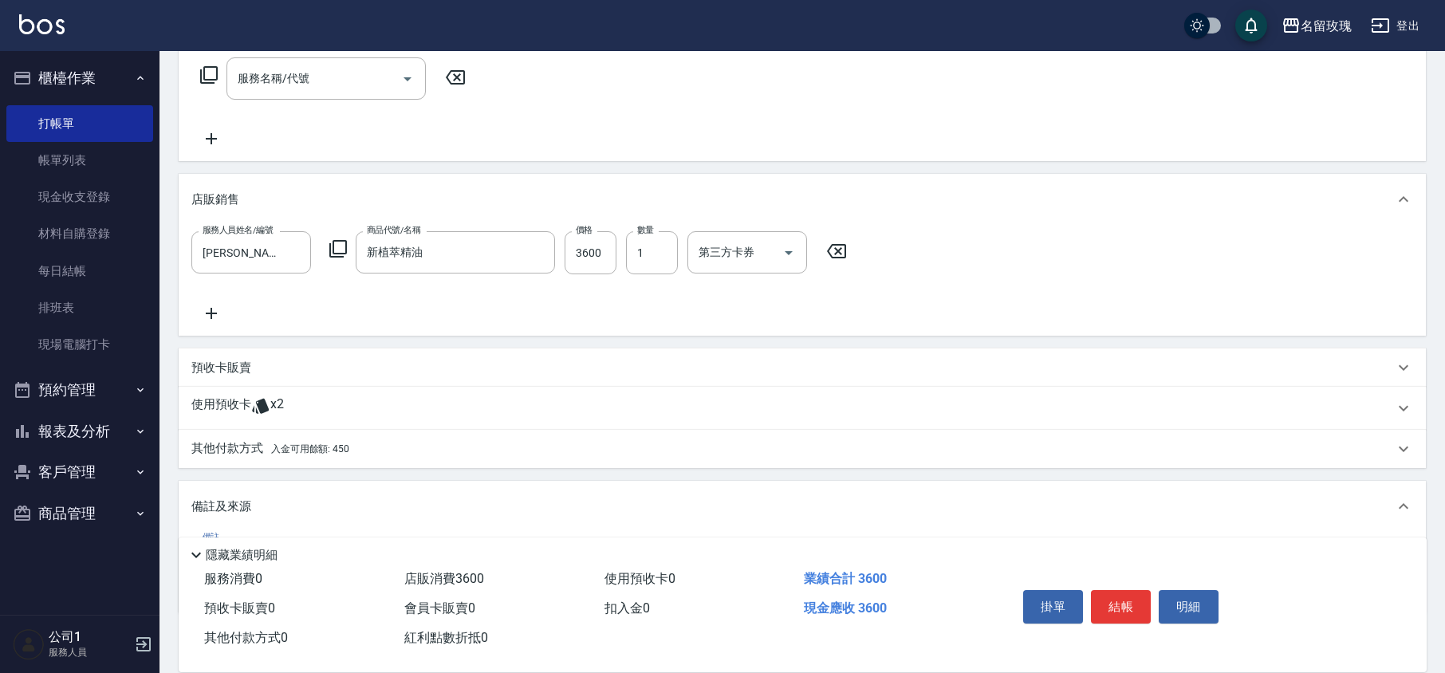
scroll to position [352, 0]
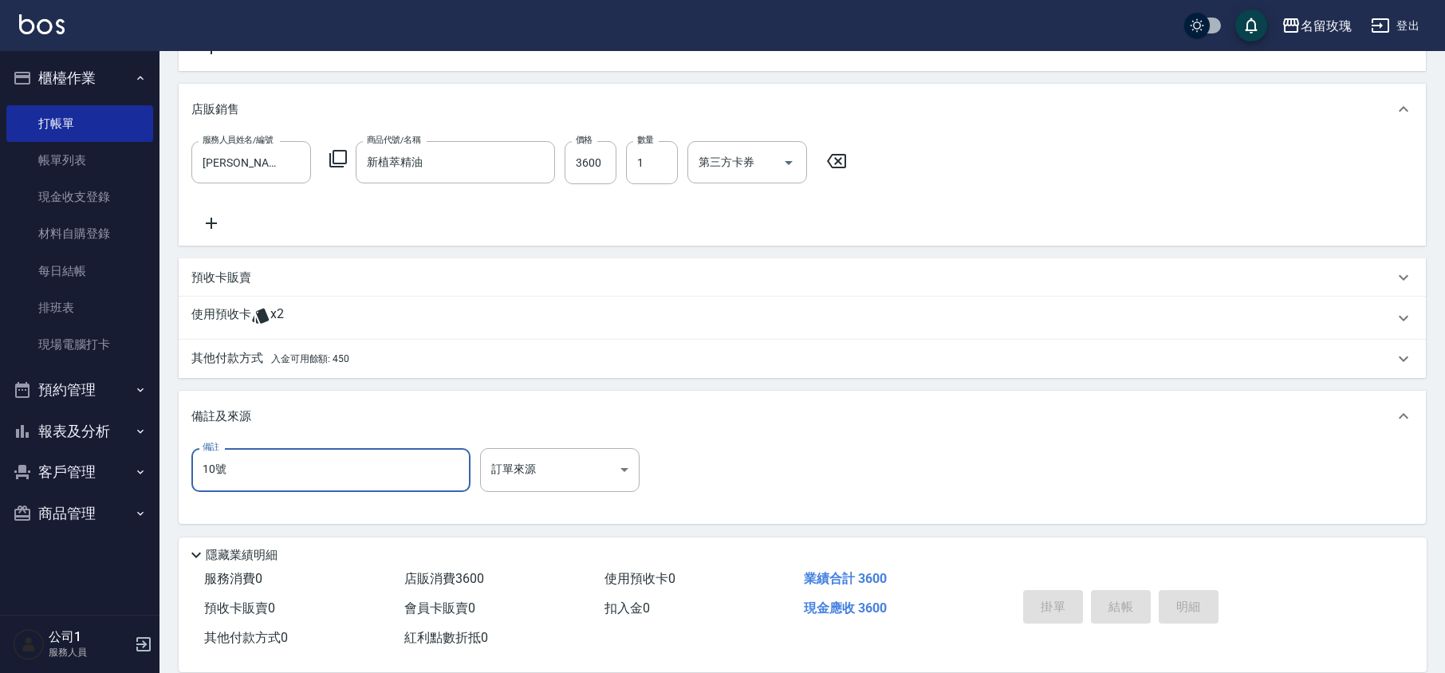
type input "10號"
type input "[DATE] 12:49"
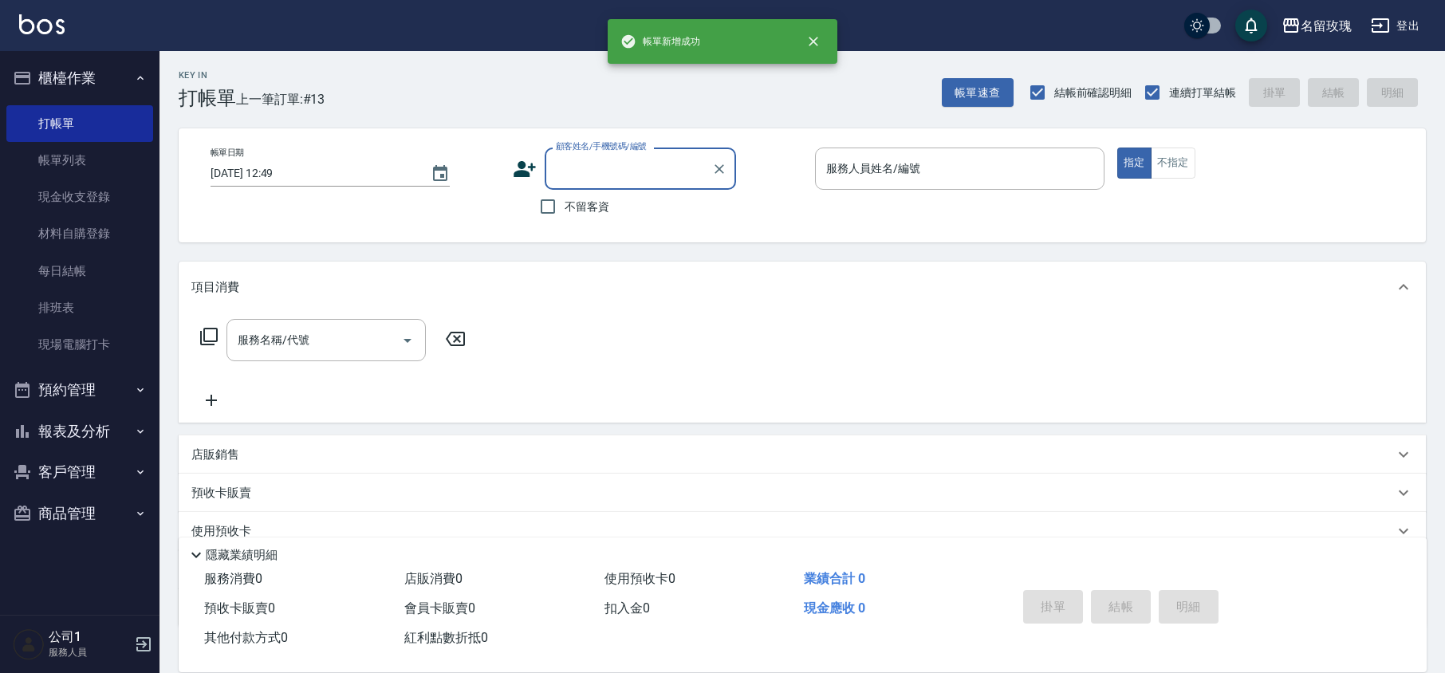
scroll to position [0, 0]
click at [486, 104] on div "Key In 打帳單 上一筆訂單:#13 帳單速查 結帳前確認明細 連續打單結帳 掛單 結帳 明細" at bounding box center [792, 80] width 1266 height 58
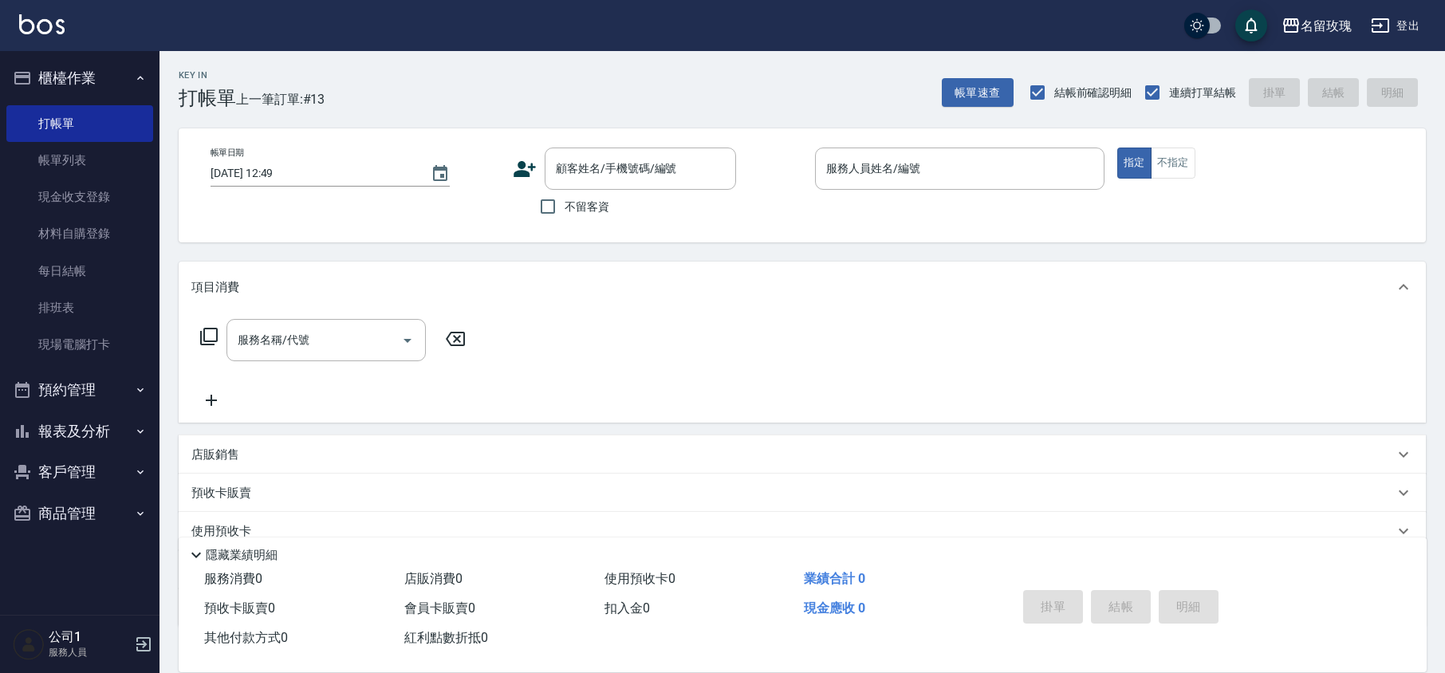
click at [70, 75] on button "櫃檯作業" at bounding box center [79, 77] width 147 height 41
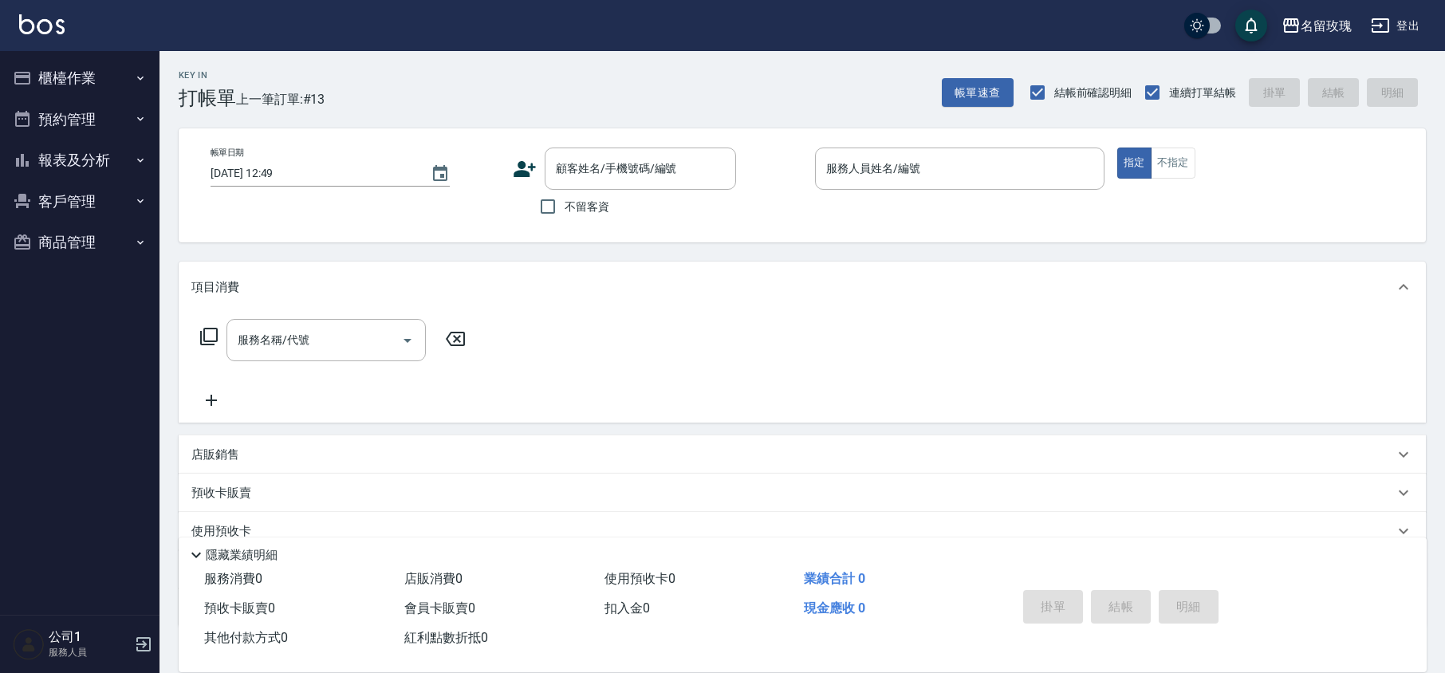
click at [354, 83] on div "Key In 打帳單 上一筆訂單:#13 帳單速查 結帳前確認明細 連續打單結帳 掛單 結帳 明細" at bounding box center [792, 80] width 1266 height 58
click at [78, 155] on button "報表及分析" at bounding box center [79, 160] width 147 height 41
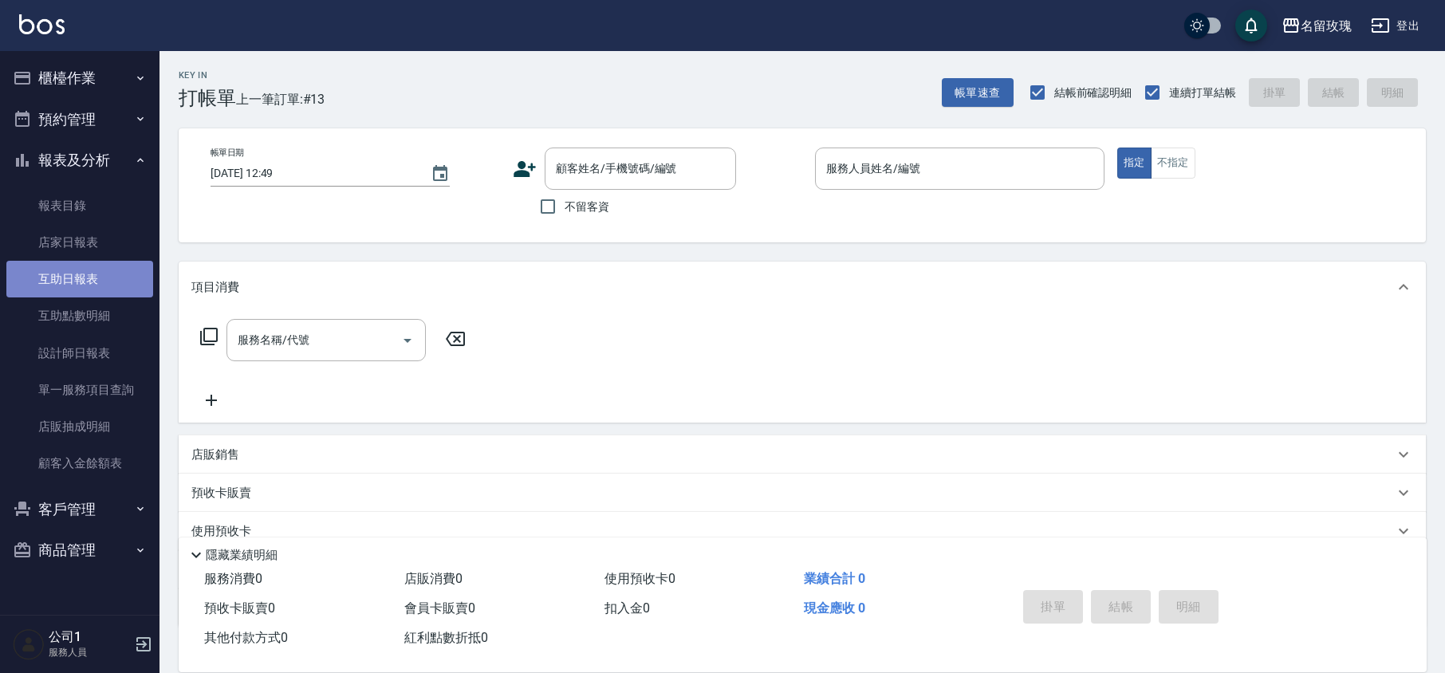
click at [65, 289] on link "互助日報表" at bounding box center [79, 279] width 147 height 37
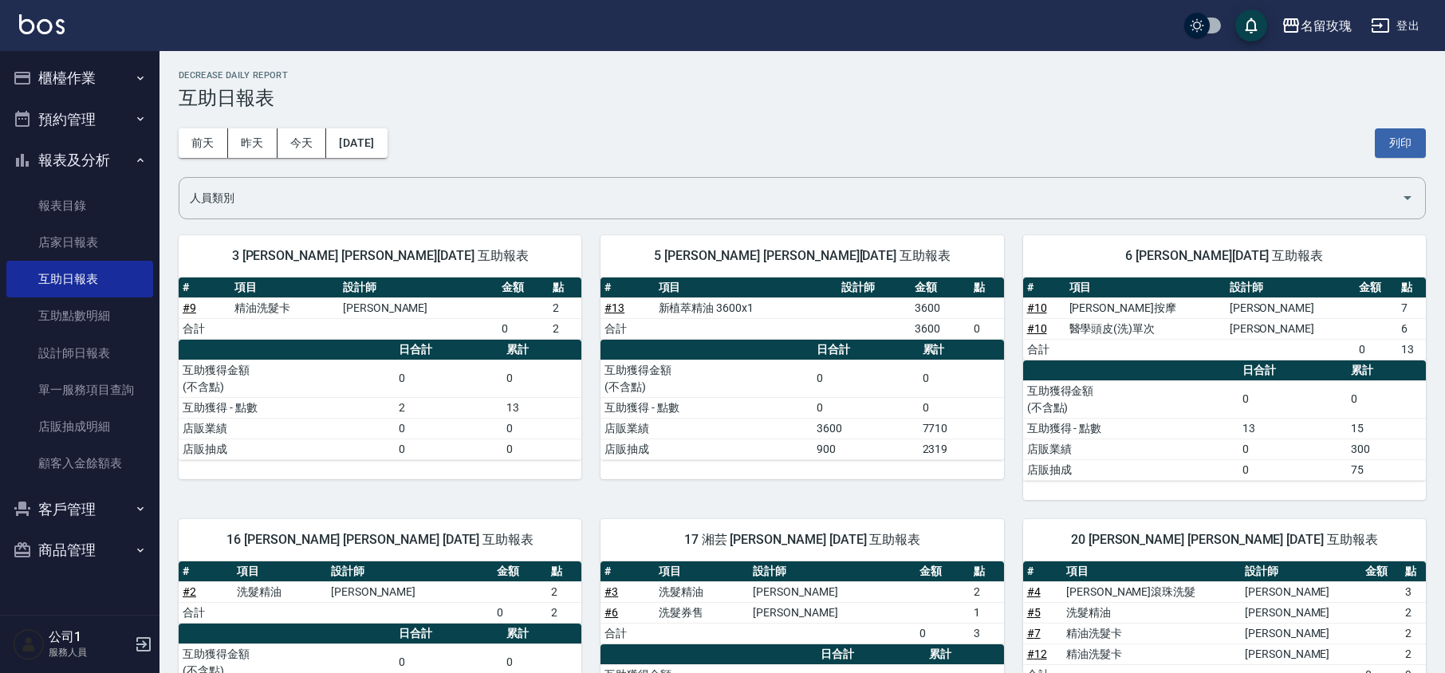
click at [458, 118] on div "[DATE] [DATE] [DATE] [DATE] 列印" at bounding box center [802, 143] width 1247 height 68
click at [59, 166] on button "報表及分析" at bounding box center [79, 160] width 147 height 41
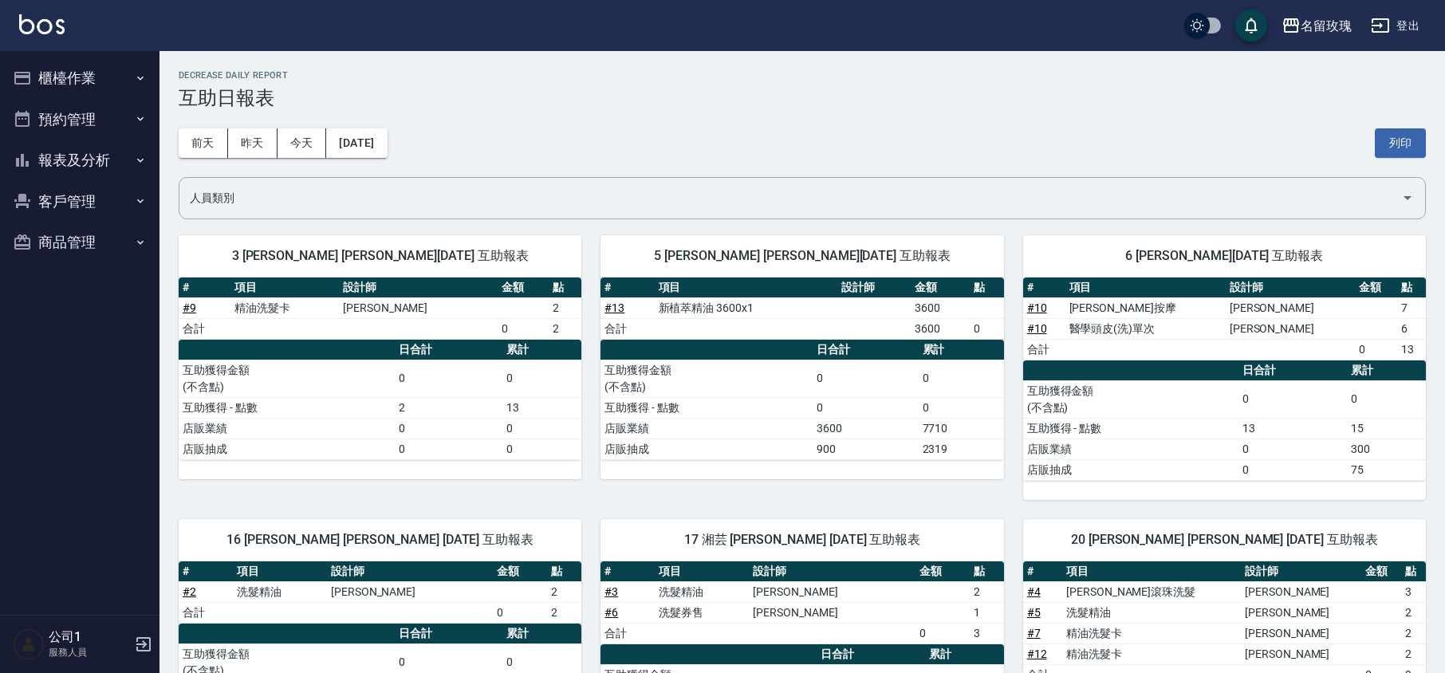
click at [78, 71] on button "櫃檯作業" at bounding box center [79, 77] width 147 height 41
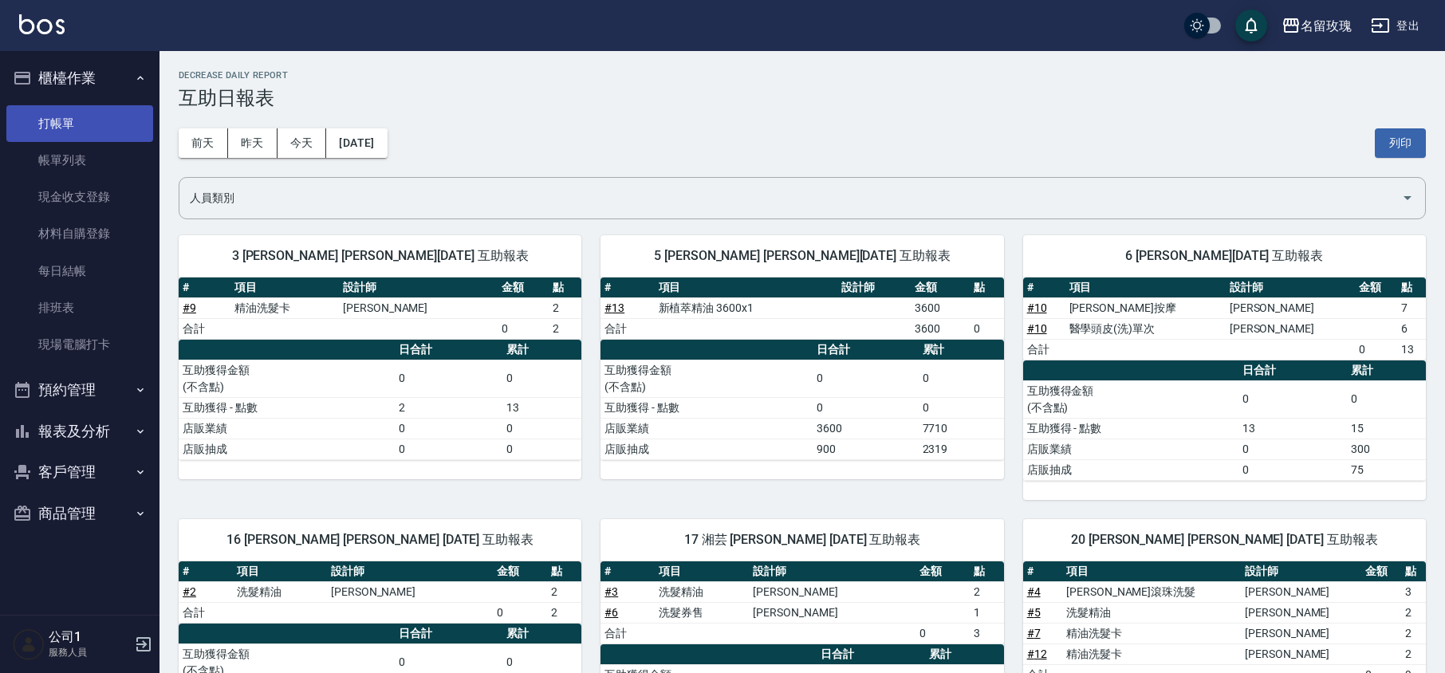
click at [61, 116] on link "打帳單" at bounding box center [79, 123] width 147 height 37
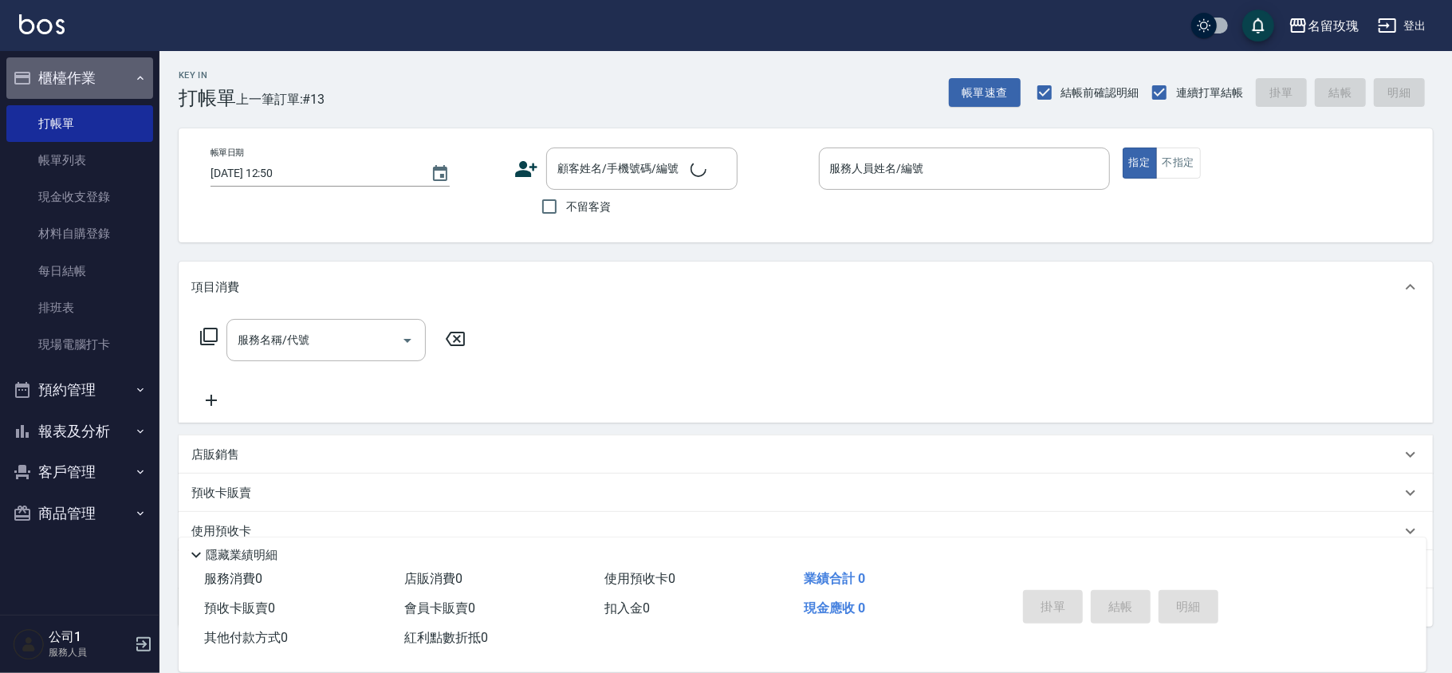
click at [84, 71] on button "櫃檯作業" at bounding box center [79, 77] width 147 height 41
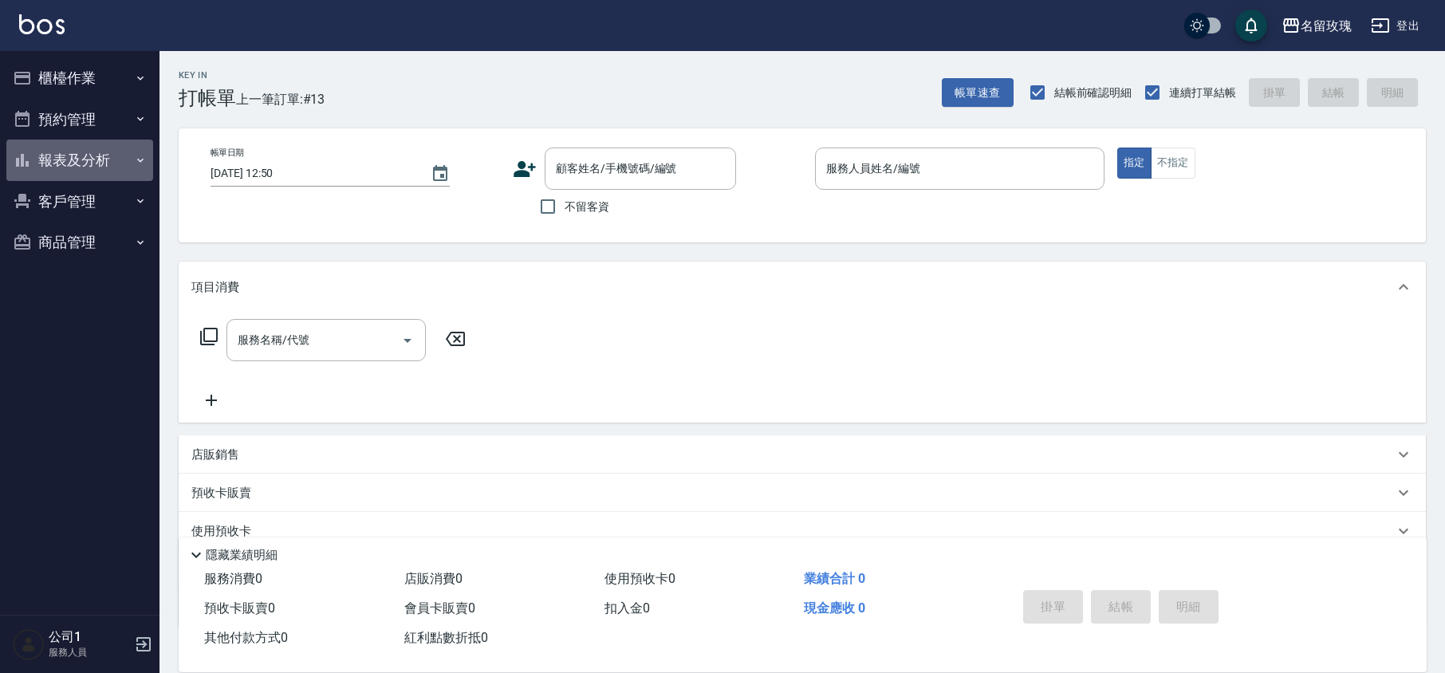
click at [80, 159] on button "報表及分析" at bounding box center [79, 160] width 147 height 41
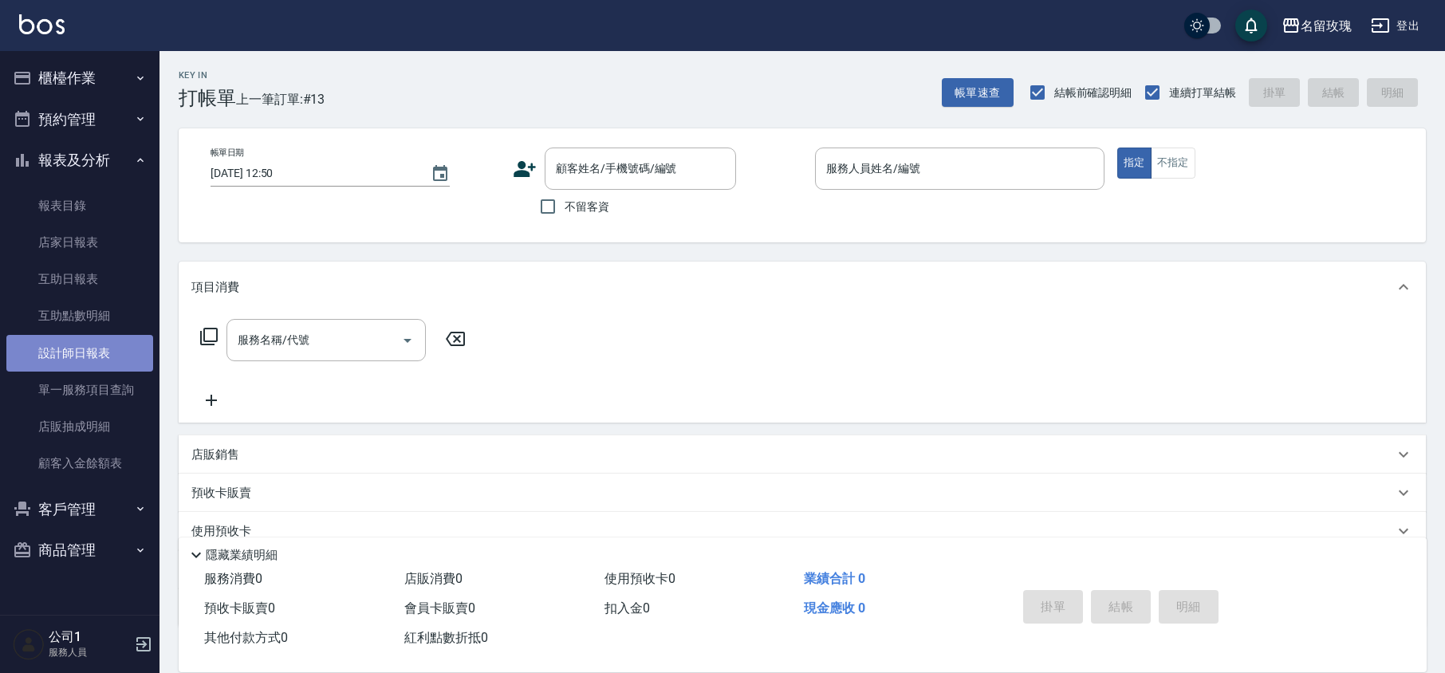
click at [100, 359] on link "設計師日報表" at bounding box center [79, 353] width 147 height 37
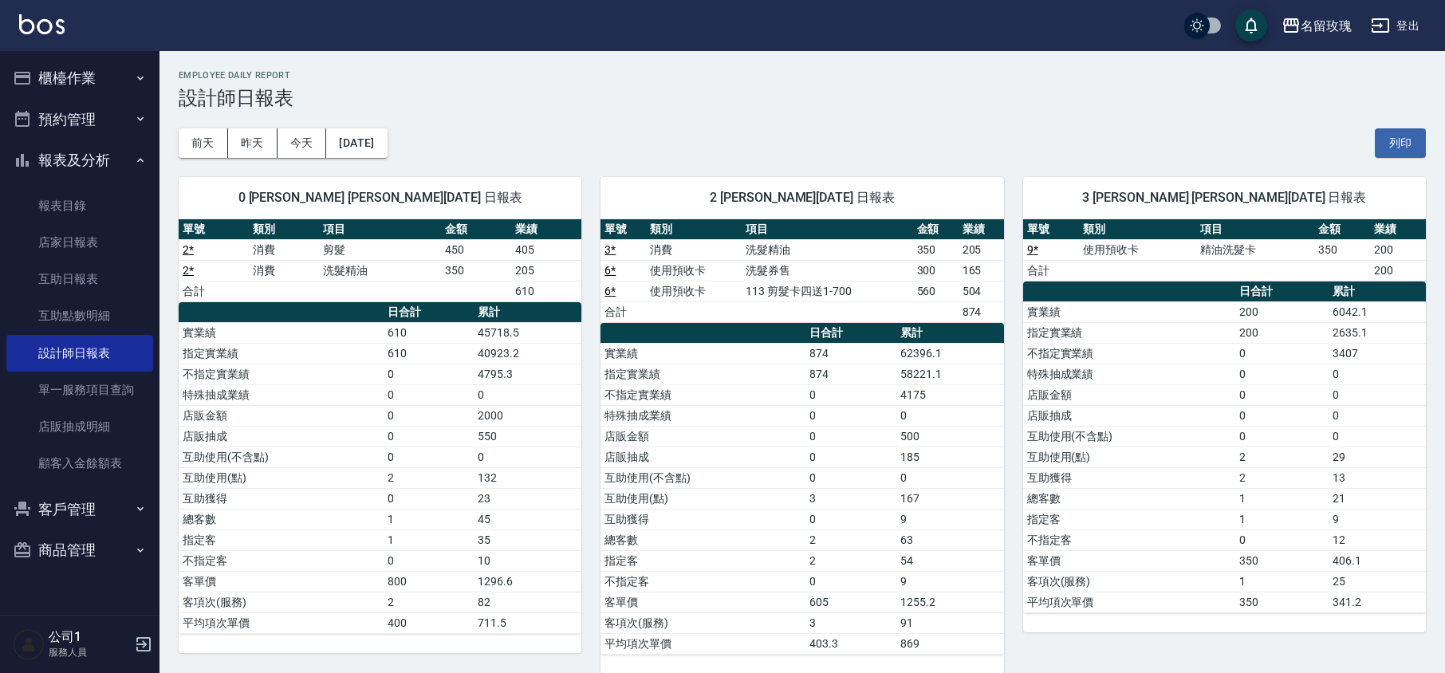
click at [479, 112] on div "[DATE] [DATE] [DATE] [DATE] 列印" at bounding box center [802, 143] width 1247 height 68
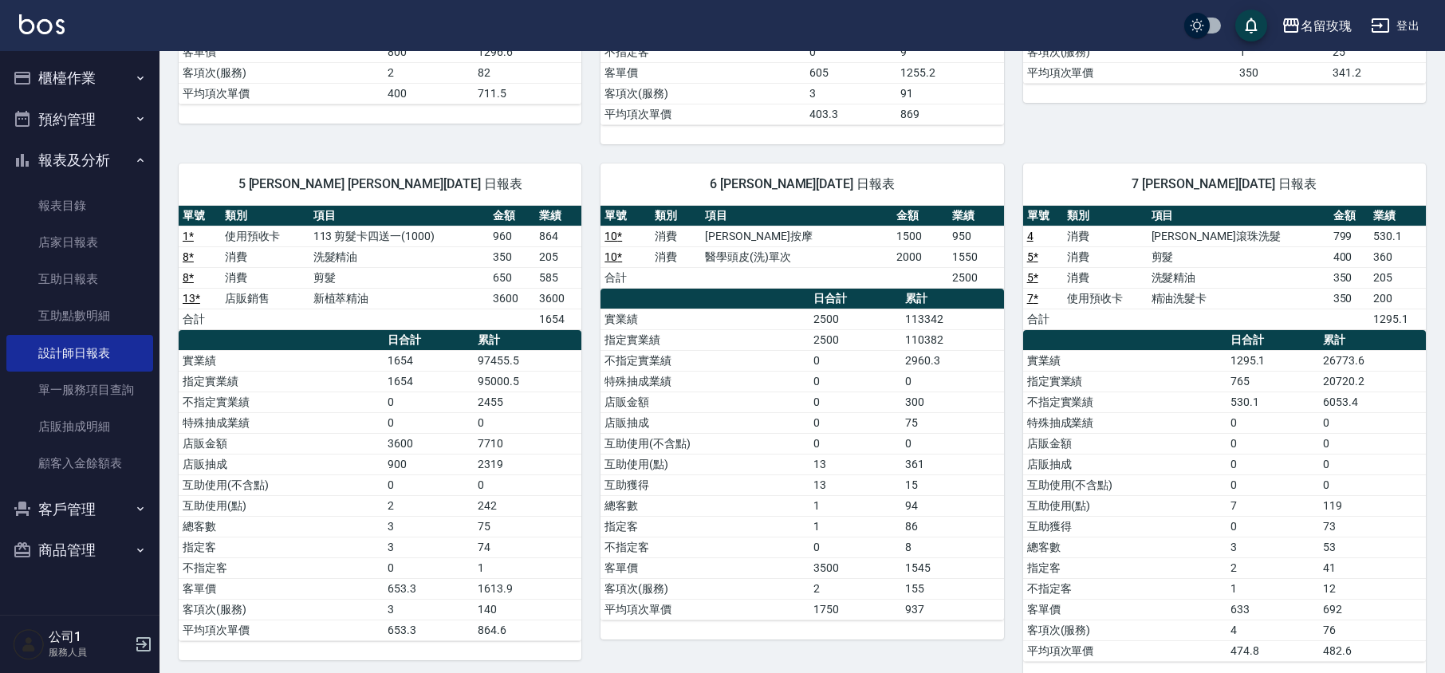
scroll to position [319, 0]
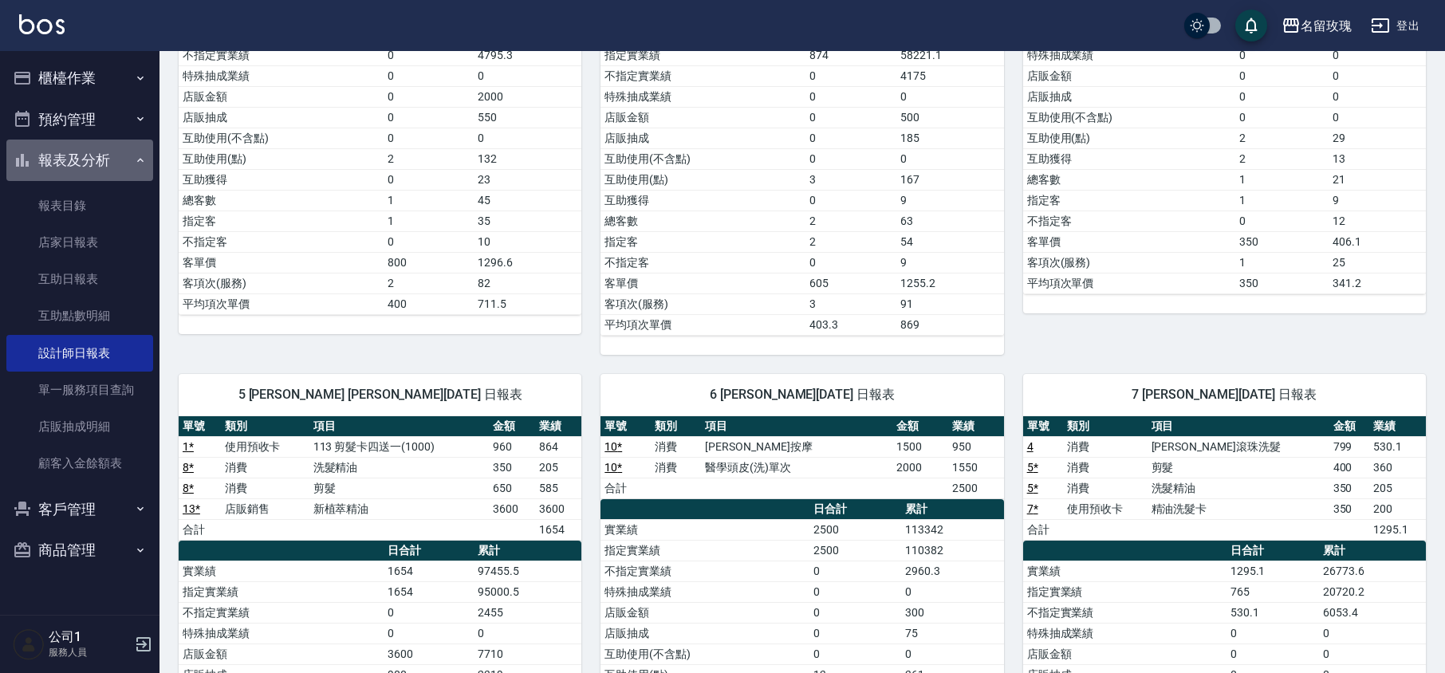
click at [107, 169] on button "報表及分析" at bounding box center [79, 160] width 147 height 41
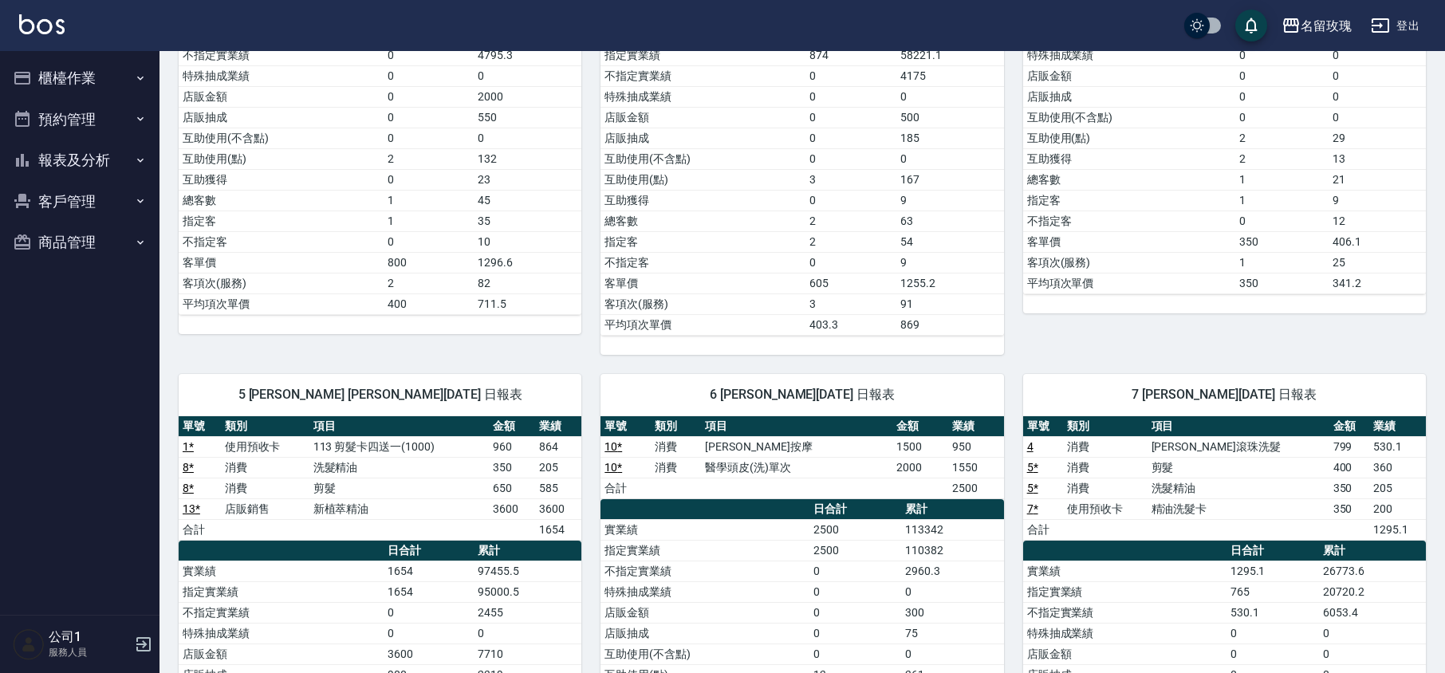
click at [90, 84] on button "櫃檯作業" at bounding box center [79, 77] width 147 height 41
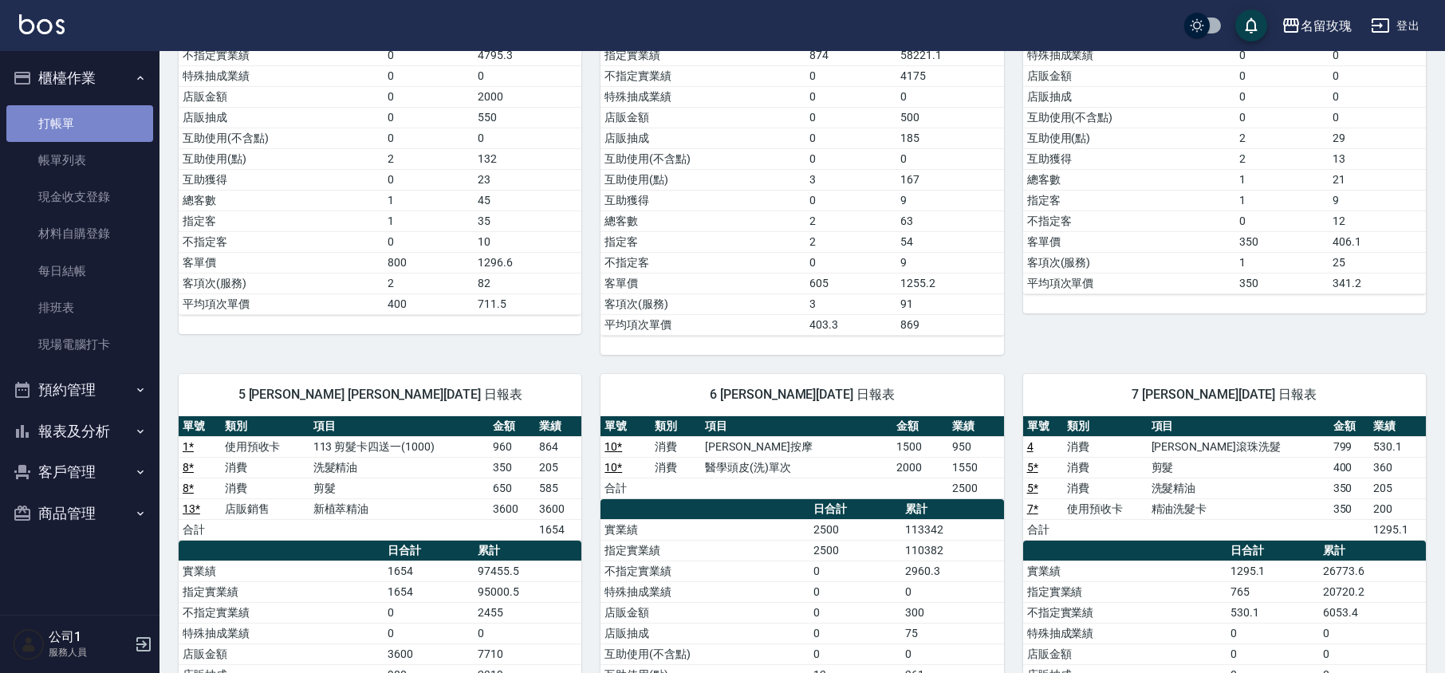
click at [96, 131] on link "打帳單" at bounding box center [79, 123] width 147 height 37
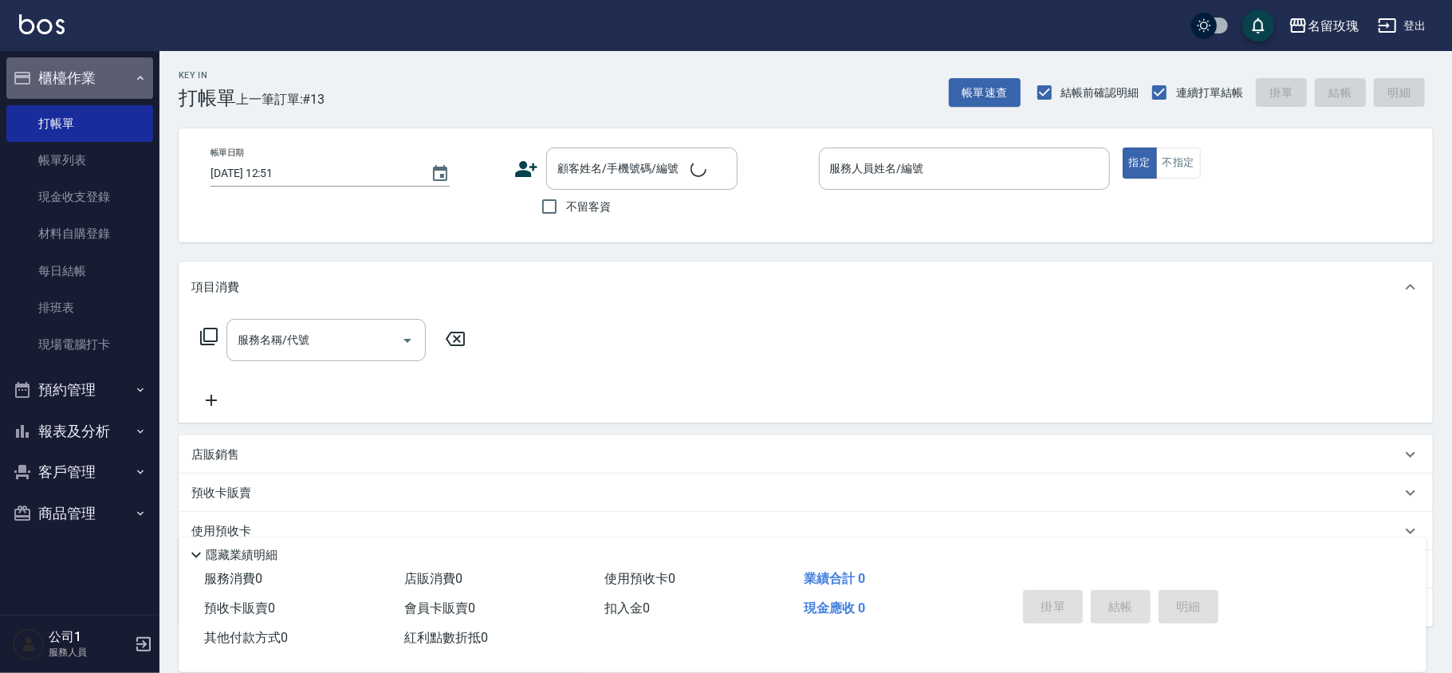
click at [104, 78] on button "櫃檯作業" at bounding box center [79, 77] width 147 height 41
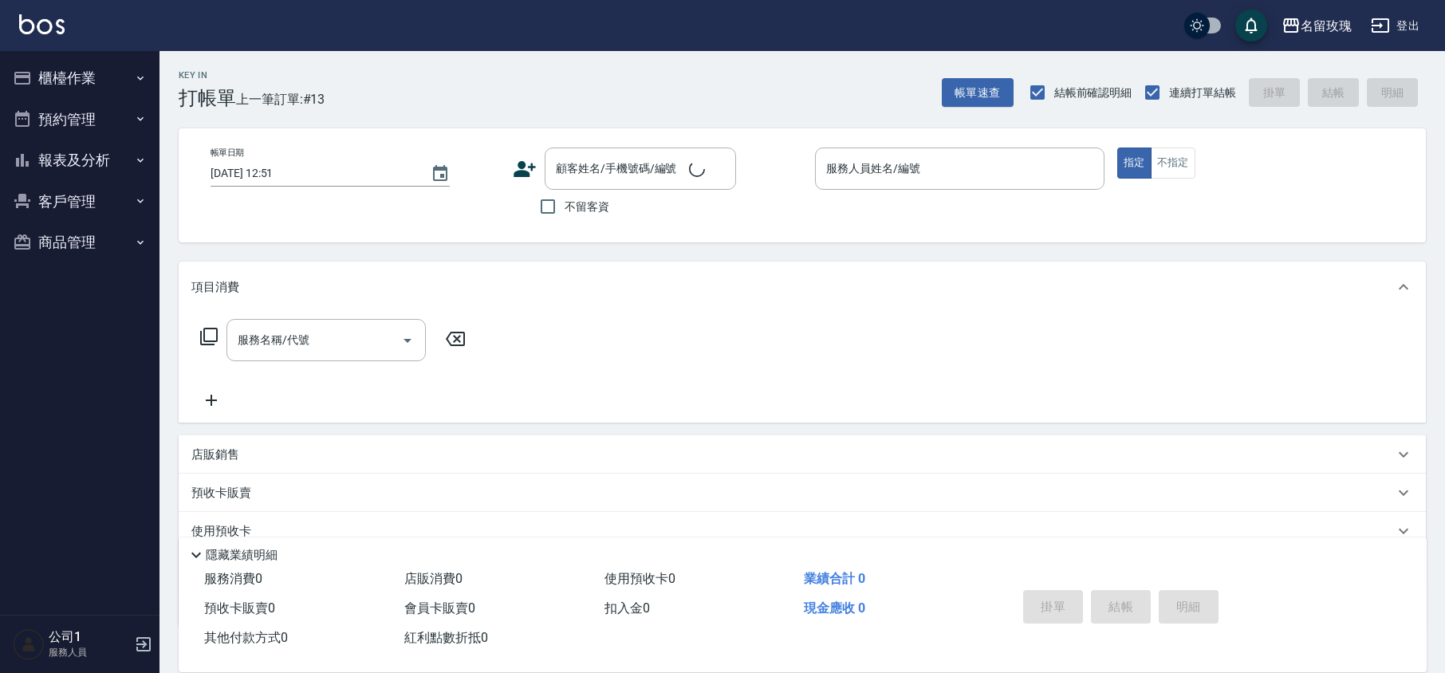
click at [394, 106] on div "Key In 打帳單 上一筆訂單:#13 帳單速查 結帳前確認明細 連續打單結帳 掛單 結帳 明細" at bounding box center [792, 80] width 1266 height 58
click at [564, 57] on div "Key In 打帳單 上一筆訂單:#13 帳單速查 結帳前確認明細 連續打單結帳 掛單 結帳 明細" at bounding box center [792, 80] width 1266 height 58
click at [517, 49] on div "名留玫瑰 登出" at bounding box center [722, 25] width 1445 height 51
click at [489, 222] on div "帳單日期 [DATE] 12:51 顧客姓名/手機號碼/編號 顧客姓名/手機號碼/編號 不留客資 服務人員姓名/編號 服務人員姓名/編號 指定 不指定" at bounding box center [802, 185] width 1209 height 76
click at [733, 218] on div "不留客資" at bounding box center [624, 206] width 223 height 33
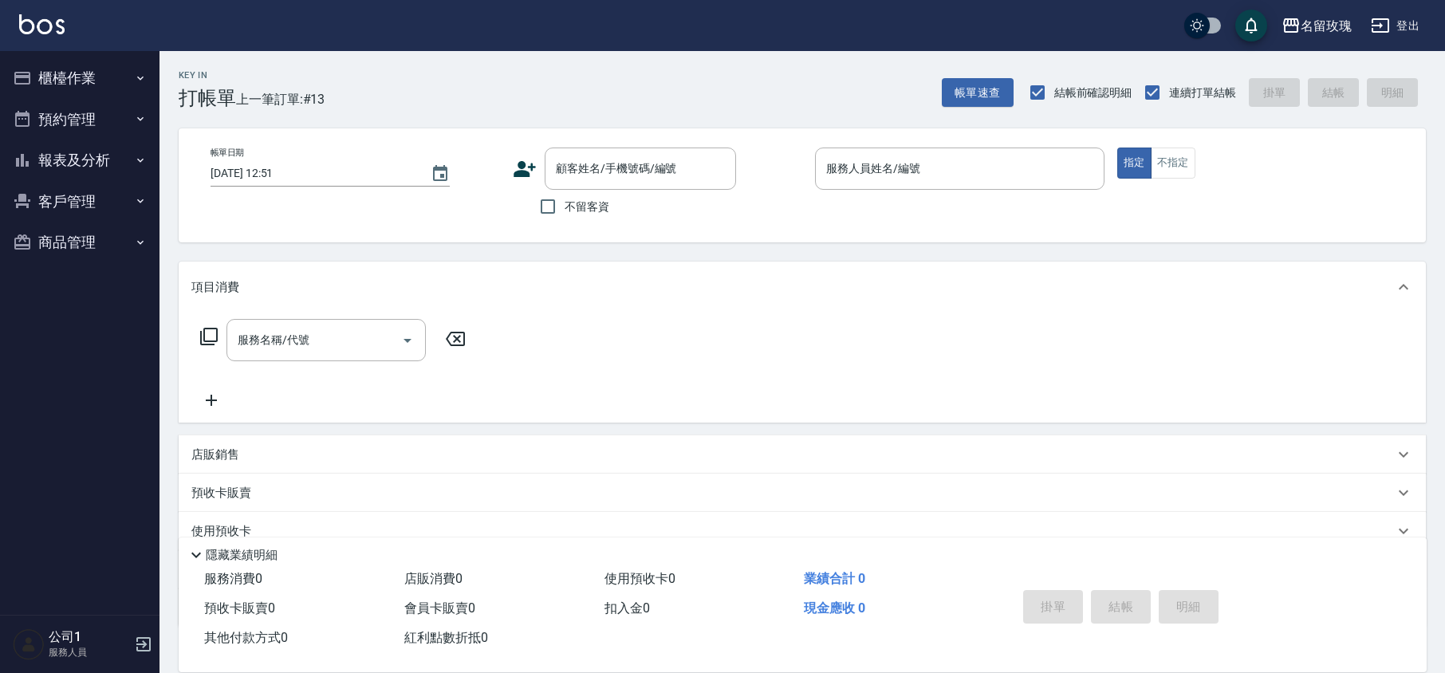
click at [754, 215] on div "顧客姓名/手機號碼/編號 顧客姓名/手機號碼/編號 不留客資" at bounding box center [657, 185] width 289 height 76
click at [756, 215] on div "顧客姓名/手機號碼/編號 顧客姓名/手機號碼/編號 不留客資" at bounding box center [657, 185] width 289 height 76
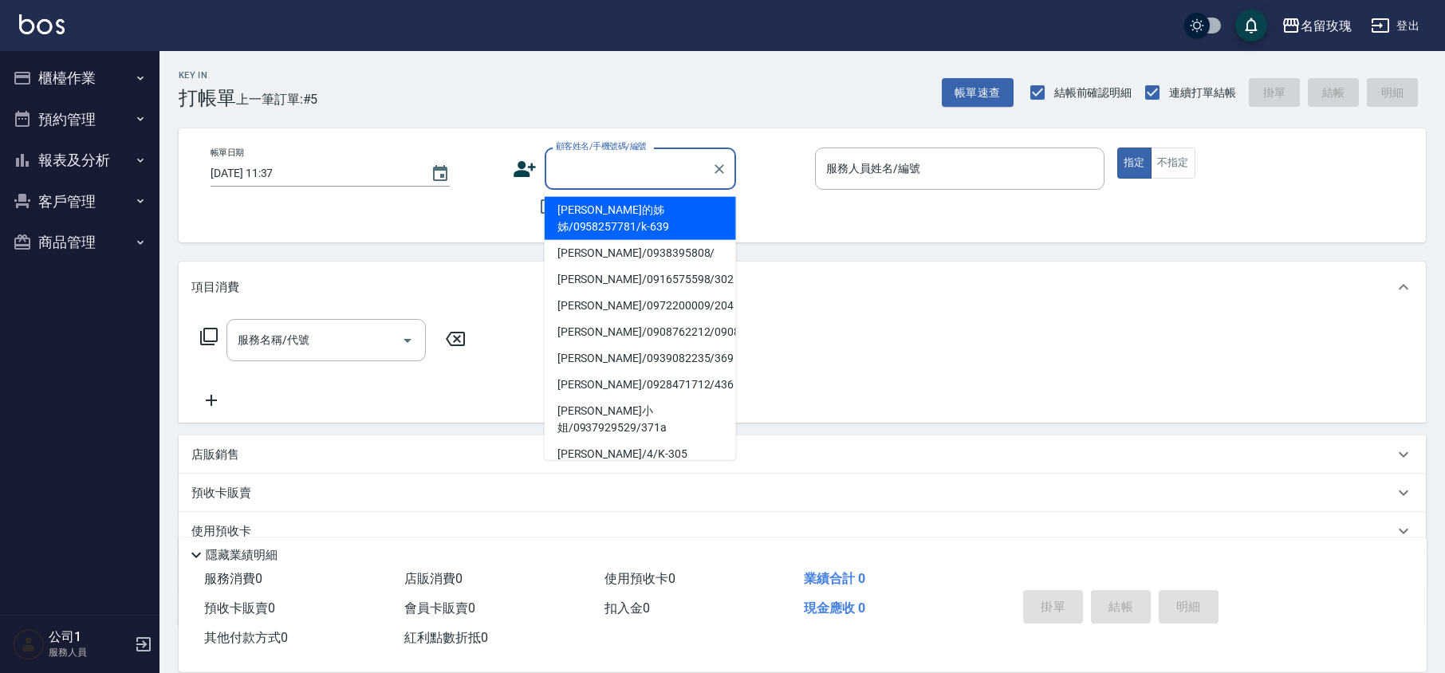
click at [600, 174] on input "顧客姓名/手機號碼/編號" at bounding box center [628, 169] width 153 height 28
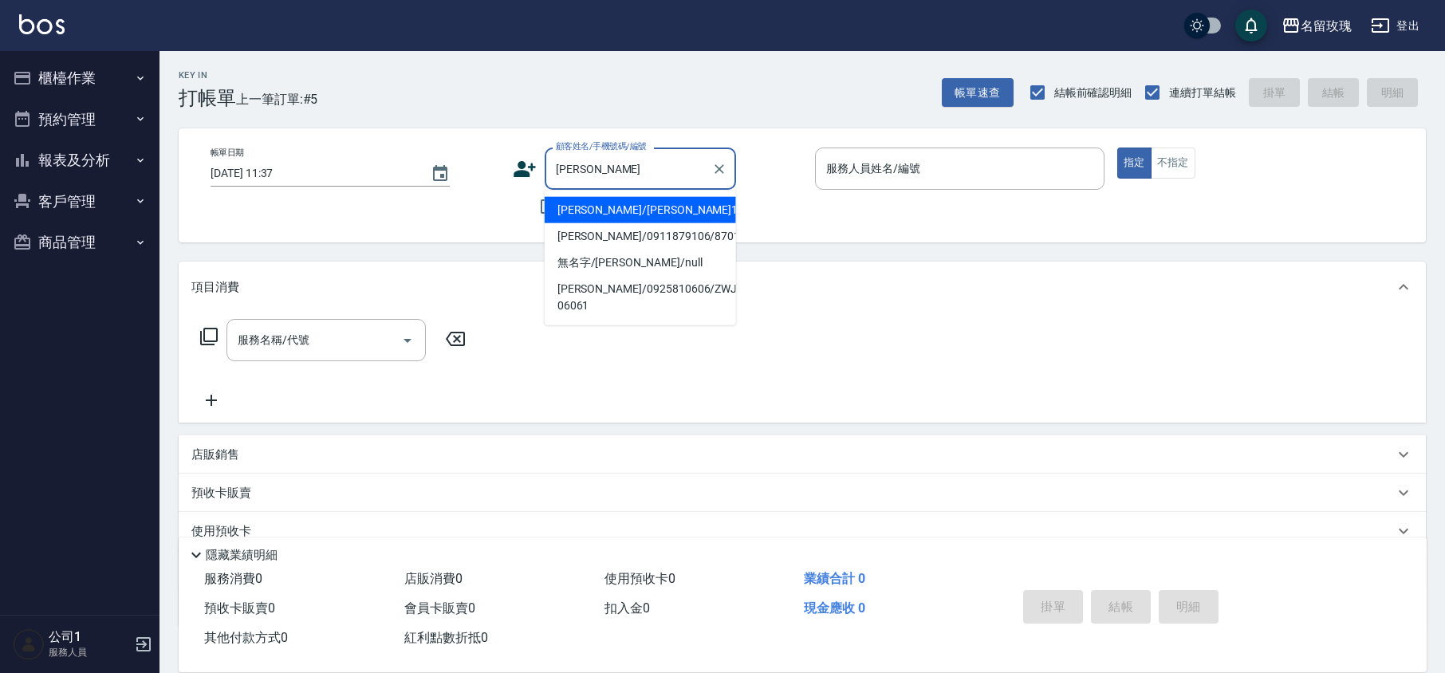
click at [614, 205] on li "楊凱凱/楊凱凱1422/1422" at bounding box center [640, 210] width 191 height 26
type input "楊凱凱/楊凱凱1422/1422"
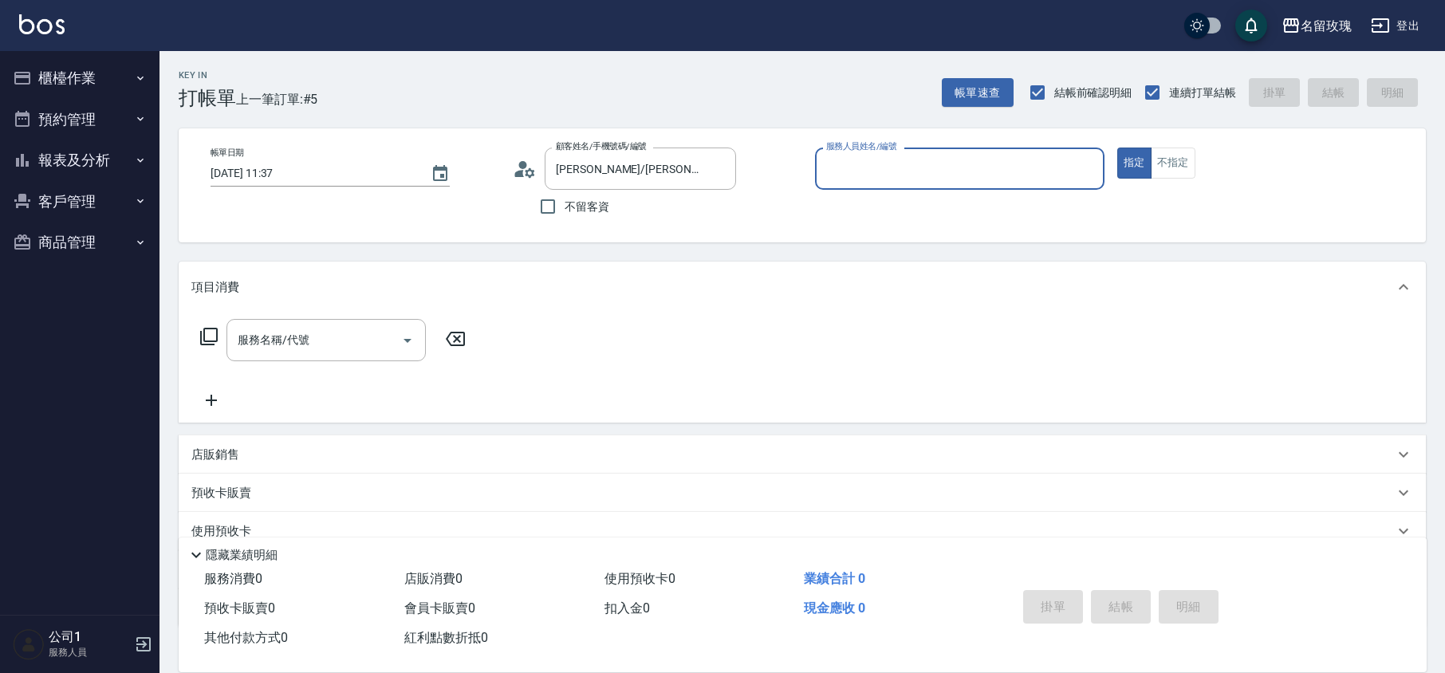
type input "公司1(無代號)"
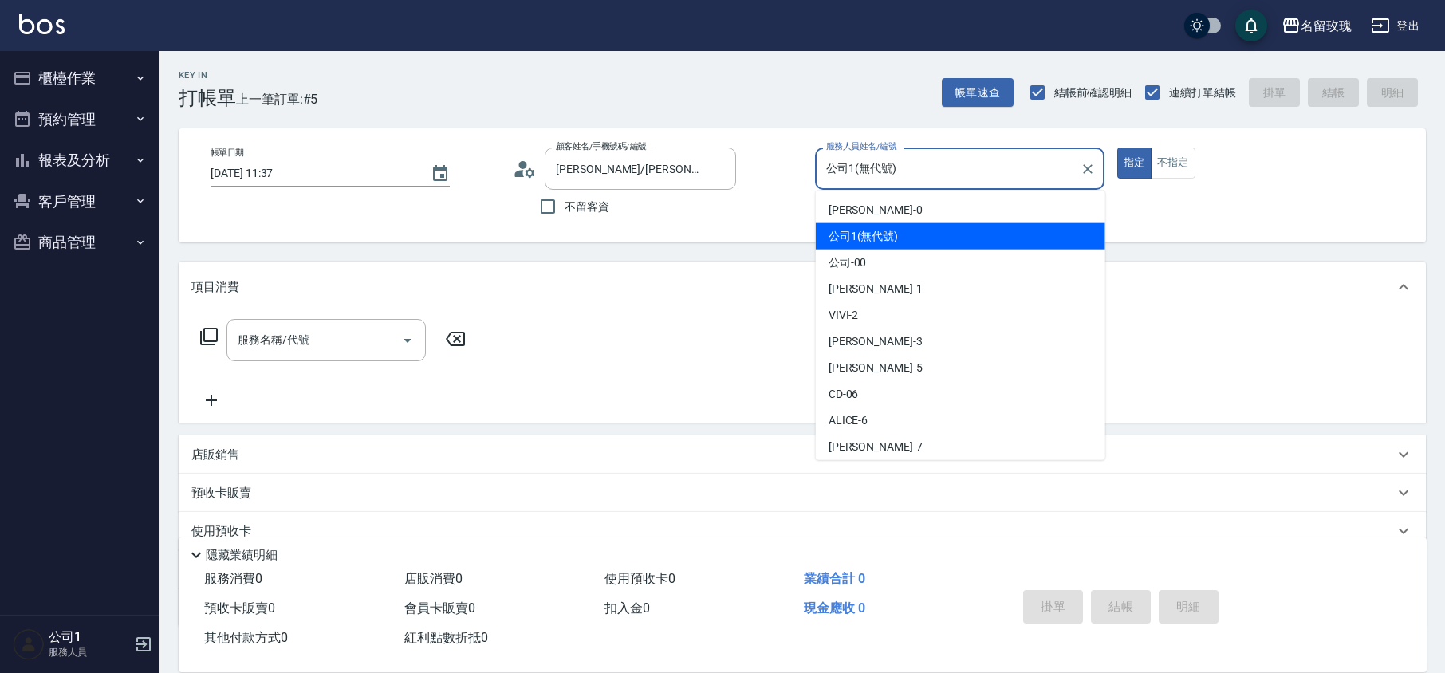
click at [926, 173] on input "公司1(無代號)" at bounding box center [947, 169] width 251 height 28
click at [623, 170] on input "楊凱凱/楊凱凱1422/1422" at bounding box center [628, 169] width 153 height 28
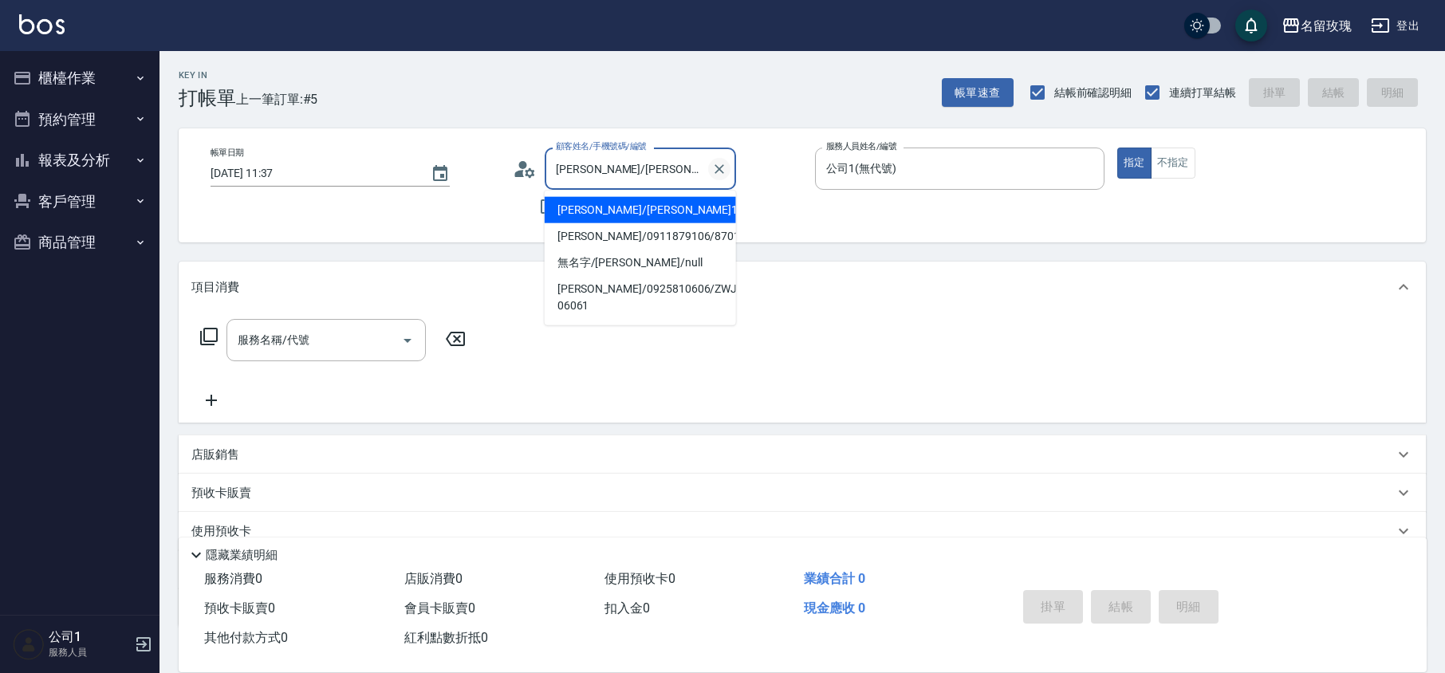
click at [718, 167] on icon "Clear" at bounding box center [719, 169] width 10 height 10
click at [619, 160] on input "顧客姓名/手機號碼/編號" at bounding box center [628, 169] width 153 height 28
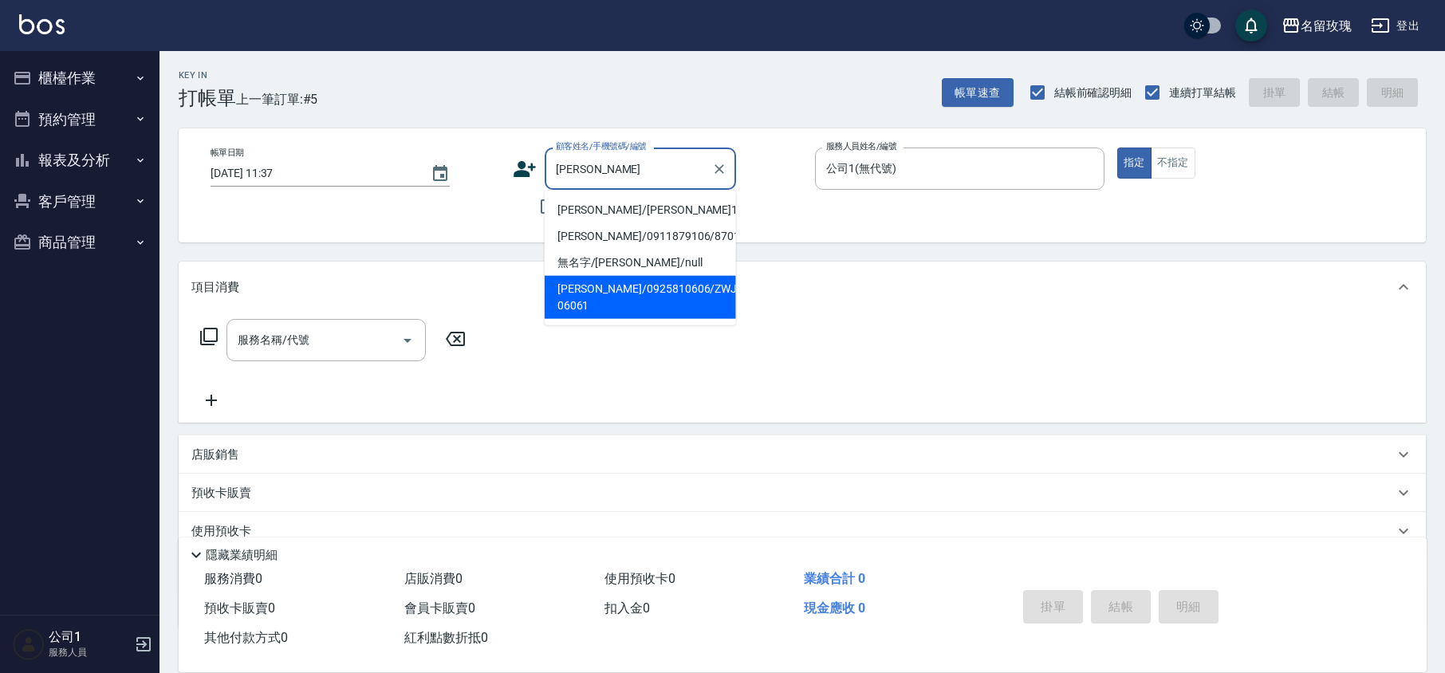
click at [594, 285] on li "楊凱卉/0925810606/ZWJO-06061" at bounding box center [640, 297] width 191 height 43
type input "楊凱卉/0925810606/ZWJO-06061"
click at [604, 163] on input "楊凱卉/0925810606/ZWJO-06061" at bounding box center [628, 169] width 153 height 28
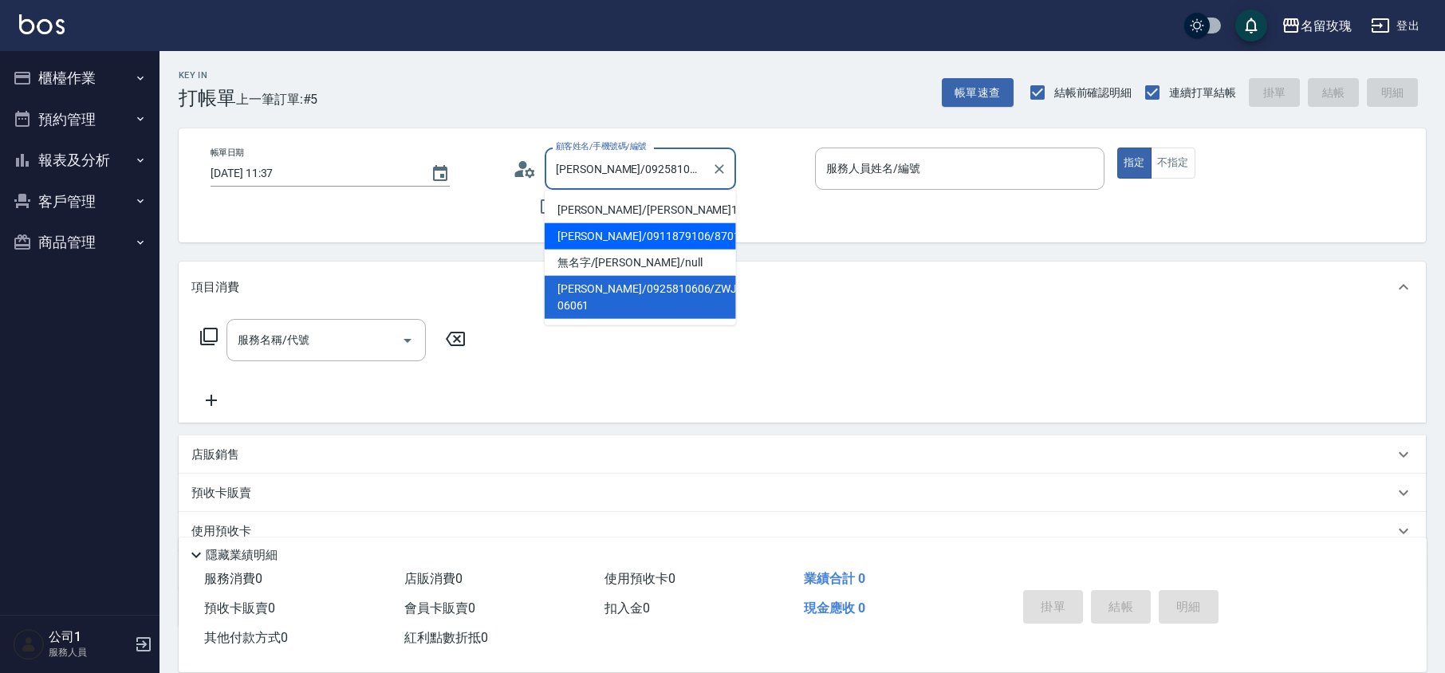
click at [604, 234] on li "楊凱/0911879106/870106" at bounding box center [640, 236] width 191 height 26
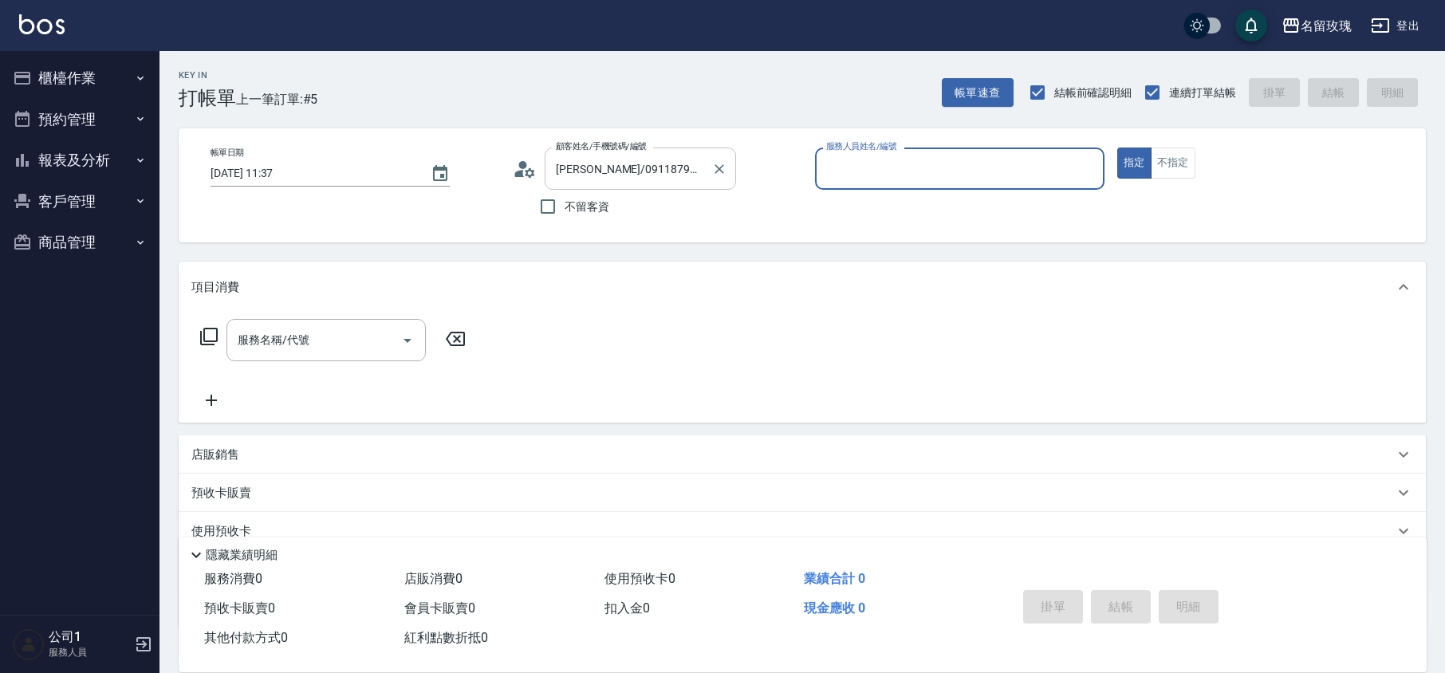
click at [609, 173] on input "楊凱/0911879106/870106" at bounding box center [628, 169] width 153 height 28
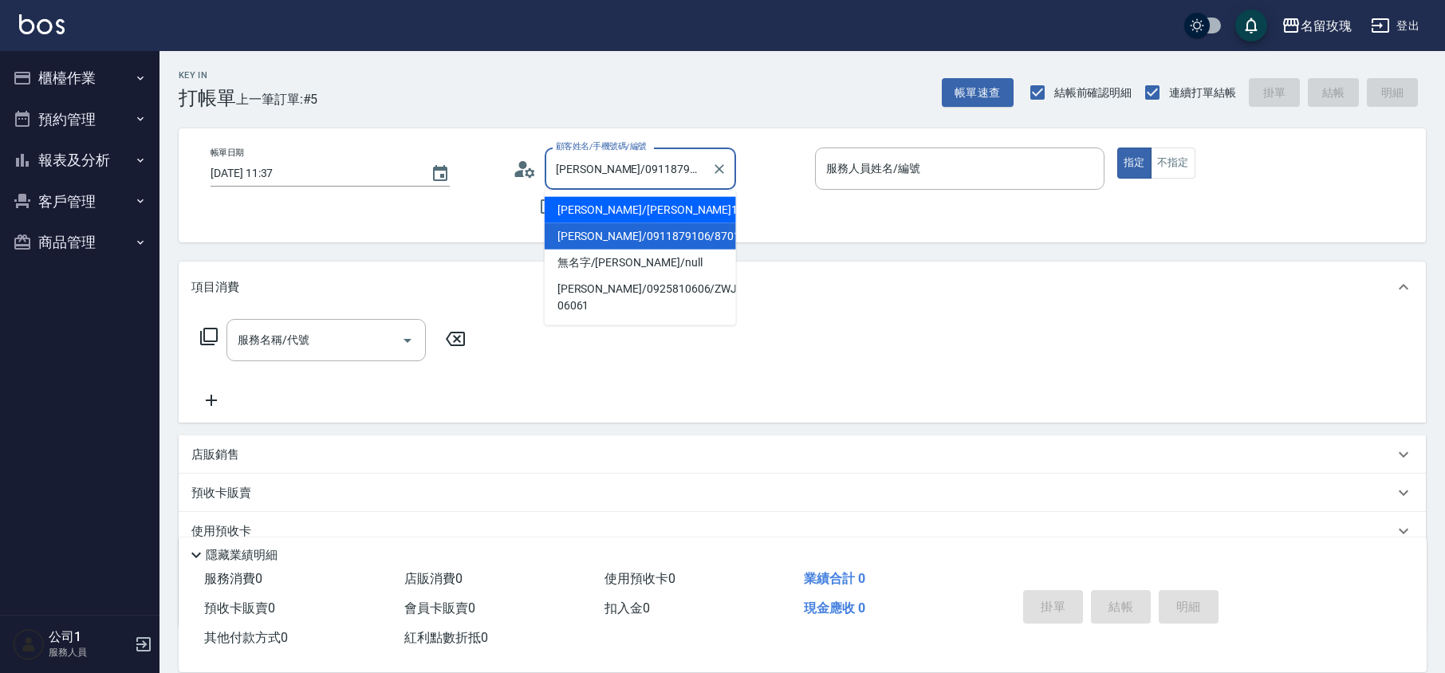
click at [604, 214] on li "楊凱凱/楊凱凱1422/1422" at bounding box center [640, 210] width 191 height 26
type input "楊凱凱/楊凱凱1422/1422"
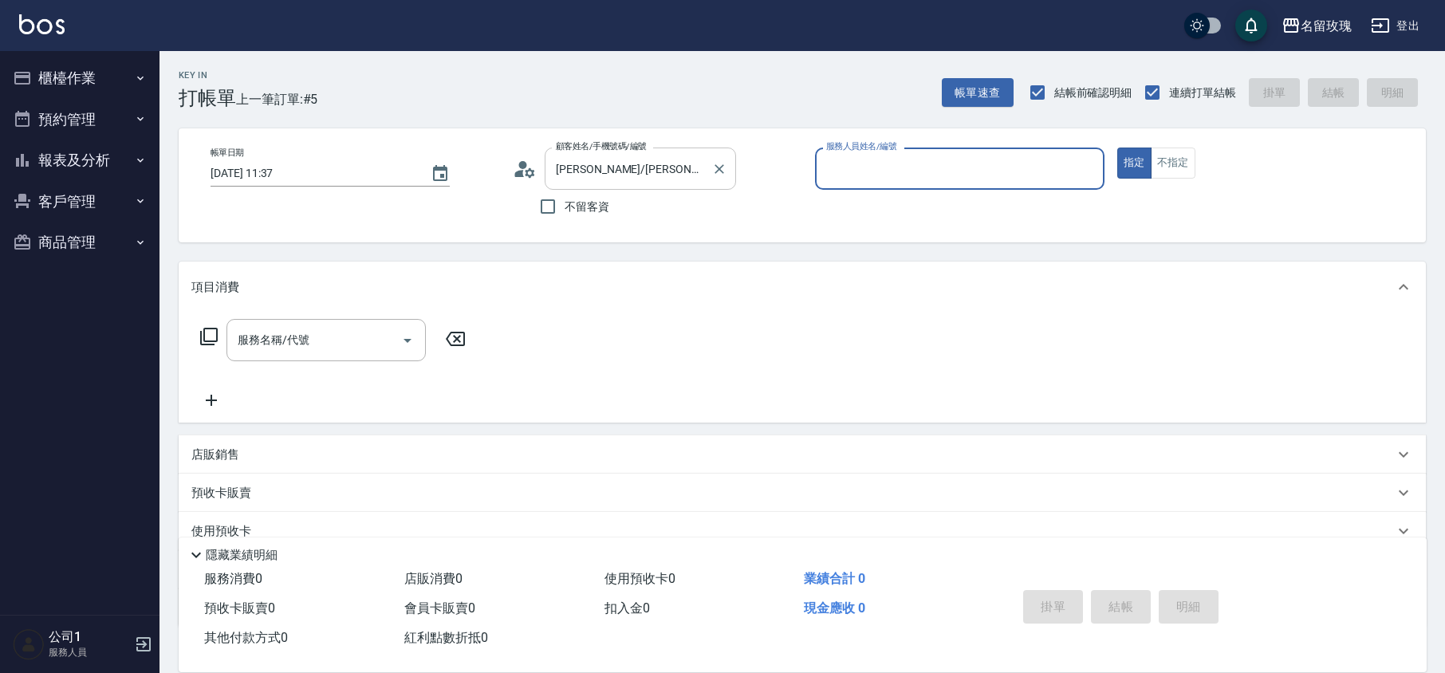
type input "公司1(無代號)"
click at [724, 171] on icon "Clear" at bounding box center [719, 169] width 16 height 16
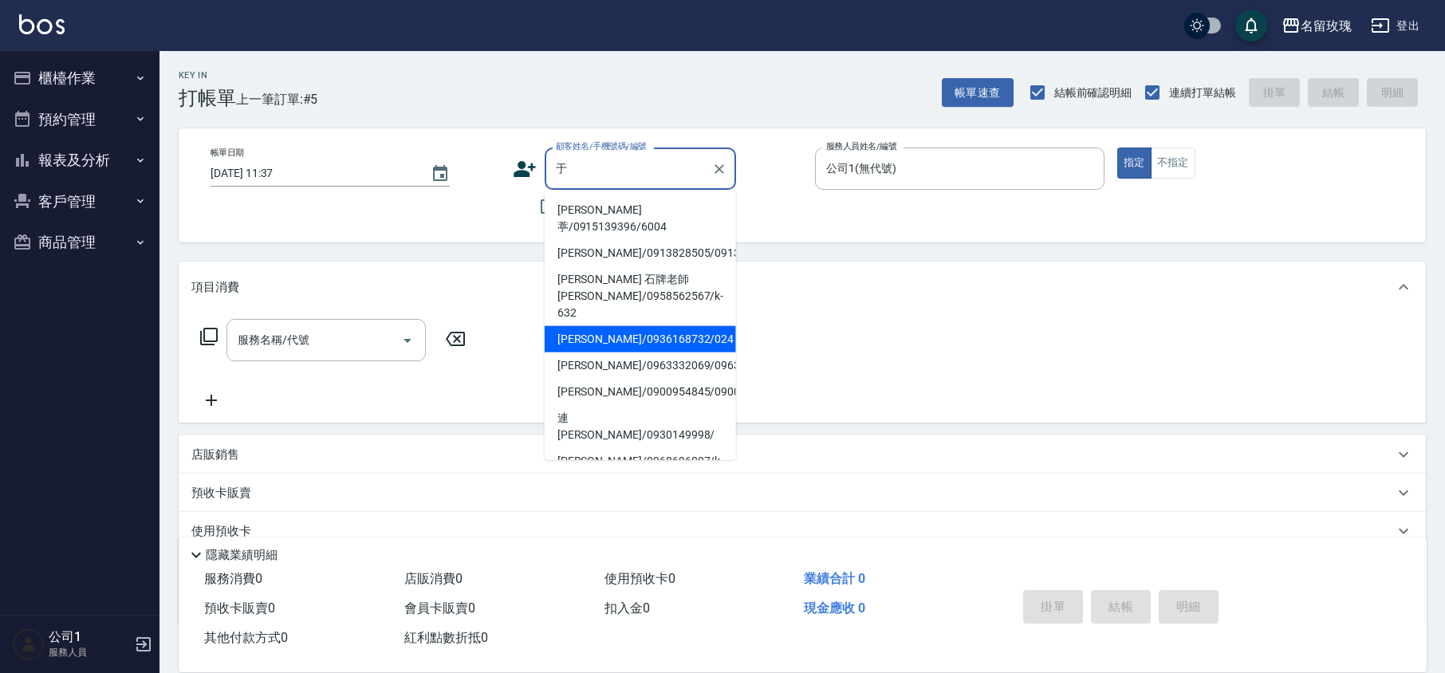
click at [635, 326] on li "[PERSON_NAME]/0936168732/024" at bounding box center [640, 339] width 191 height 26
type input "[PERSON_NAME]/0936168732/024"
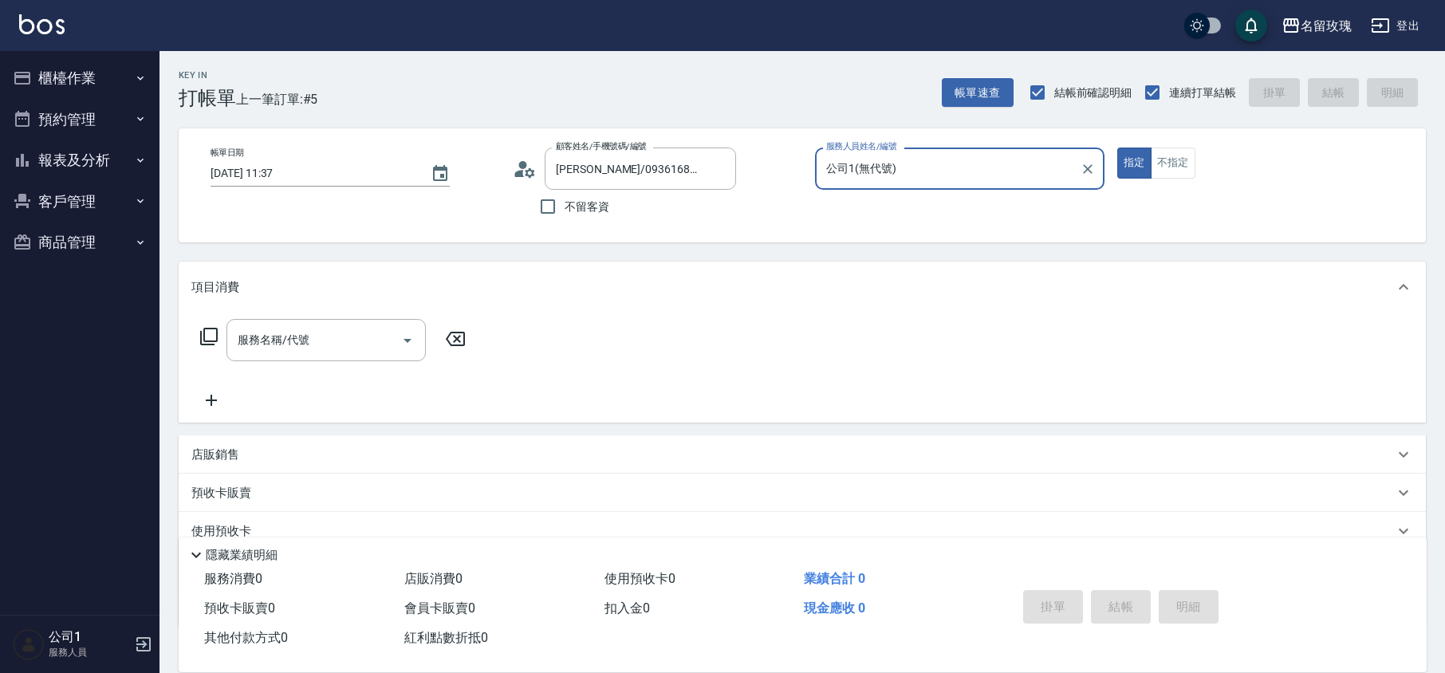
type input "VIVI-2"
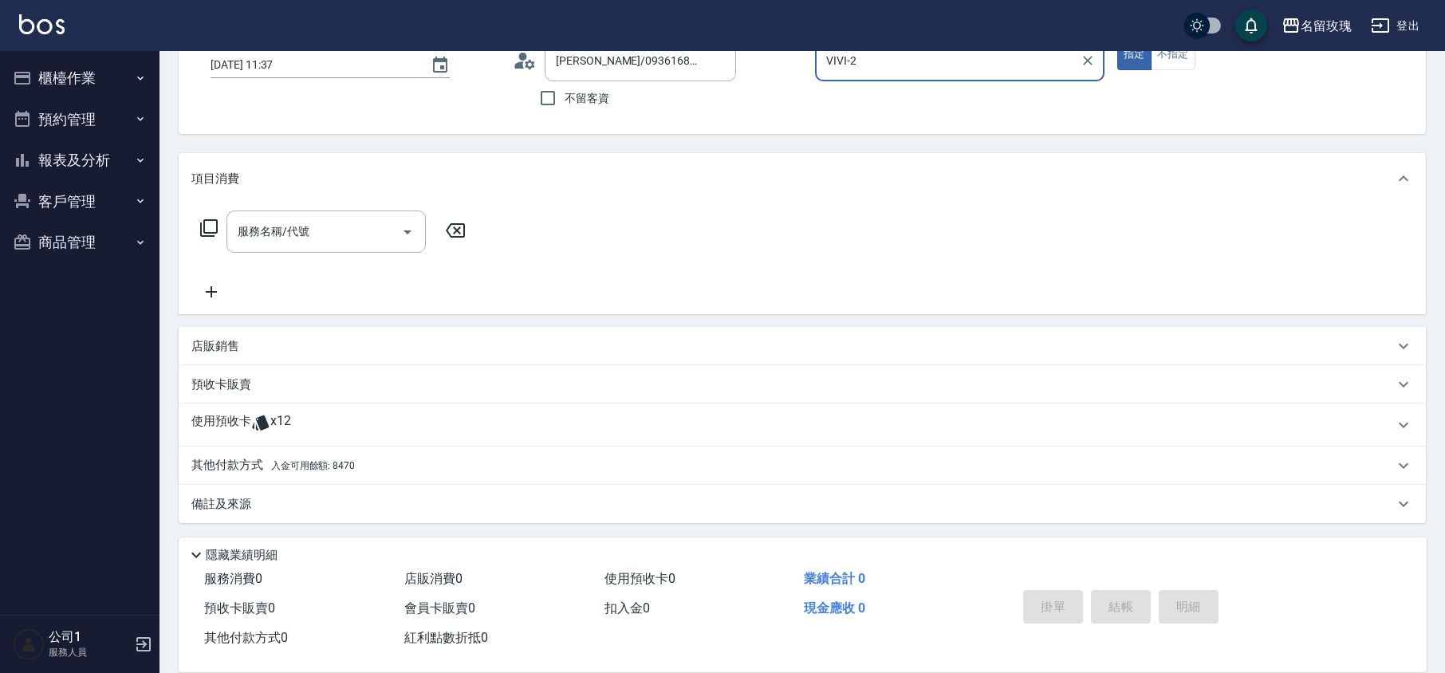
click at [256, 412] on div "使用預收卡 x12" at bounding box center [802, 424] width 1247 height 43
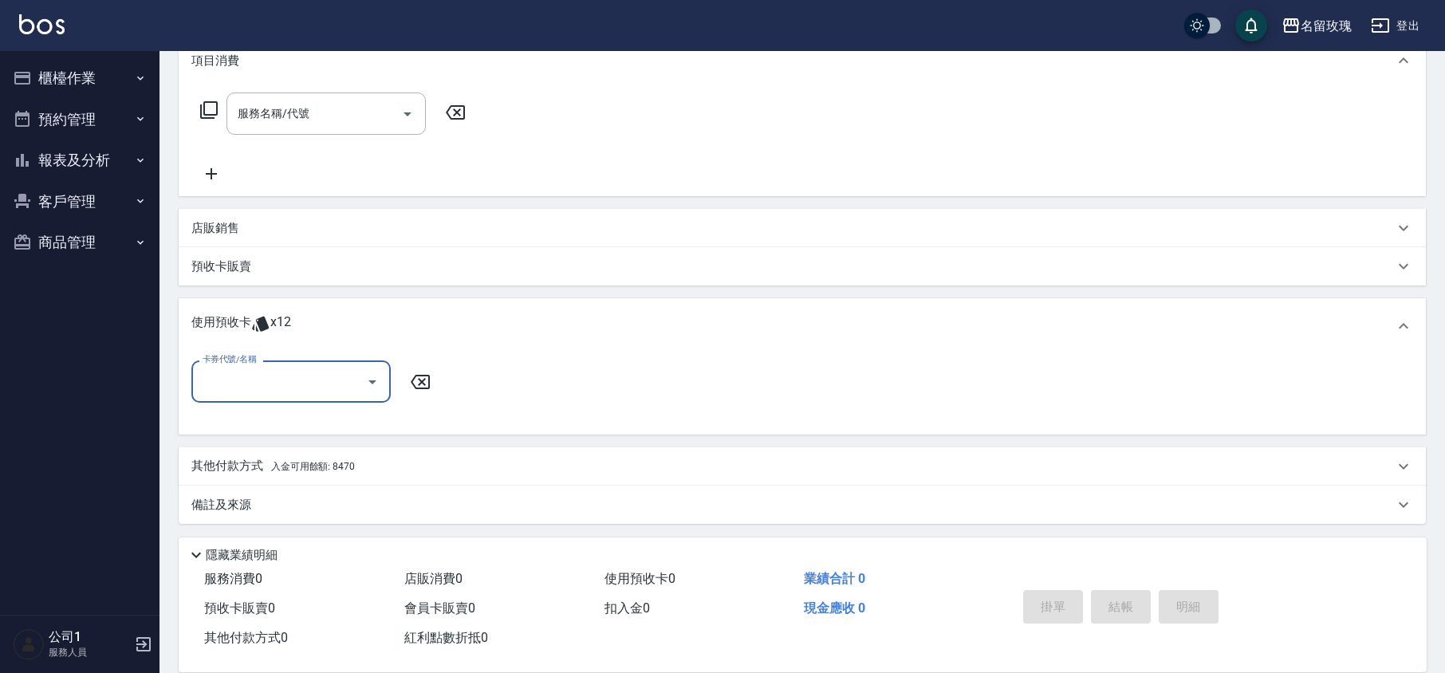
scroll to position [227, 0]
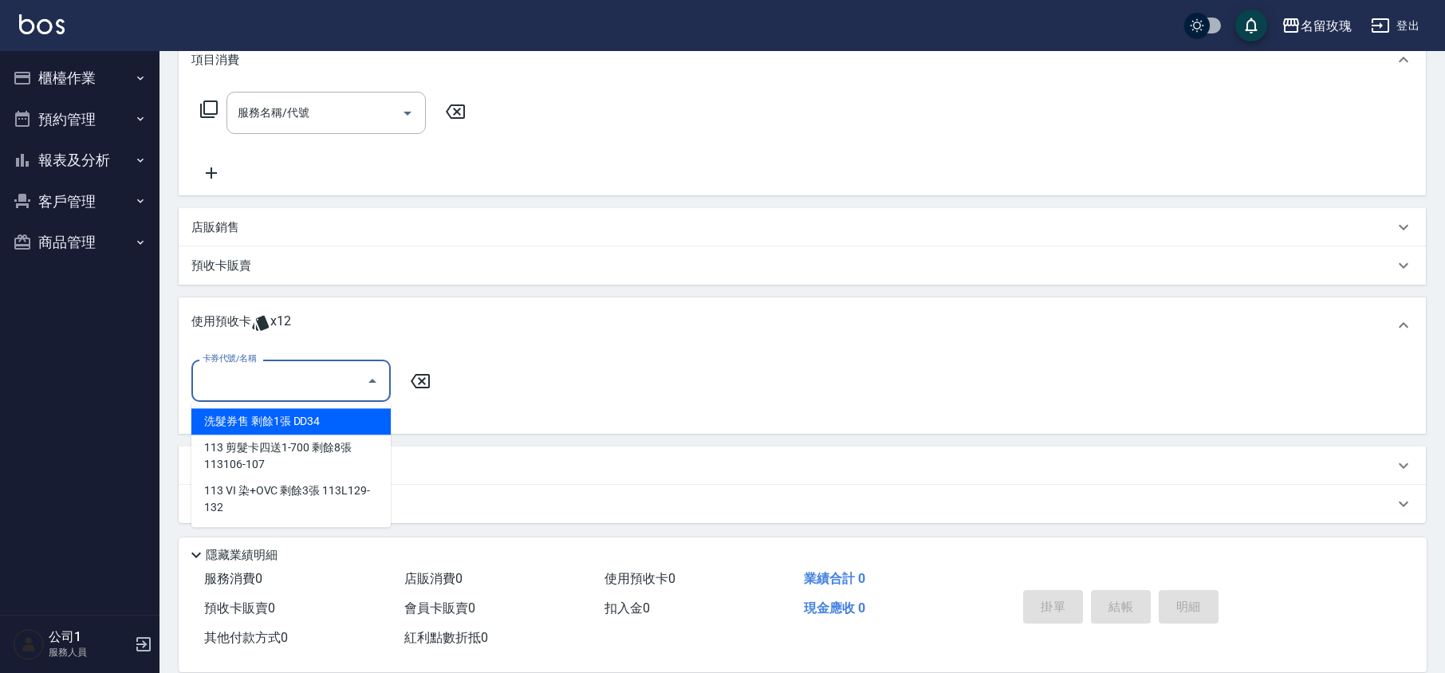
click at [277, 390] on input "卡券代號/名稱" at bounding box center [279, 381] width 161 height 28
click at [355, 426] on div "洗髮券售 剩餘1張 DD34" at bounding box center [290, 421] width 199 height 26
type input "洗髮券售 DD34"
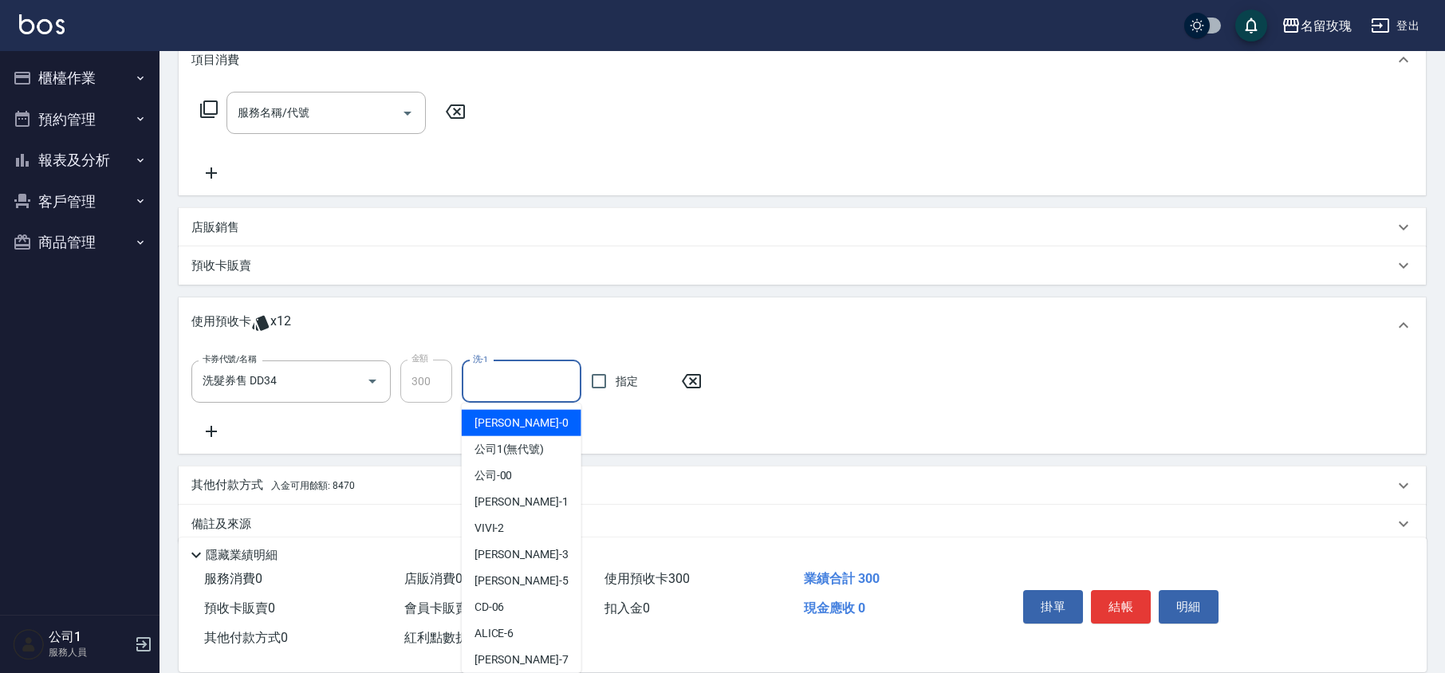
click at [497, 384] on input "洗-1" at bounding box center [521, 382] width 105 height 28
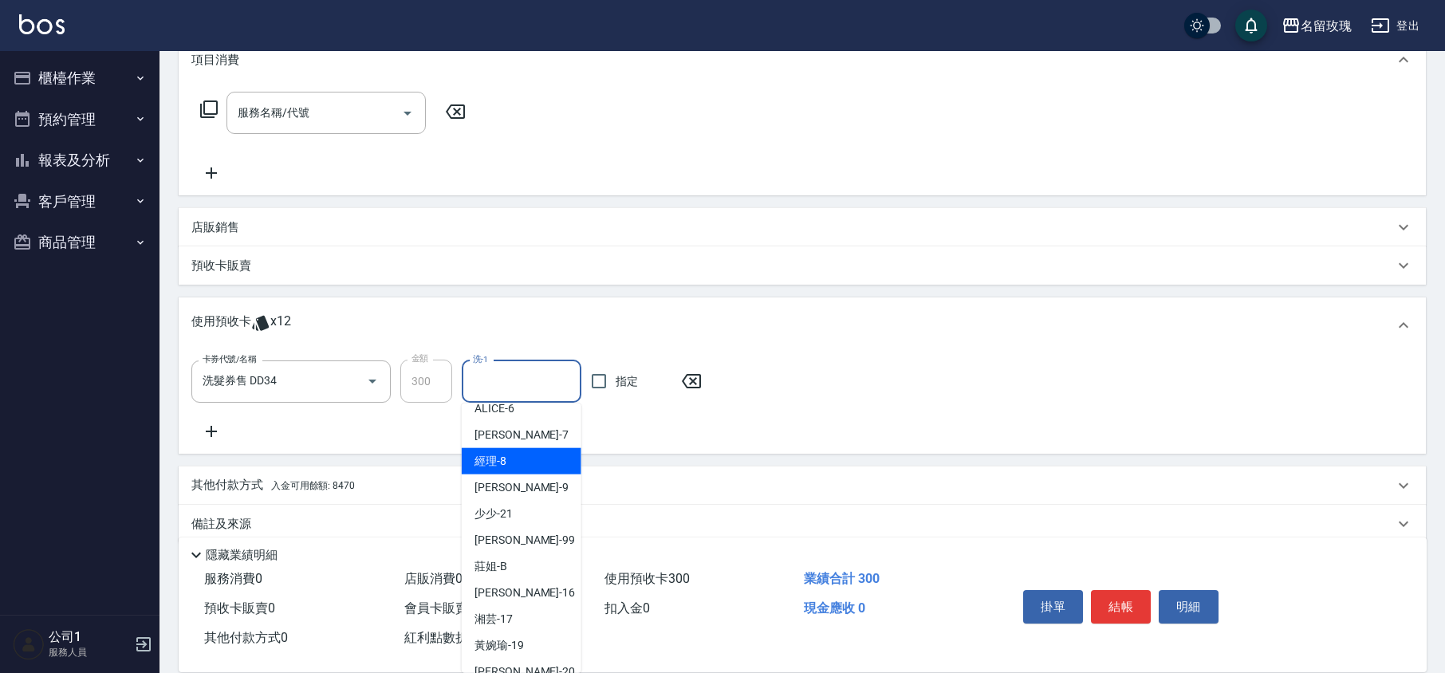
scroll to position [190, 0]
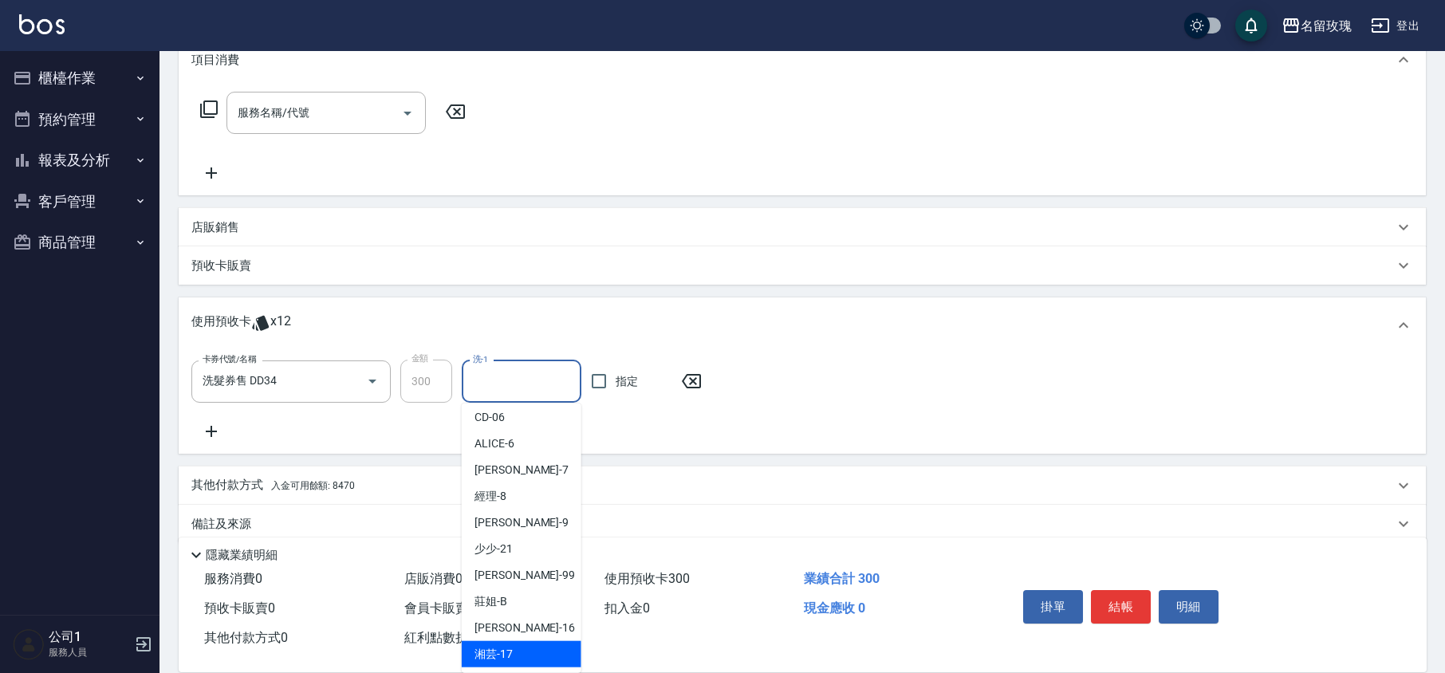
click at [508, 646] on span "湘芸 -17" at bounding box center [493, 654] width 38 height 17
type input "湘芸-17"
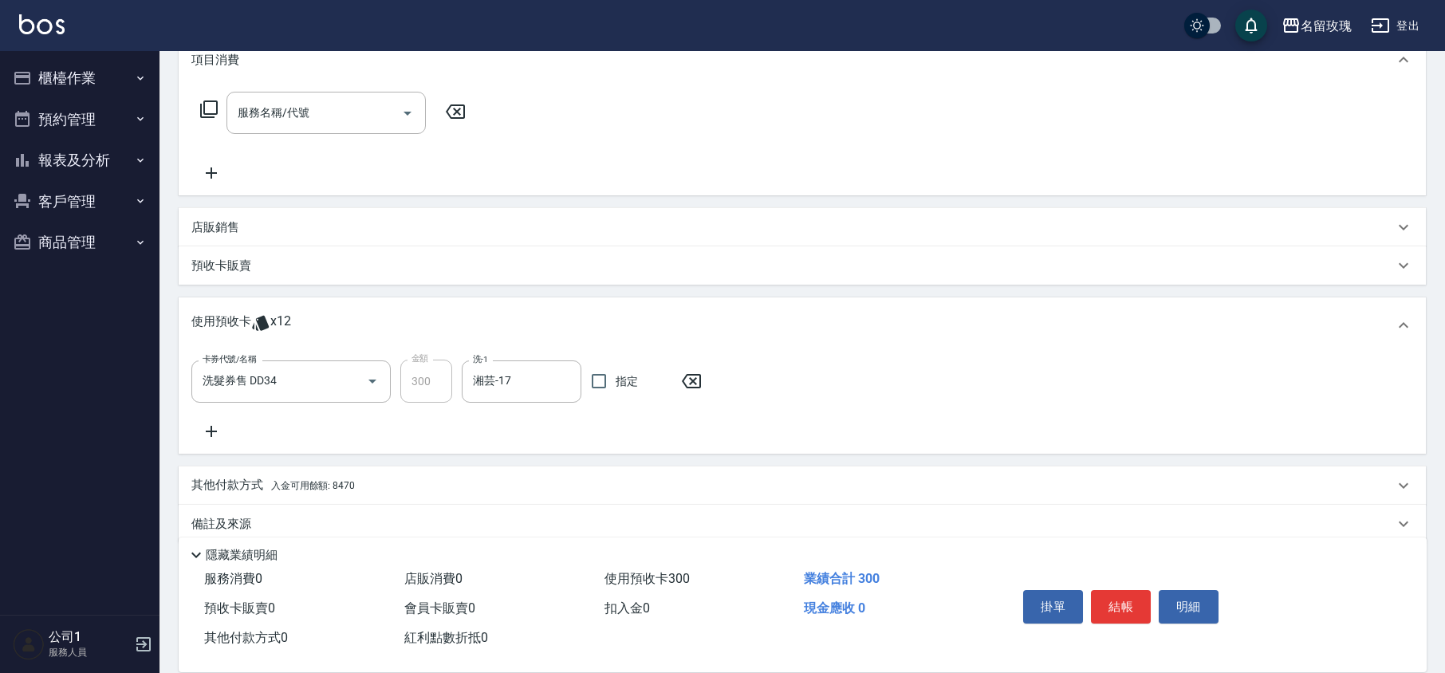
click at [209, 431] on icon at bounding box center [211, 431] width 40 height 19
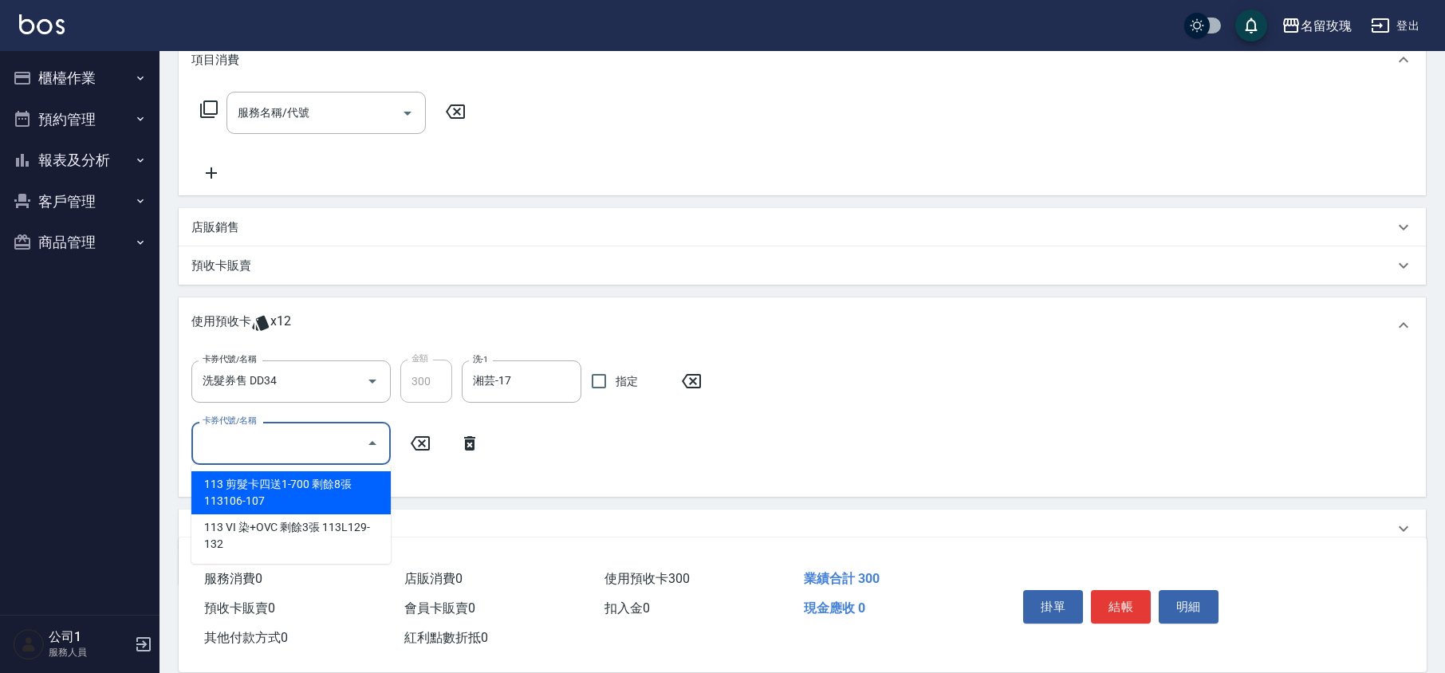
click at [273, 437] on input "卡券代號/名稱" at bounding box center [279, 443] width 161 height 28
click at [287, 489] on div "113 剪髮卡四送1-700 剩餘8張 113106-107" at bounding box center [290, 492] width 199 height 43
type input "113 剪髮卡四送1-700 113106-107"
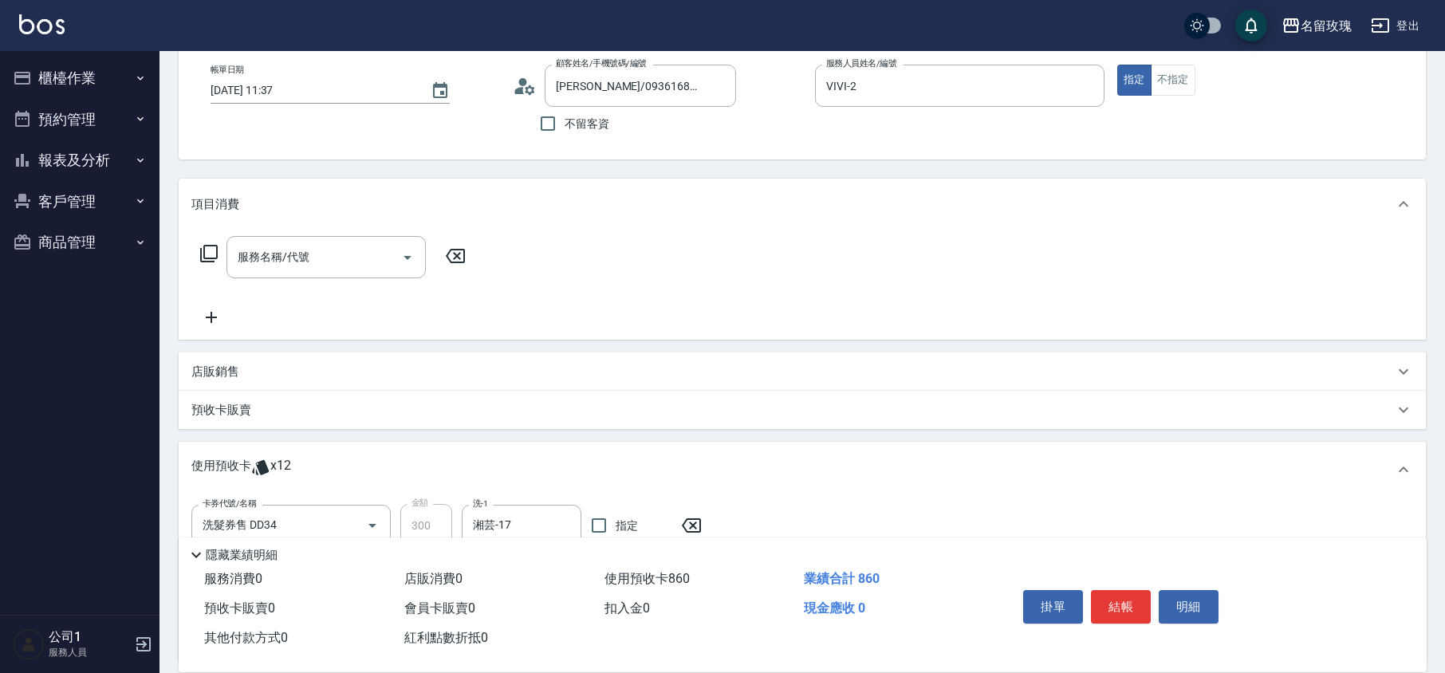
scroll to position [0, 0]
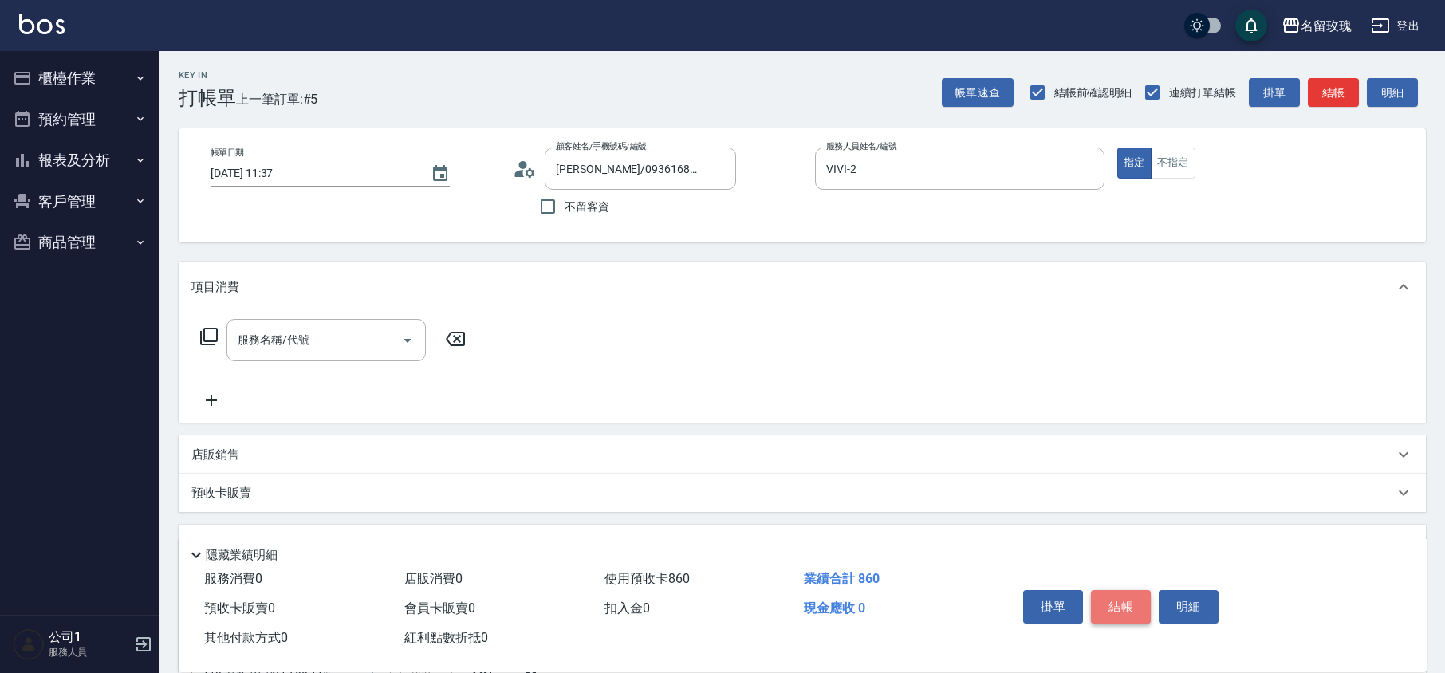
click at [1130, 611] on button "結帳" at bounding box center [1121, 606] width 60 height 33
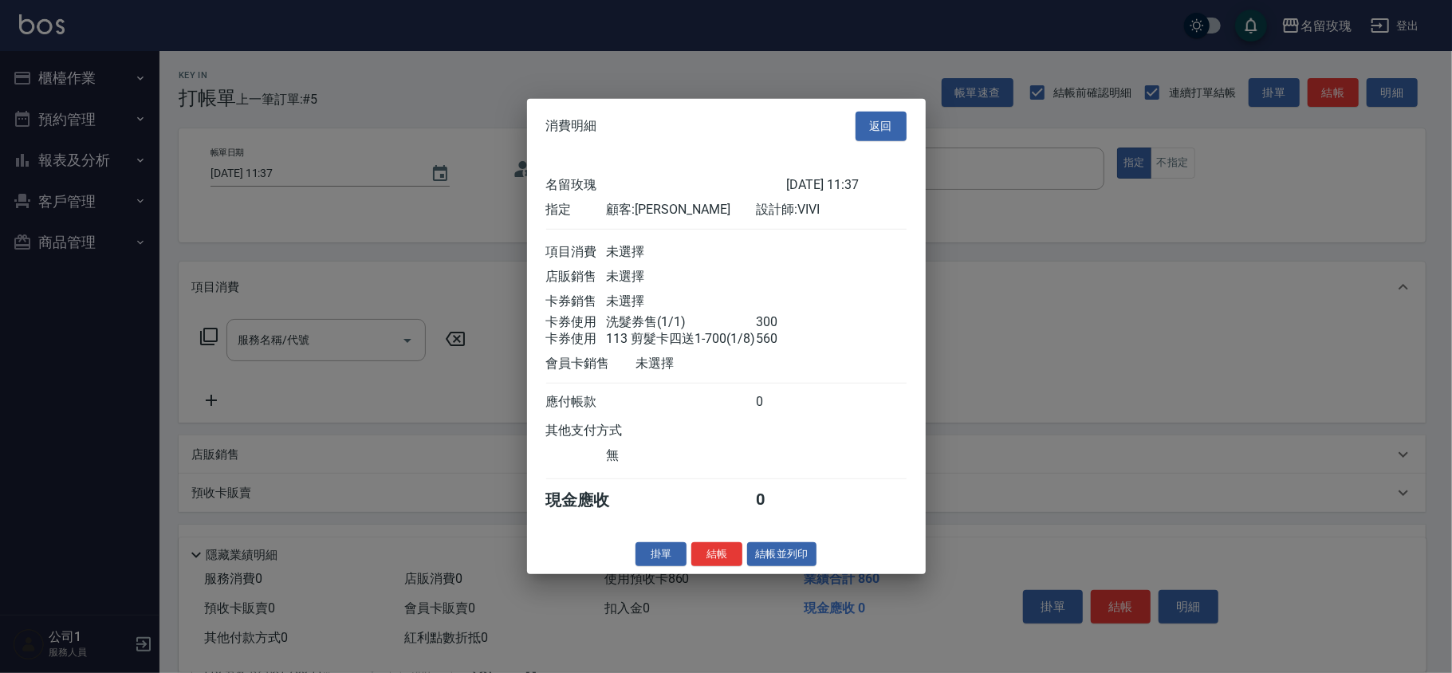
click at [698, 555] on button "結帳" at bounding box center [716, 553] width 51 height 25
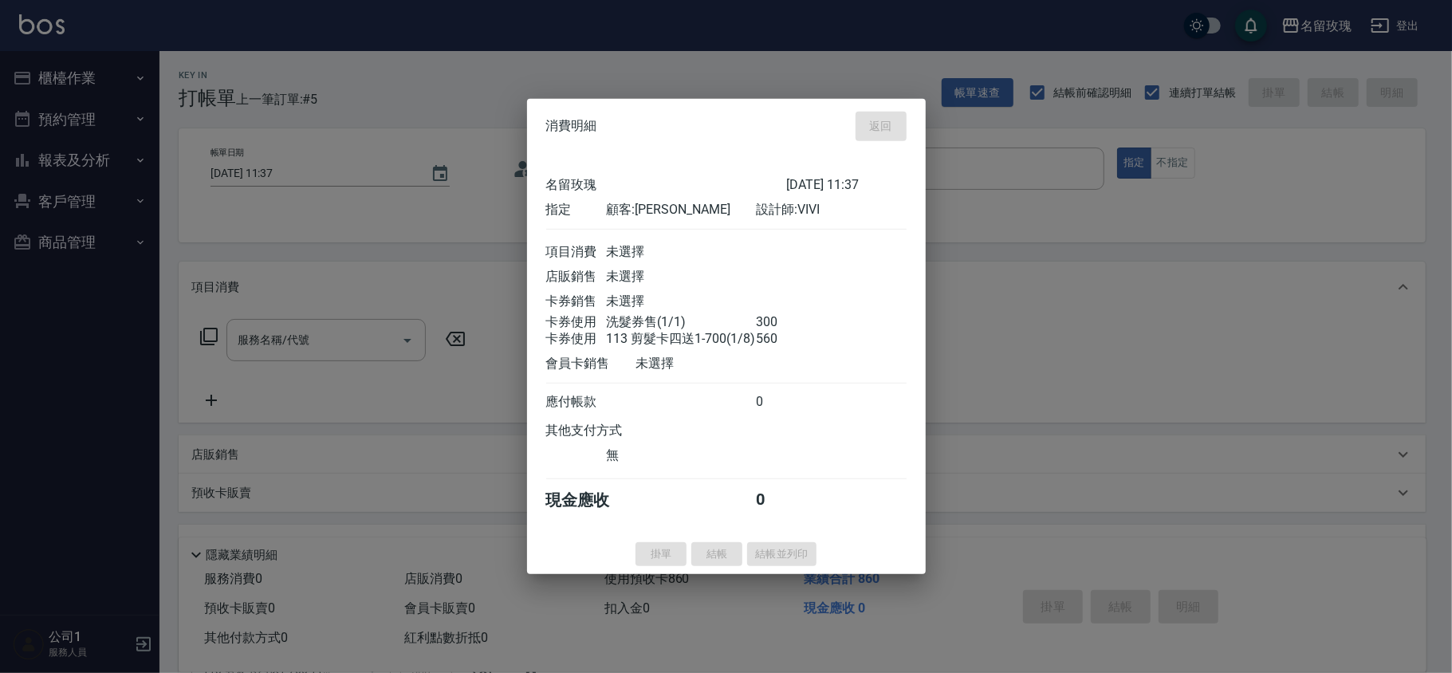
type input "2025/08/13 11:38"
